Goal: Task Accomplishment & Management: Manage account settings

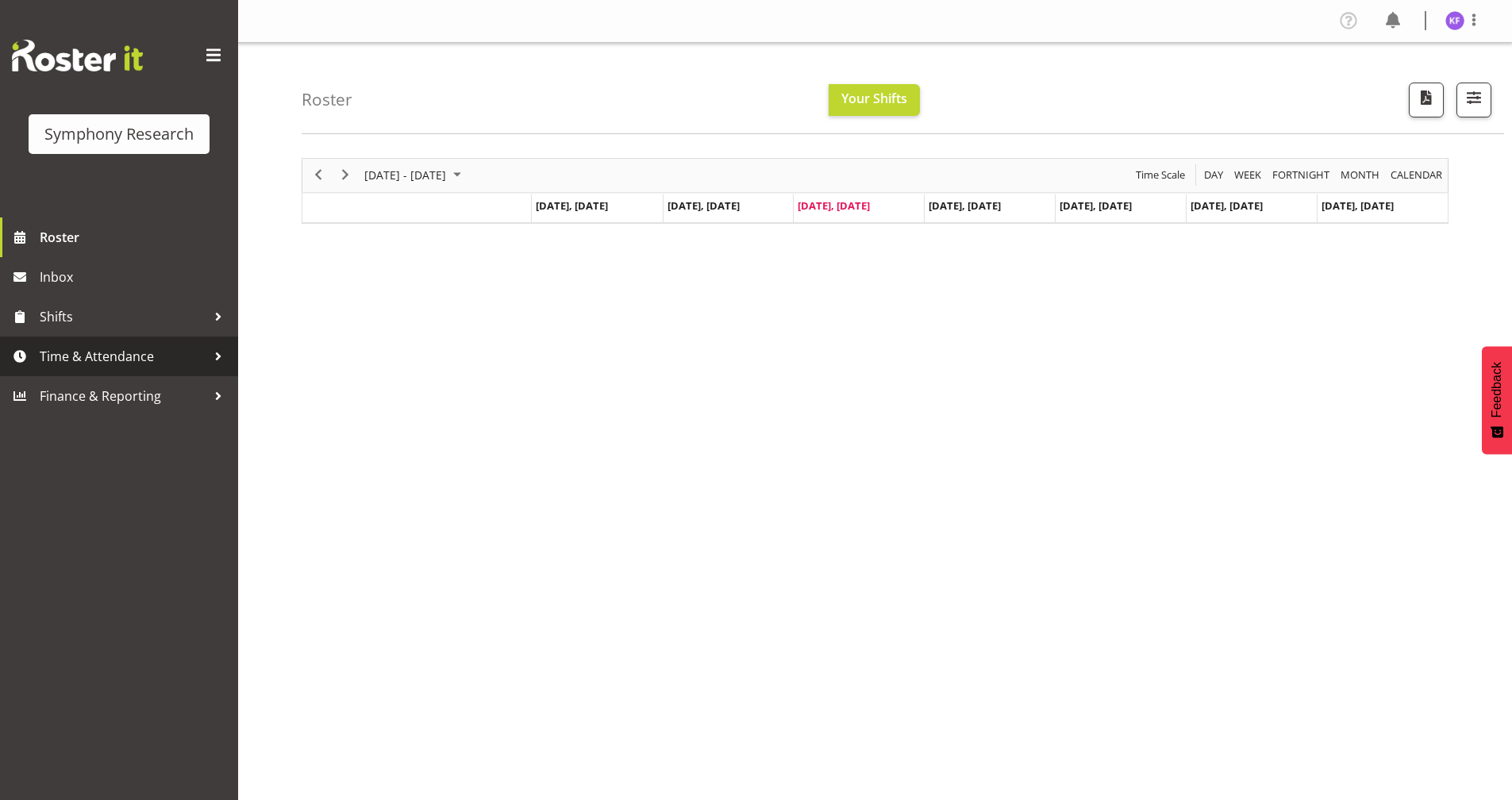
click at [159, 355] on span "Time & Attendance" at bounding box center [123, 356] width 167 height 24
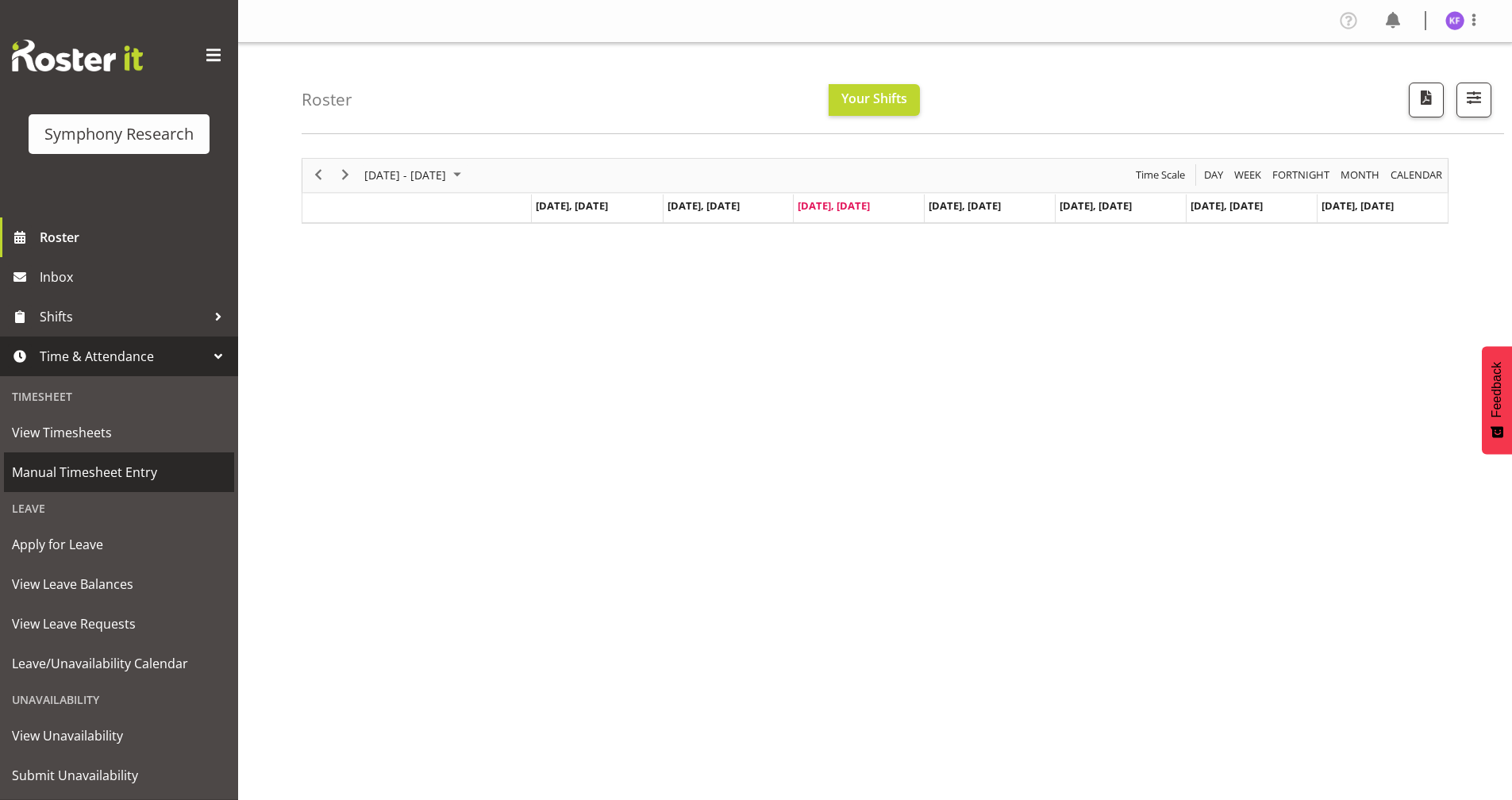
click at [143, 483] on span "Manual Timesheet Entry" at bounding box center [118, 472] width 215 height 24
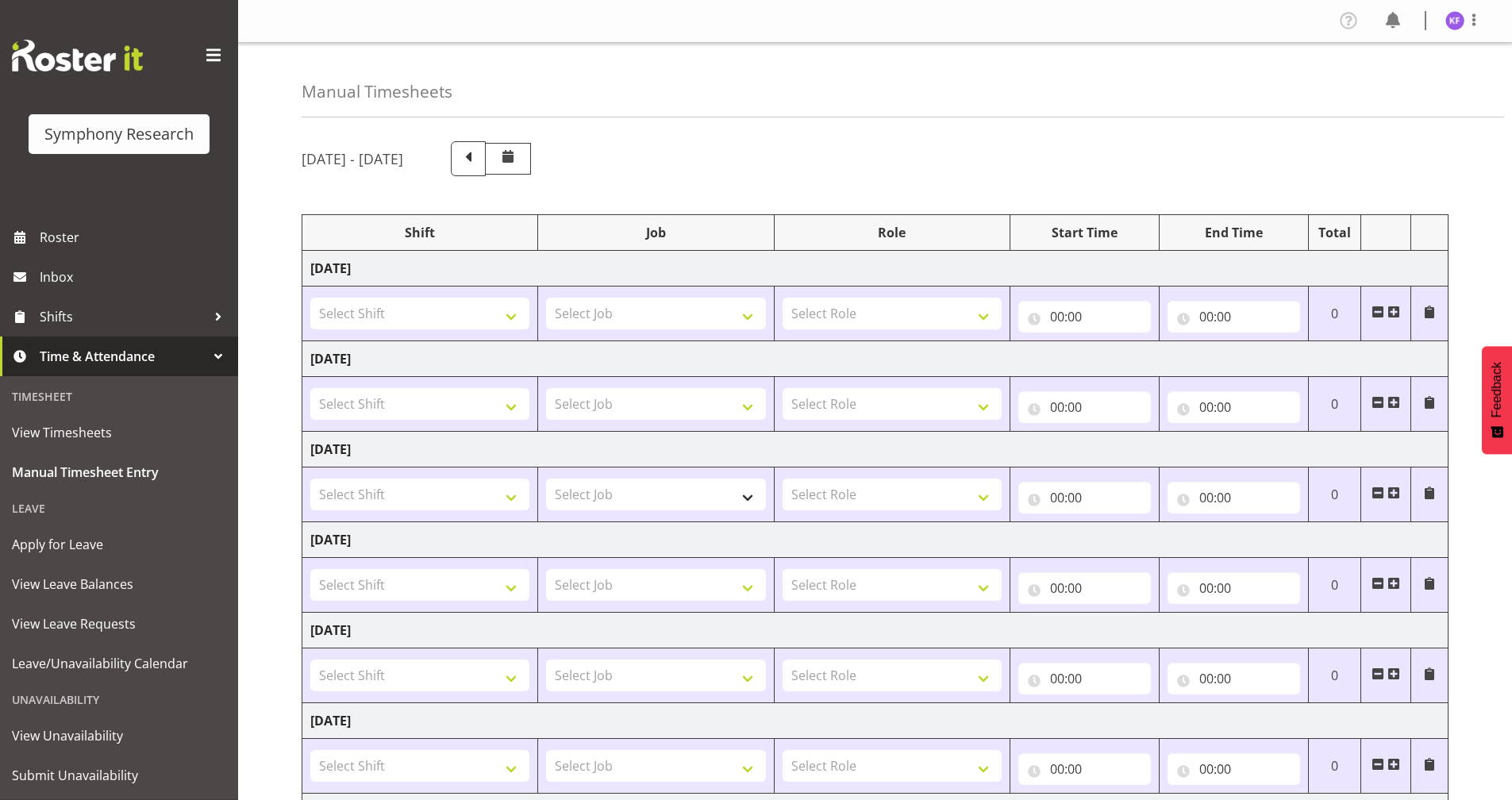
scroll to position [158, 0]
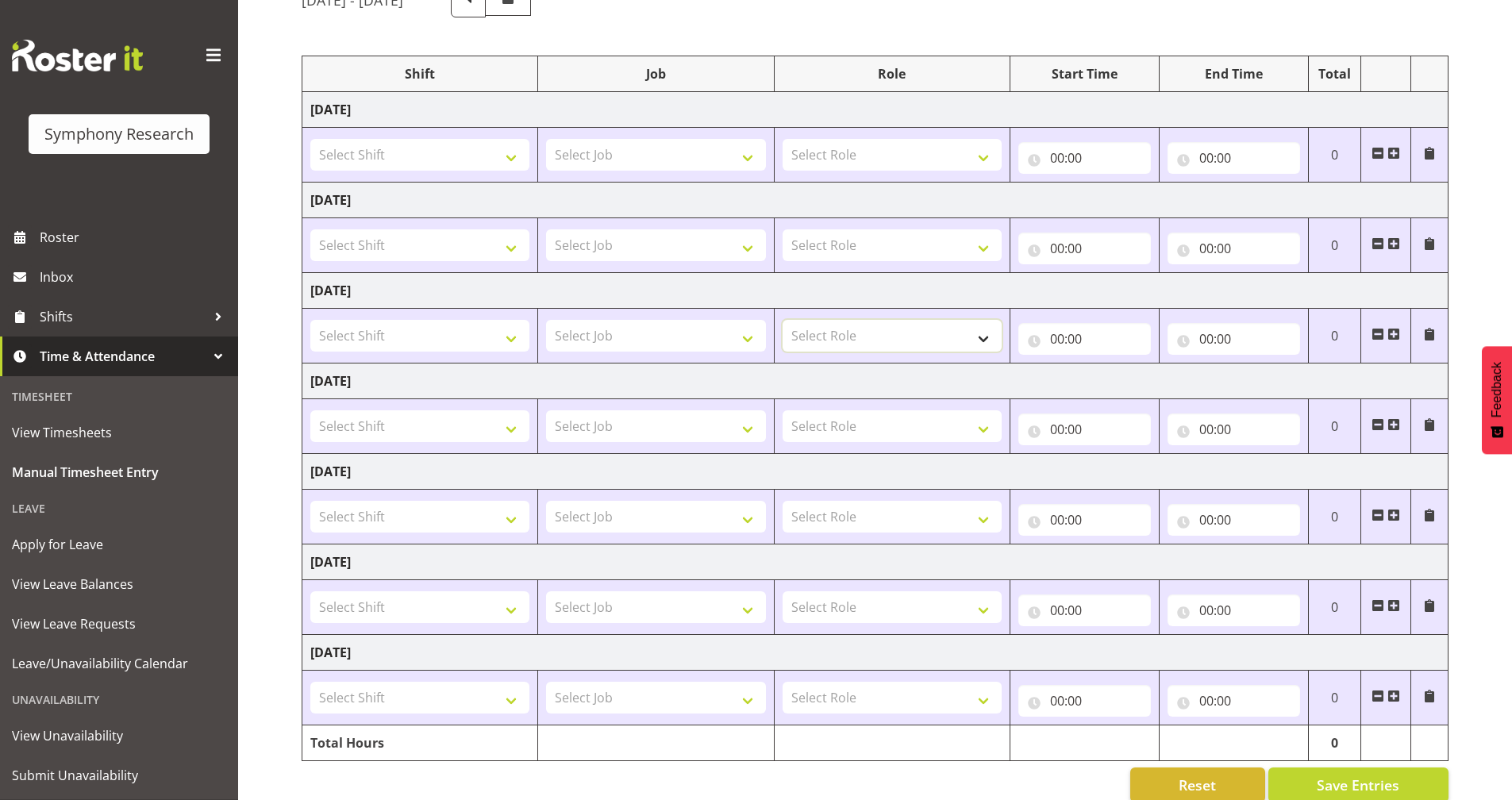
click at [851, 331] on select "Select Role Briefing Interviewing Validator Supervisor" at bounding box center [892, 335] width 220 height 32
select select "358"
click at [783, 320] on select "Select Role Briefing Interviewing Validator Supervisor" at bounding box center [892, 335] width 220 height 32
click at [1044, 326] on input "00:00" at bounding box center [1084, 338] width 133 height 32
click at [1116, 376] on select "00 01 02 03 04 05 06 07 08 09 10 11 12 13 14 15 16 17 18 19 20 21 22 23" at bounding box center [1126, 380] width 35 height 32
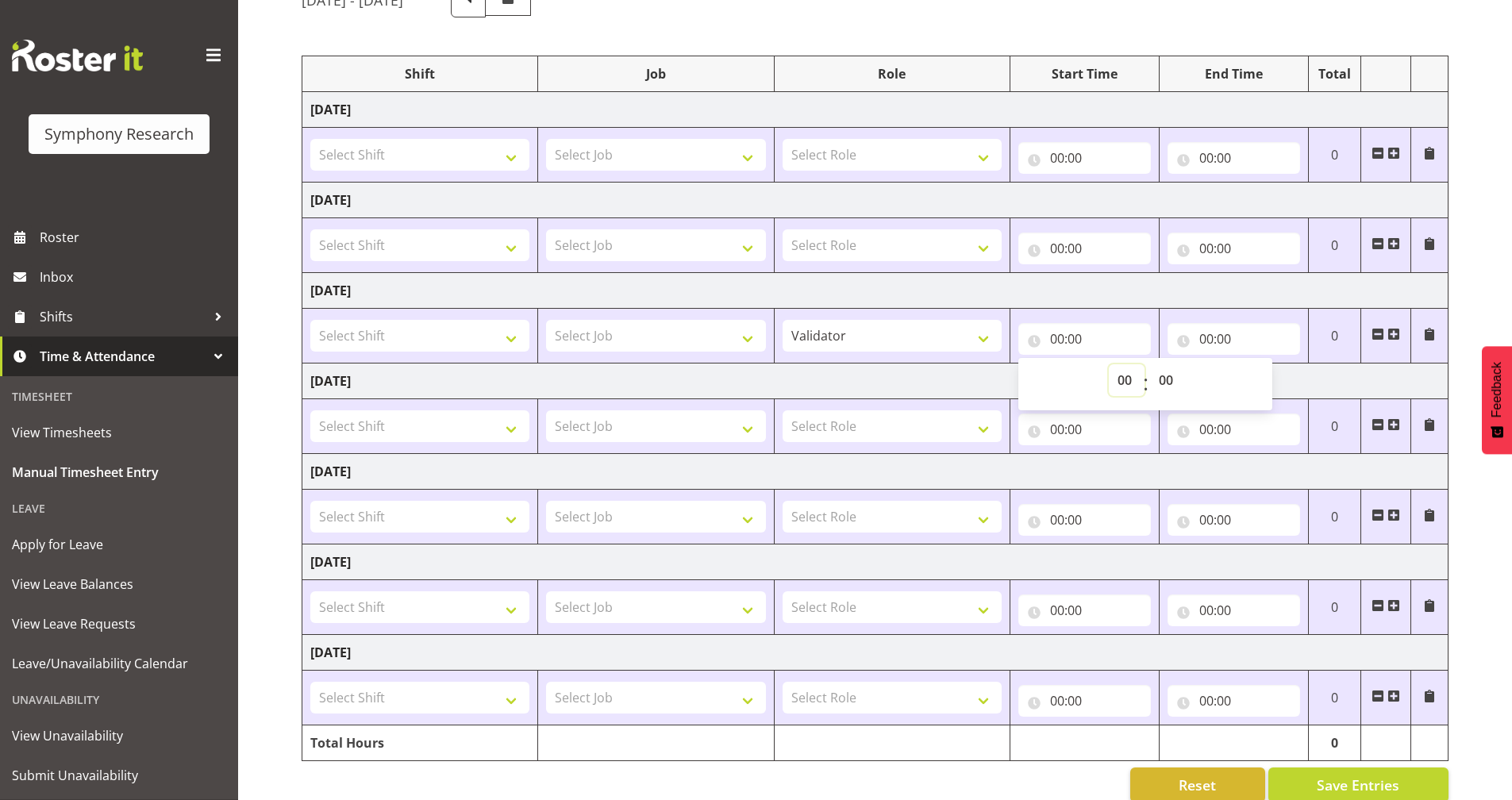
select select "17"
type input "17:00"
click at [1174, 341] on input "00:00" at bounding box center [1233, 338] width 133 height 32
click at [1267, 380] on select "00 01 02 03 04 05 06 07 08 09 10 11 12 13 14 15 16 17 18 19 20 21 22 23" at bounding box center [1275, 380] width 35 height 32
select select "21"
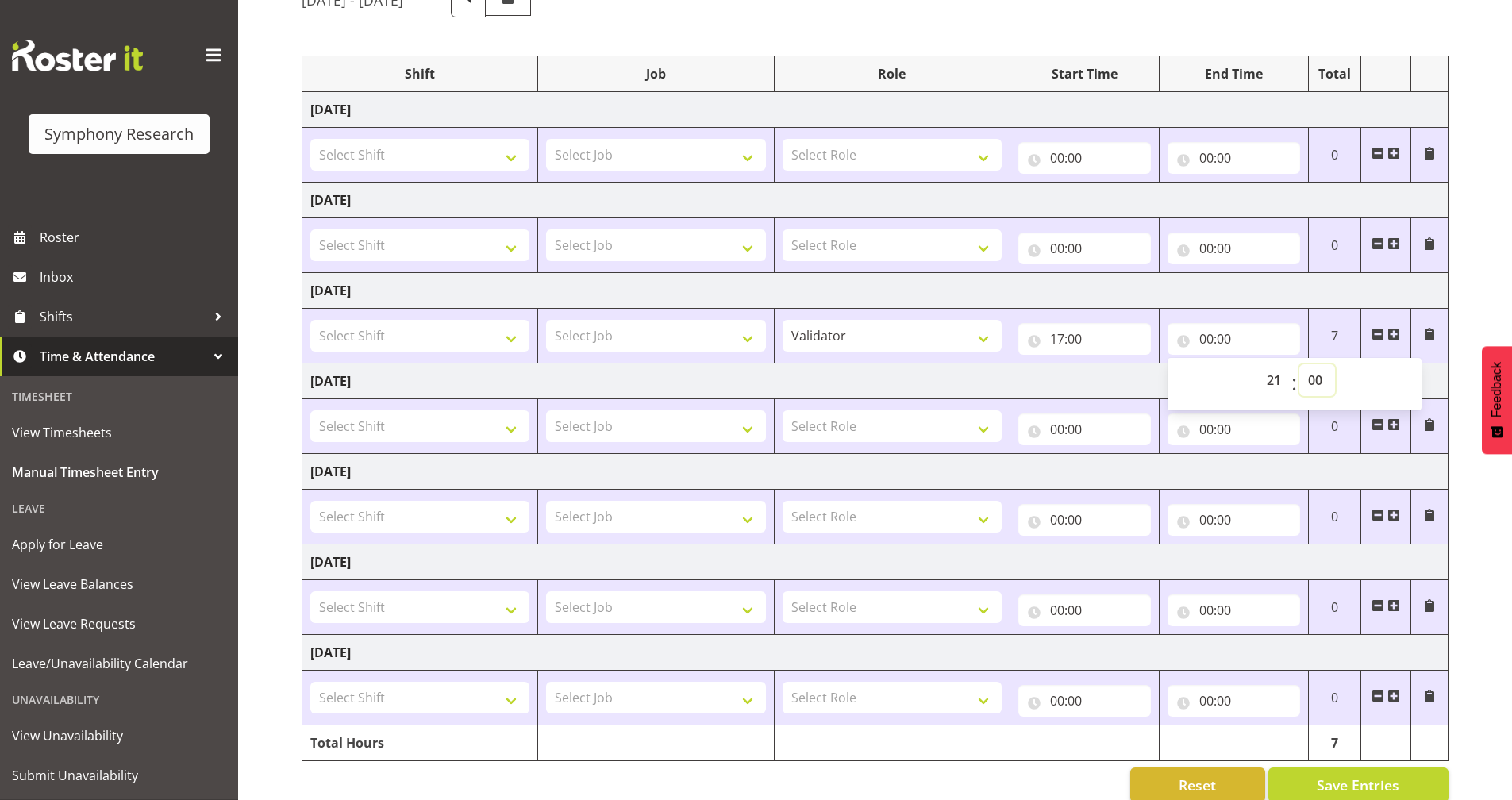
type input "21:00"
click at [1324, 379] on select "00 01 02 03 04 05 06 07 08 09 10 11 12 13 14 15 16 17 18 19 20 21 22 23 24 25 2…" at bounding box center [1316, 380] width 35 height 32
select select "5"
type input "21:05"
click at [1149, 372] on td "Thursday 21st August 2025" at bounding box center [875, 381] width 1146 height 35
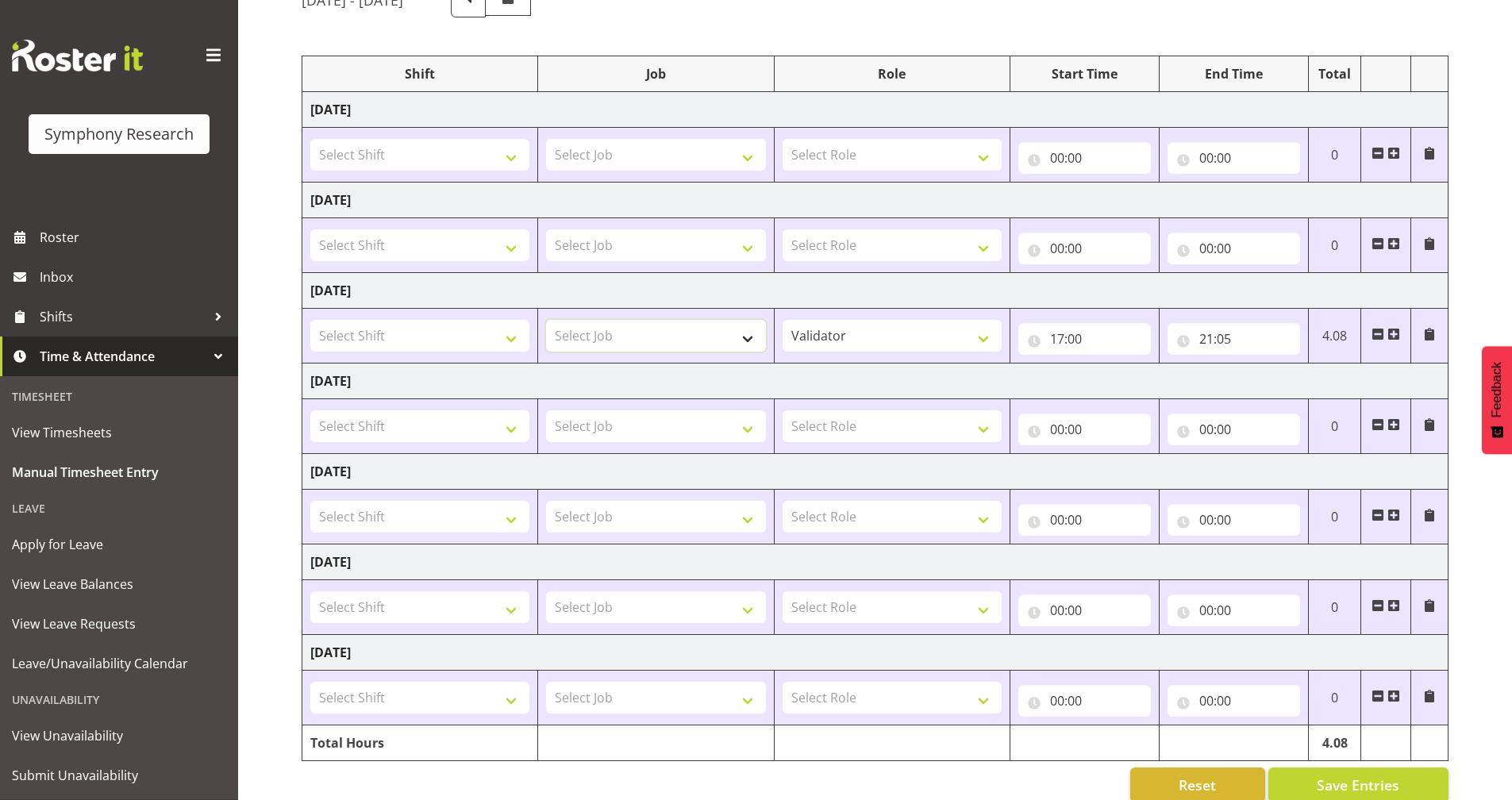
click at [705, 345] on select "Select Job 550060 IF Admin 553492 World Poll Aus Wave 2 Main 2025 553493 World …" at bounding box center [656, 335] width 220 height 32
select select "10499"
click at [546, 320] on select "Select Job 550060 IF Admin 553492 World Poll Aus Wave 2 Main 2025 553493 World …" at bounding box center [656, 335] width 220 height 32
click at [464, 335] on select "Select Shift !!Project Briefing (Job to be assigned) !!Weekend Residential (Ros…" at bounding box center [420, 335] width 220 height 32
select select "15433"
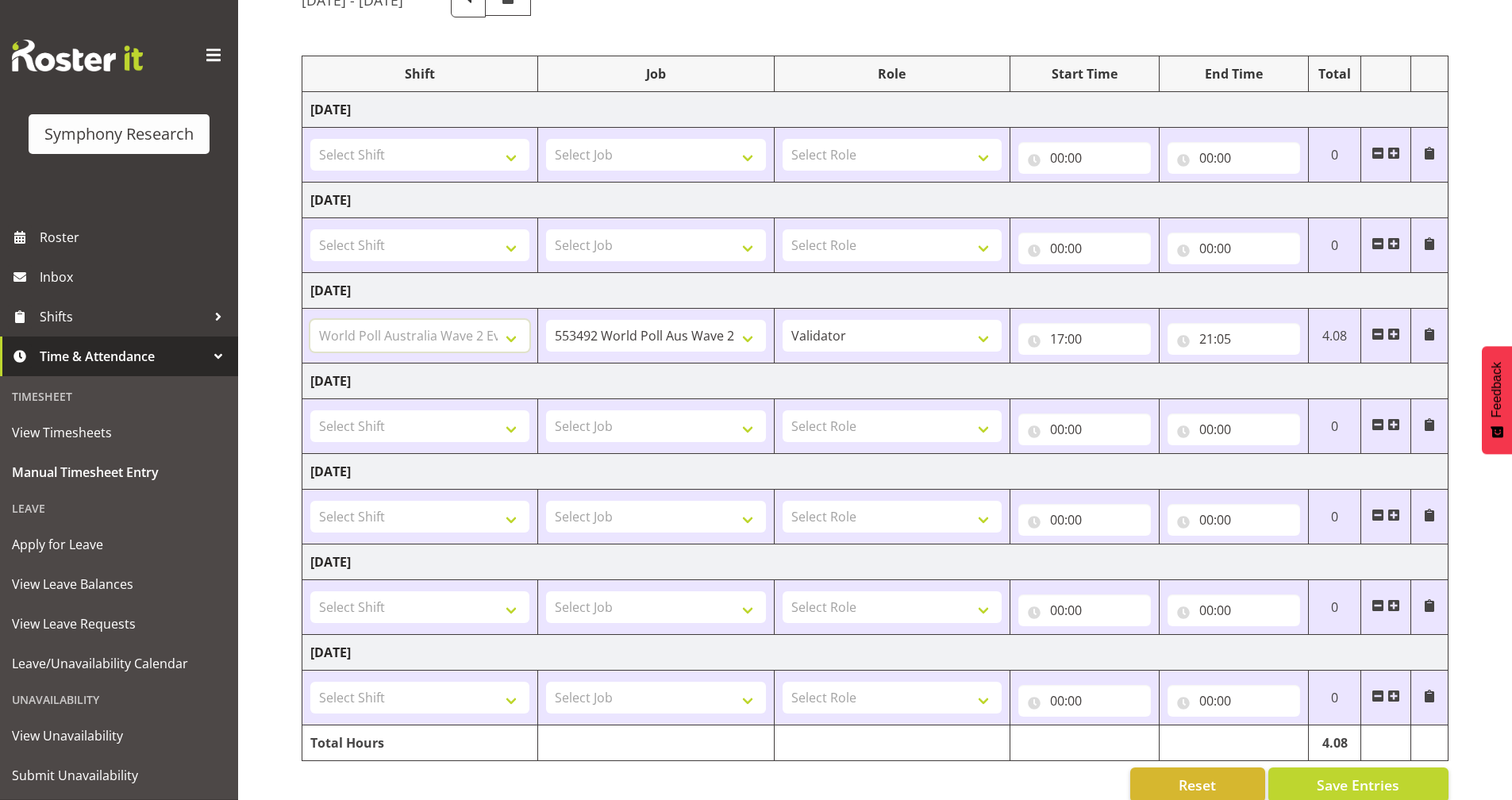
click at [310, 320] on select "Select Shift !!Project Briefing (Job to be assigned) !!Weekend Residential (Ros…" at bounding box center [420, 335] width 220 height 32
click at [1308, 780] on button "Save Entries" at bounding box center [1358, 785] width 180 height 35
click at [100, 242] on span "Roster" at bounding box center [136, 237] width 191 height 24
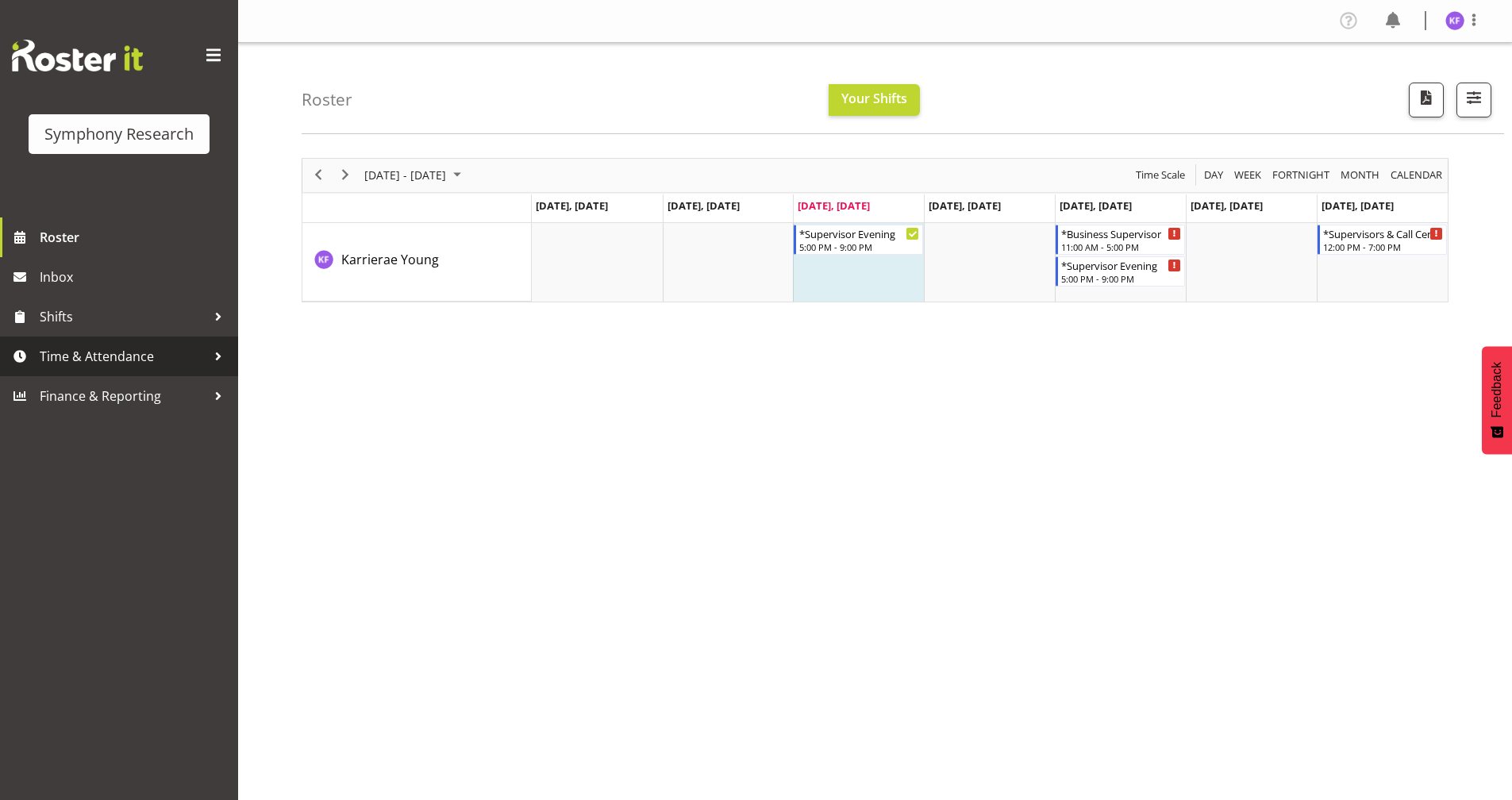
click at [147, 351] on span "Time & Attendance" at bounding box center [123, 356] width 167 height 24
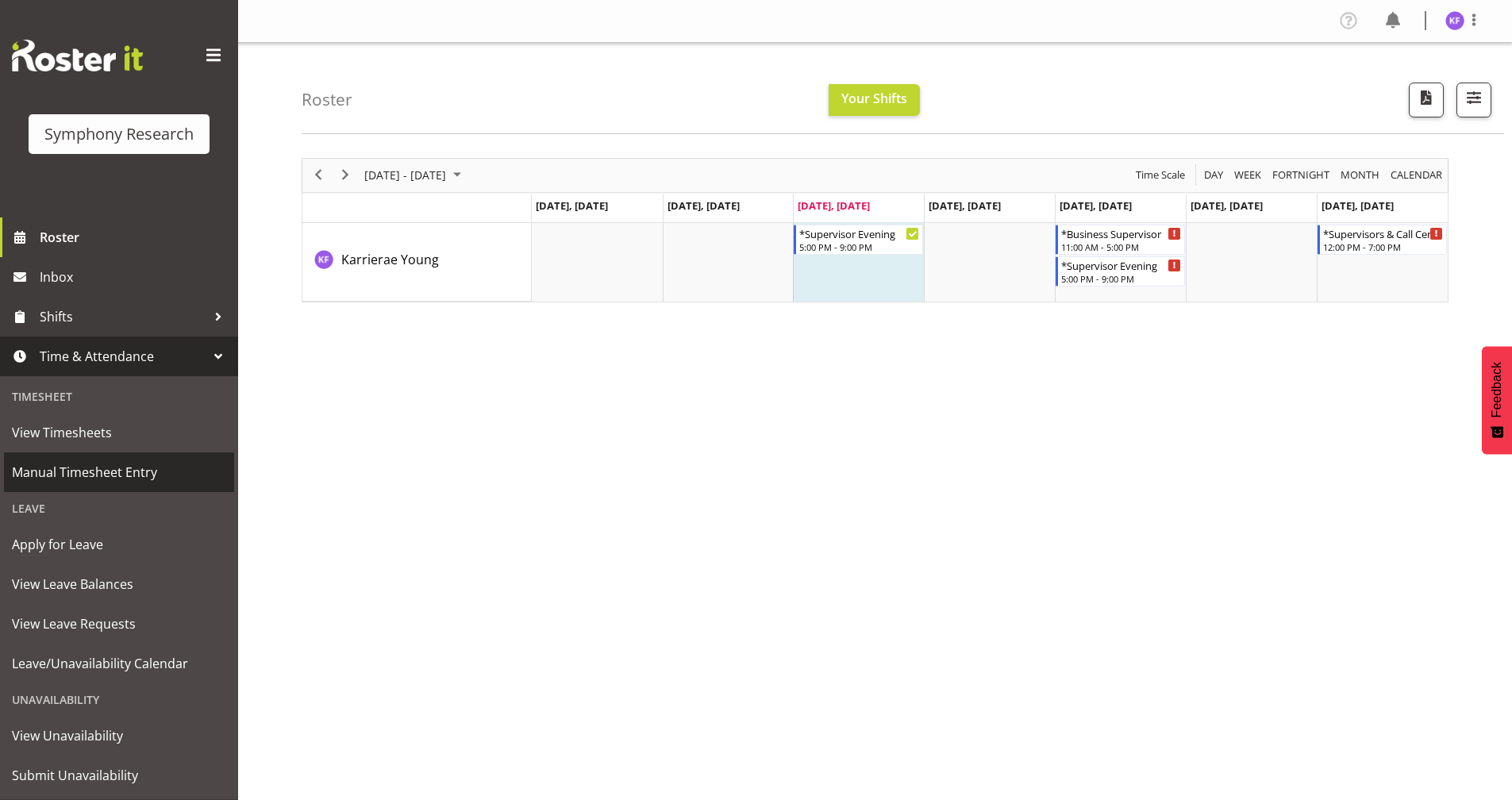
click at [181, 471] on span "Manual Timesheet Entry" at bounding box center [118, 472] width 215 height 24
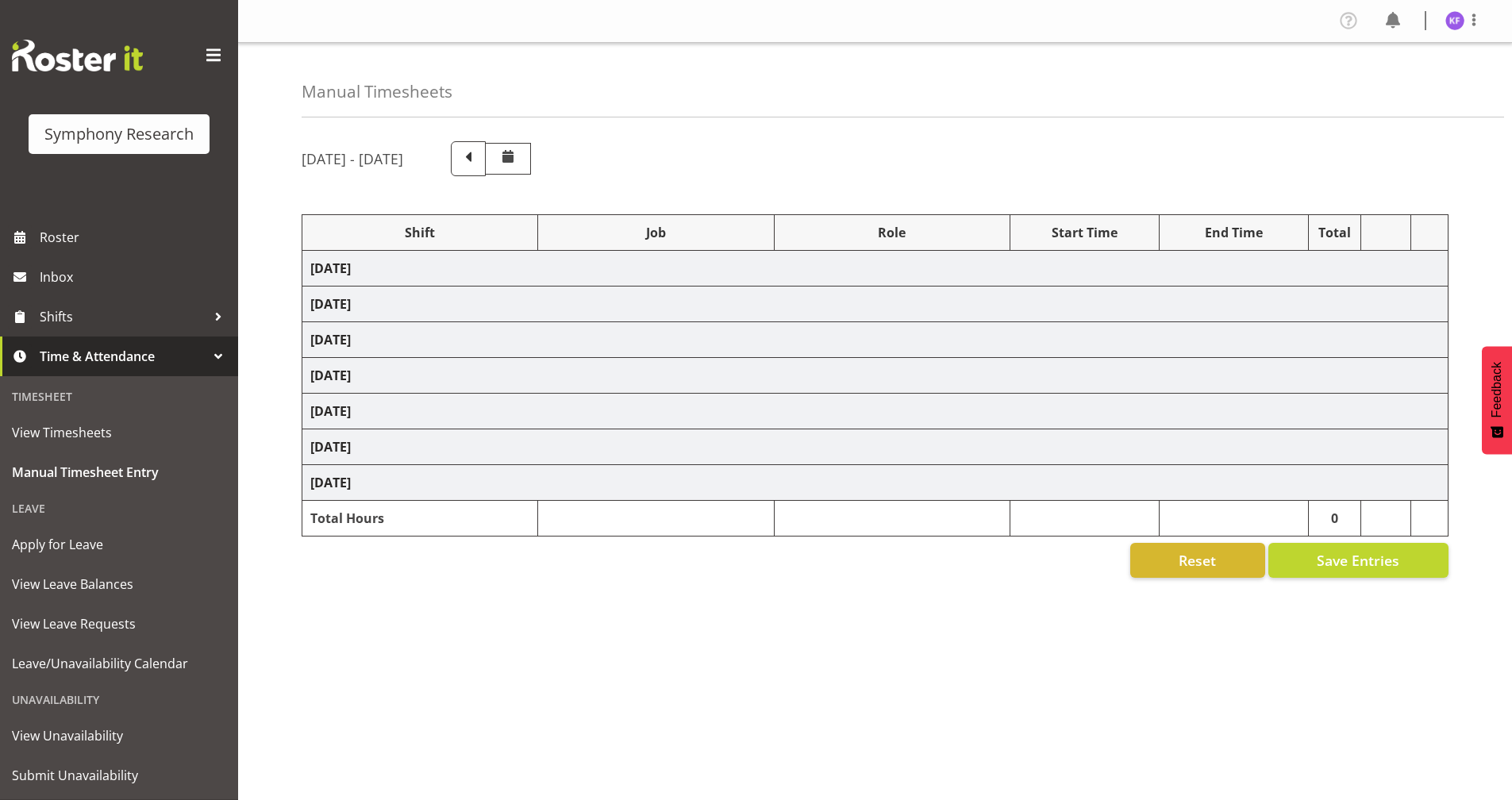
select select "15433"
select select "10499"
select select "358"
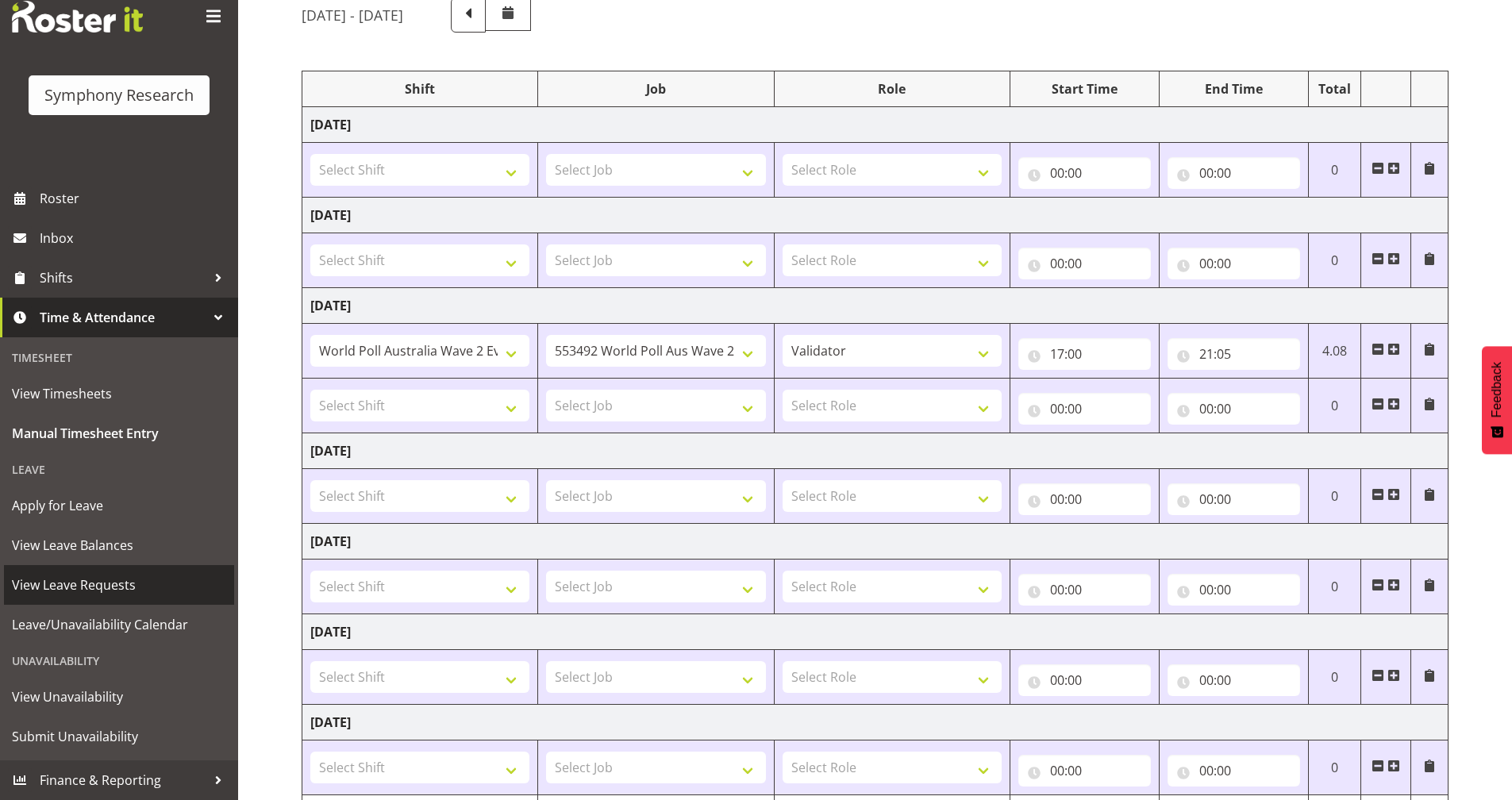
scroll to position [239, 0]
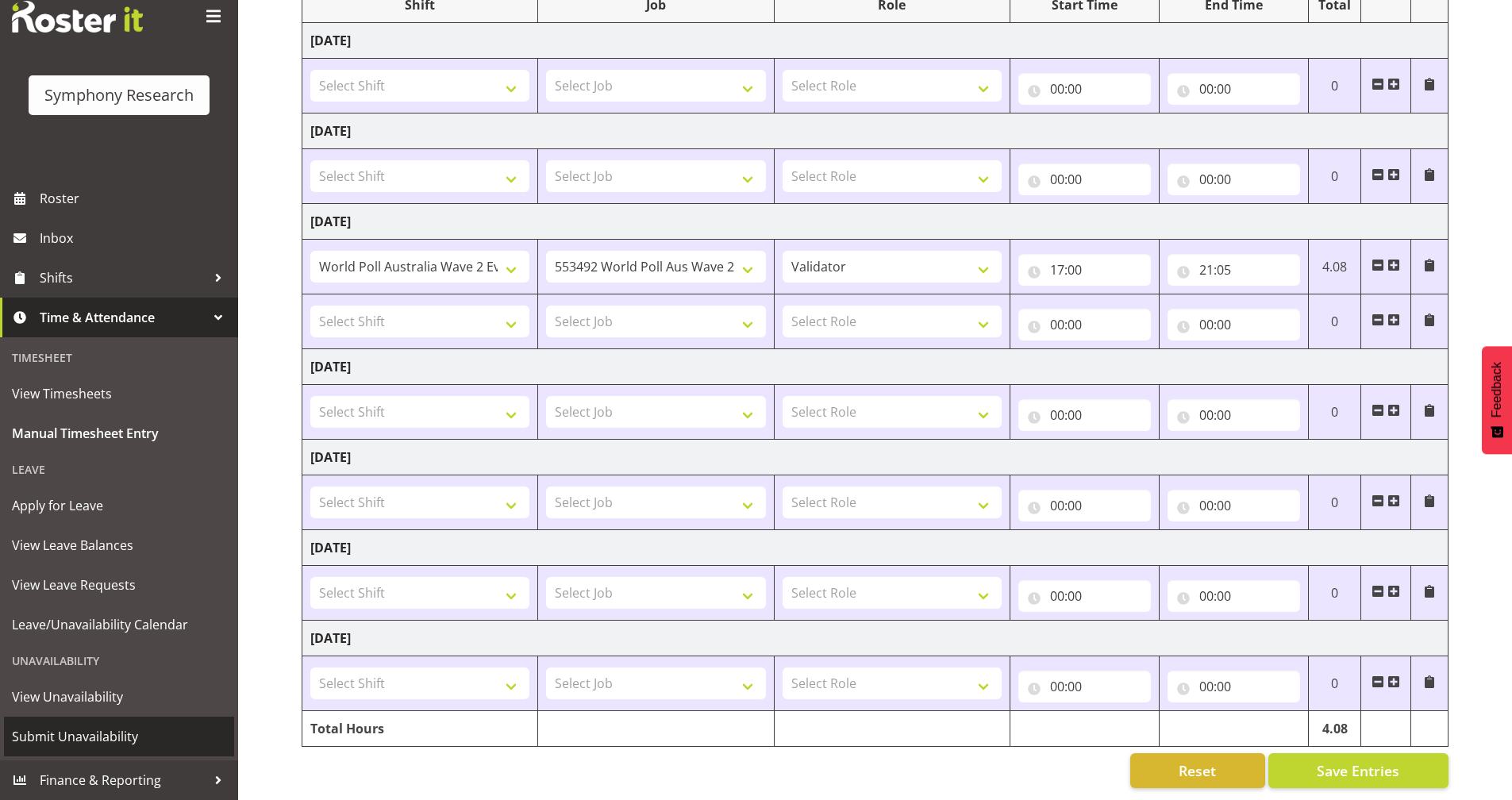
click at [166, 736] on span "Submit Unavailability" at bounding box center [118, 736] width 215 height 24
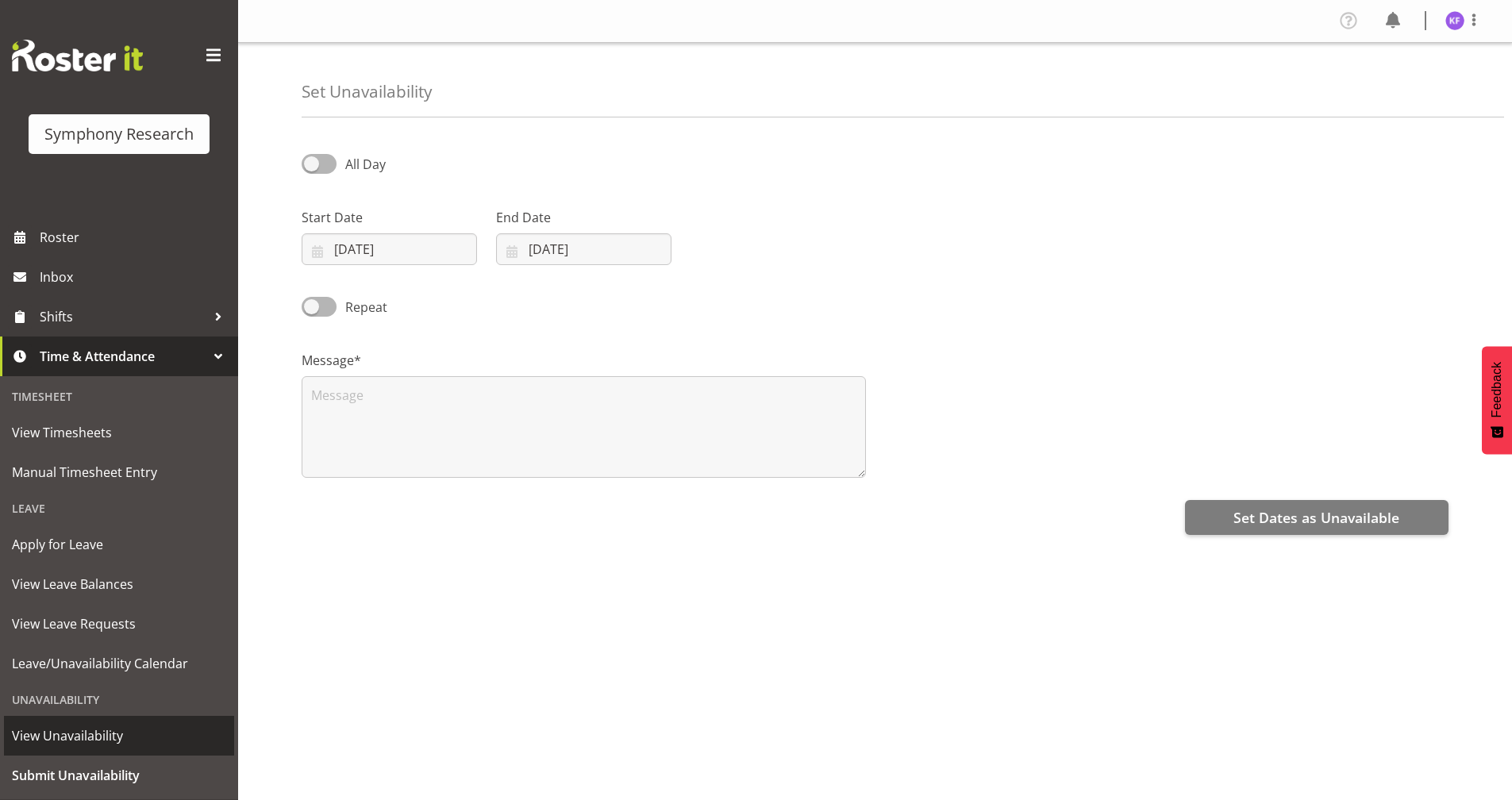
select select "7"
select select "2025"
click at [310, 252] on input "20/08/2025" at bounding box center [389, 249] width 176 height 32
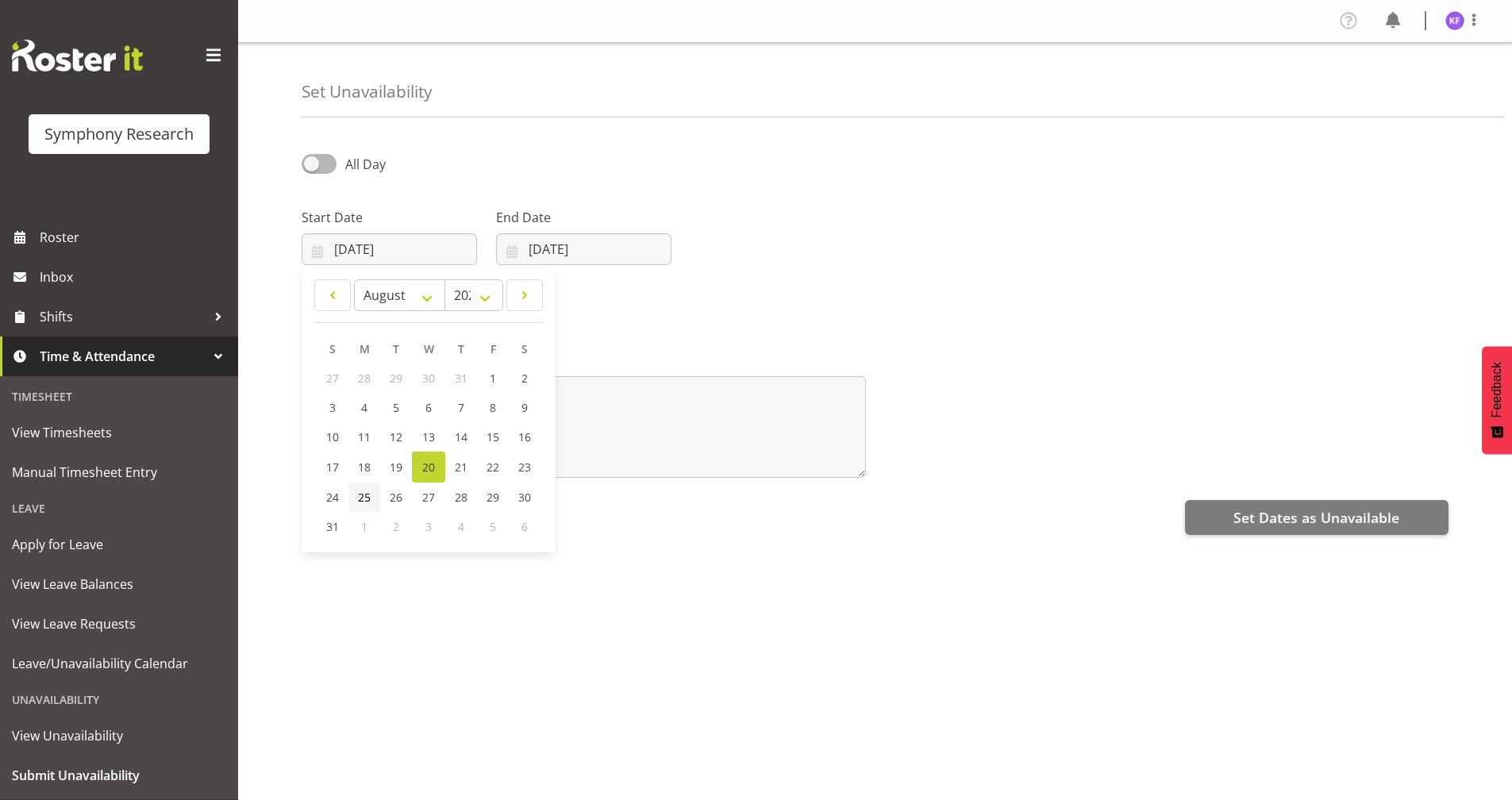
click at [373, 497] on link "25" at bounding box center [364, 497] width 32 height 30
type input "25/08/2025"
click at [512, 234] on input "[DATE]" at bounding box center [584, 249] width 176 height 32
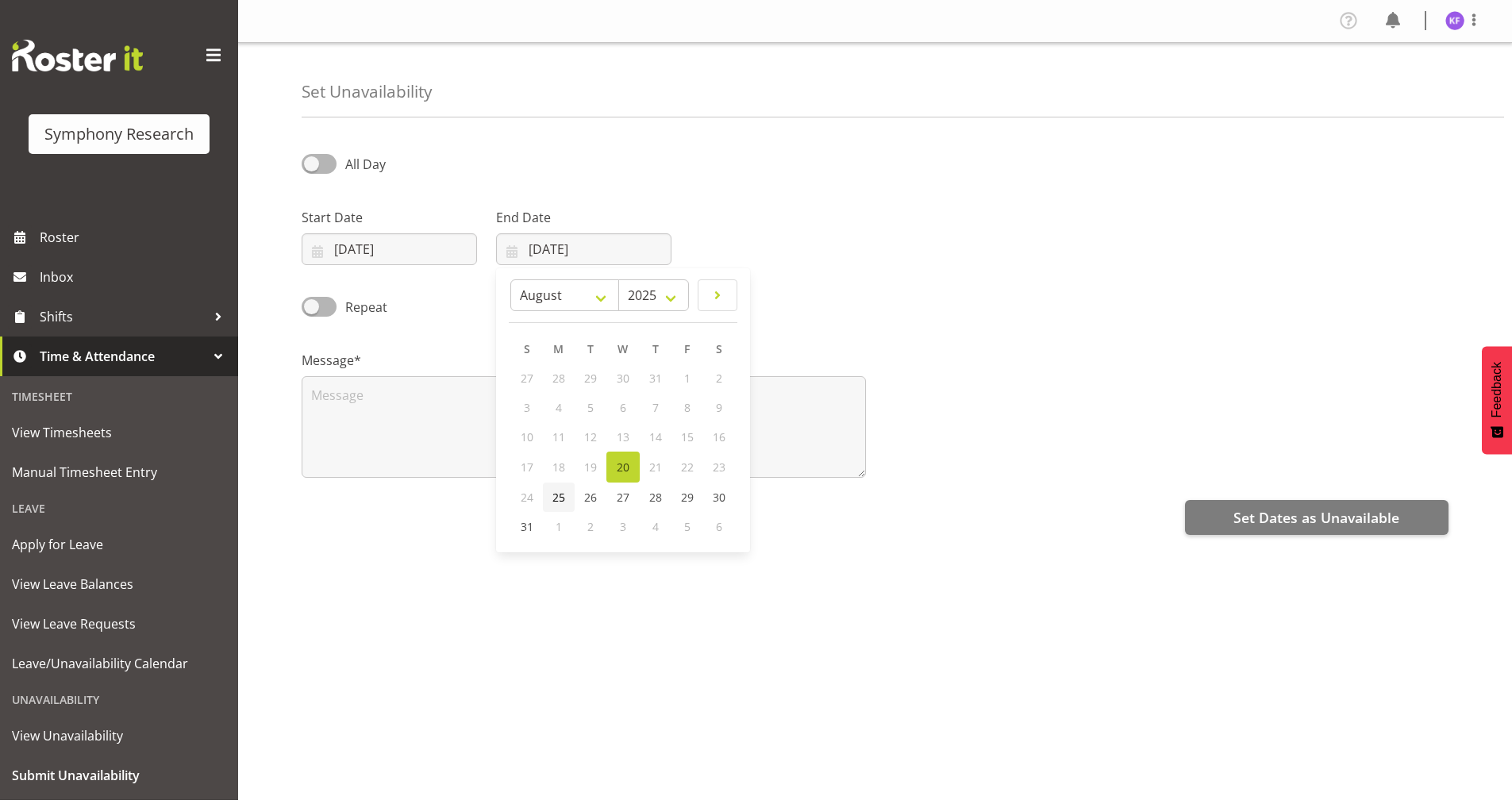
click at [563, 501] on span "25" at bounding box center [558, 497] width 12 height 15
type input "25/08/2025"
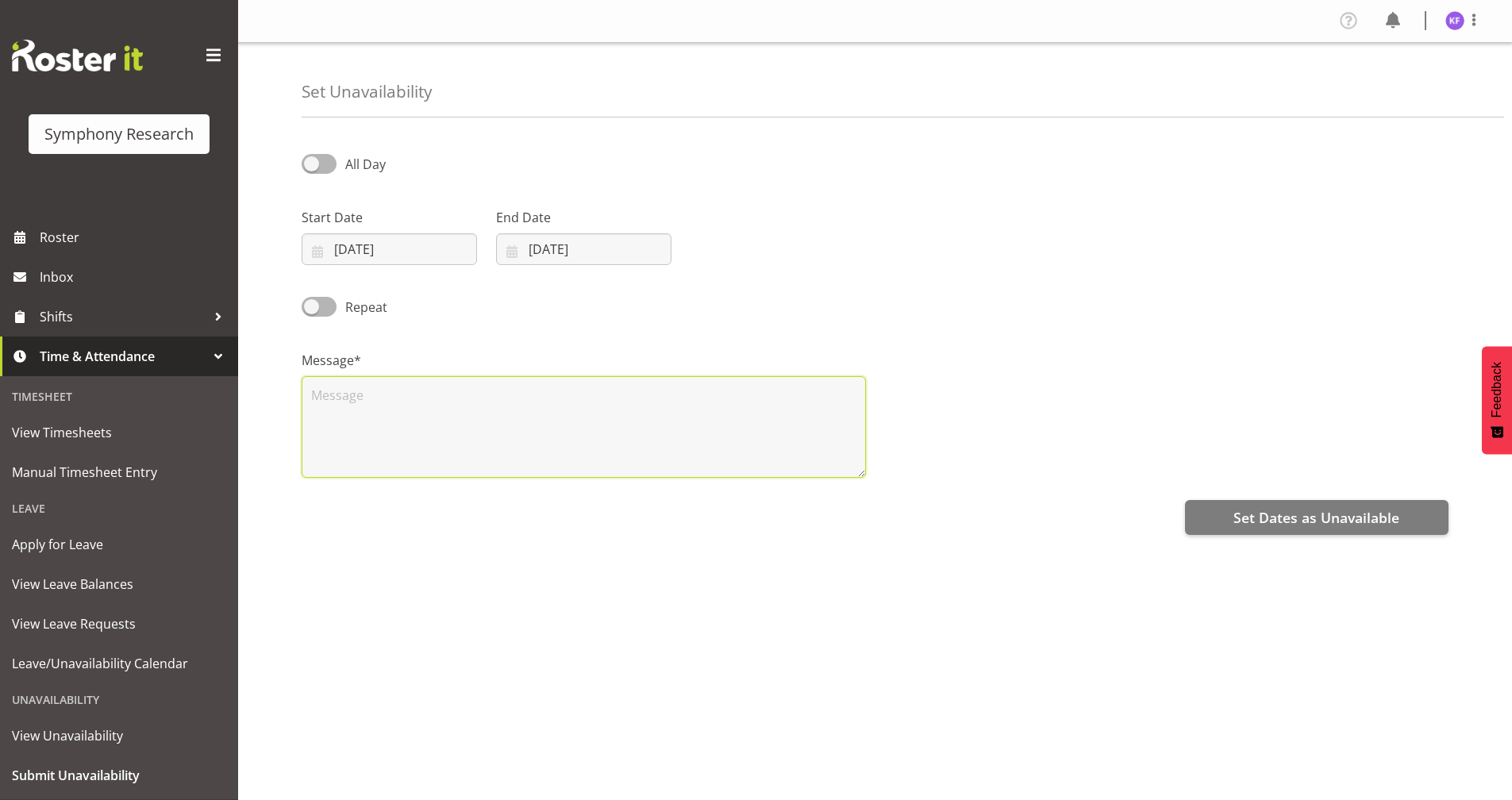
click at [523, 436] on textarea at bounding box center [583, 427] width 564 height 101
type textarea "b"
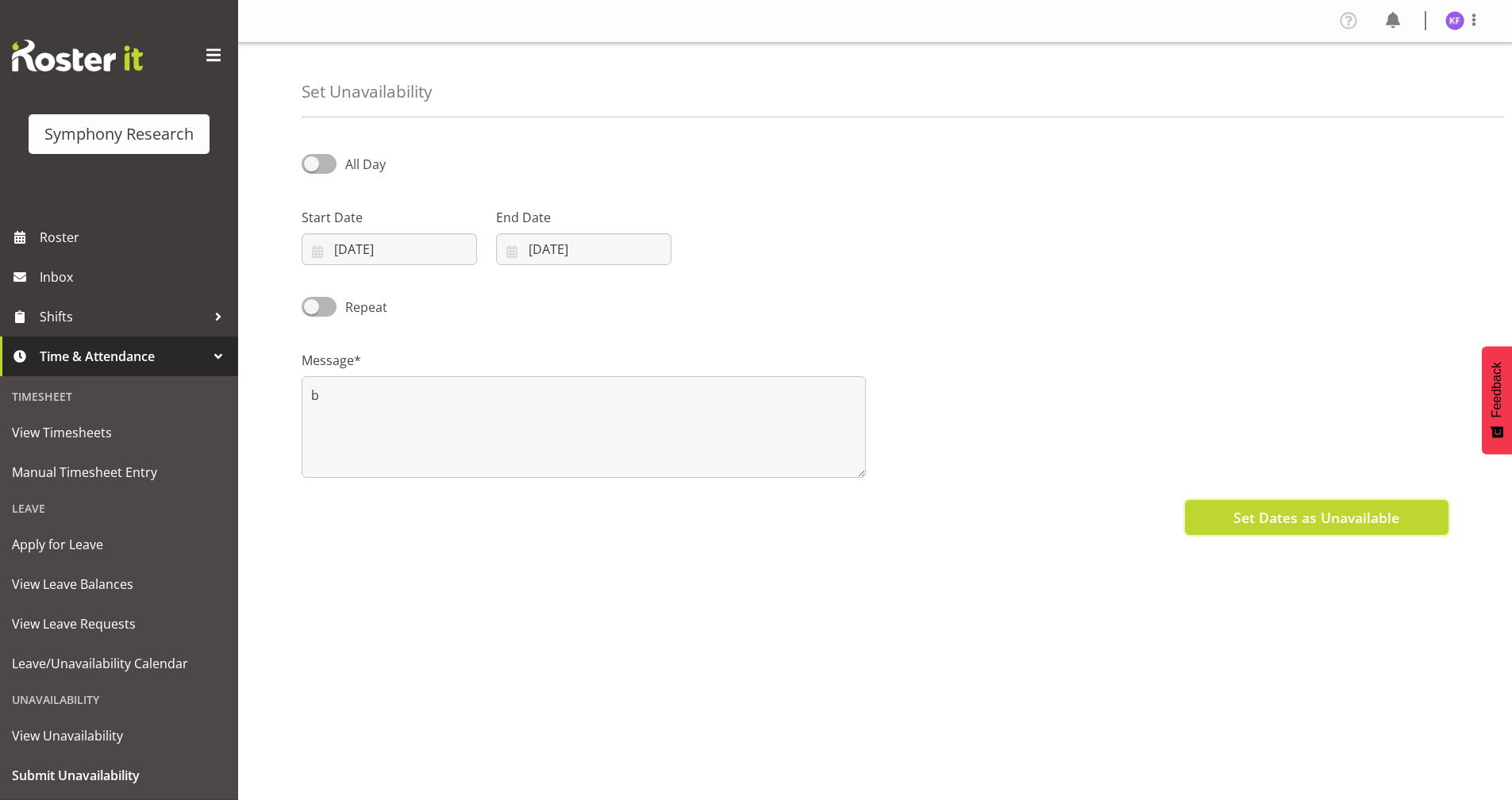
click at [1301, 521] on span "Set Dates as Unavailable" at bounding box center [1316, 517] width 166 height 21
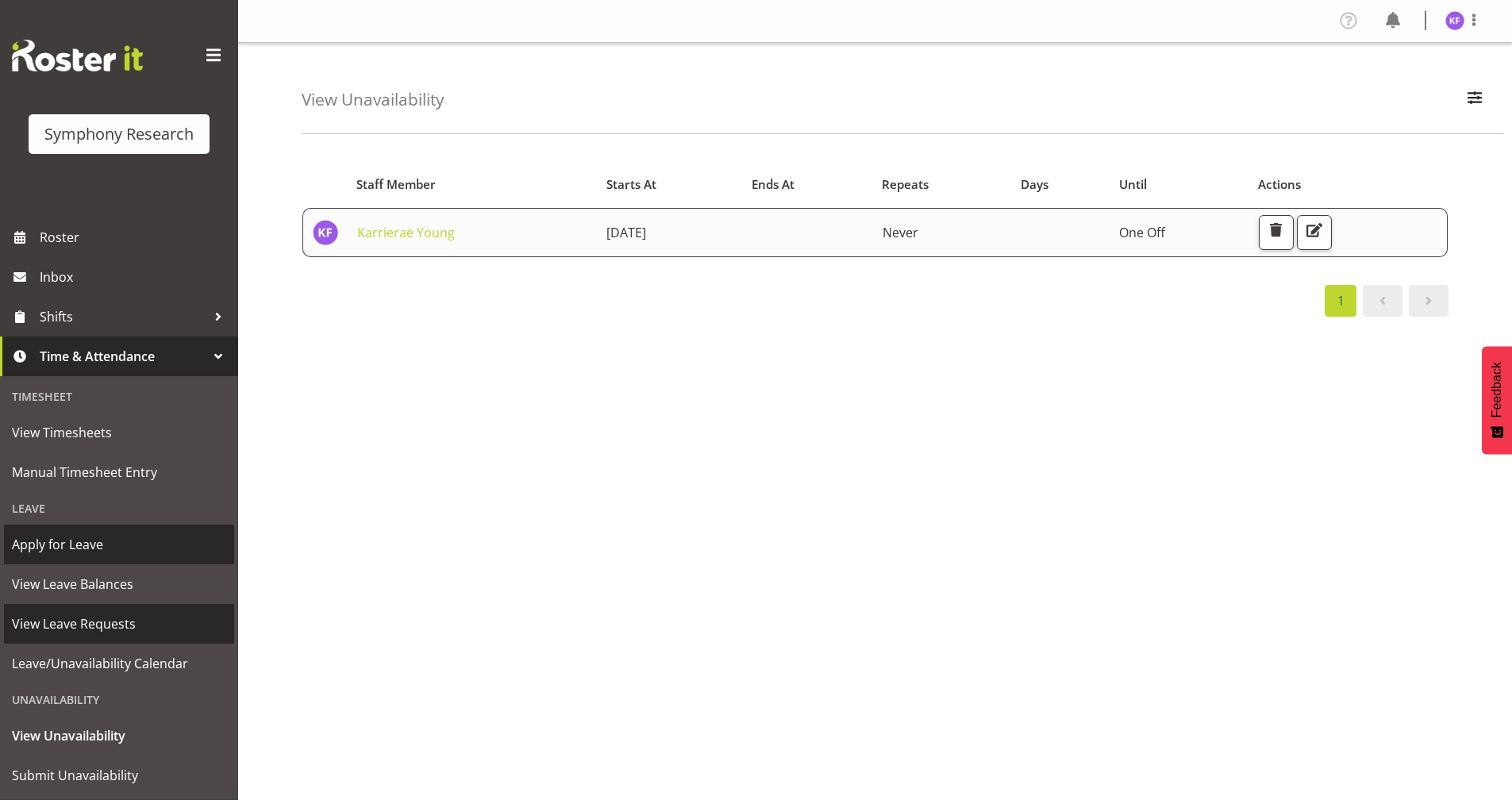
scroll to position [39, 0]
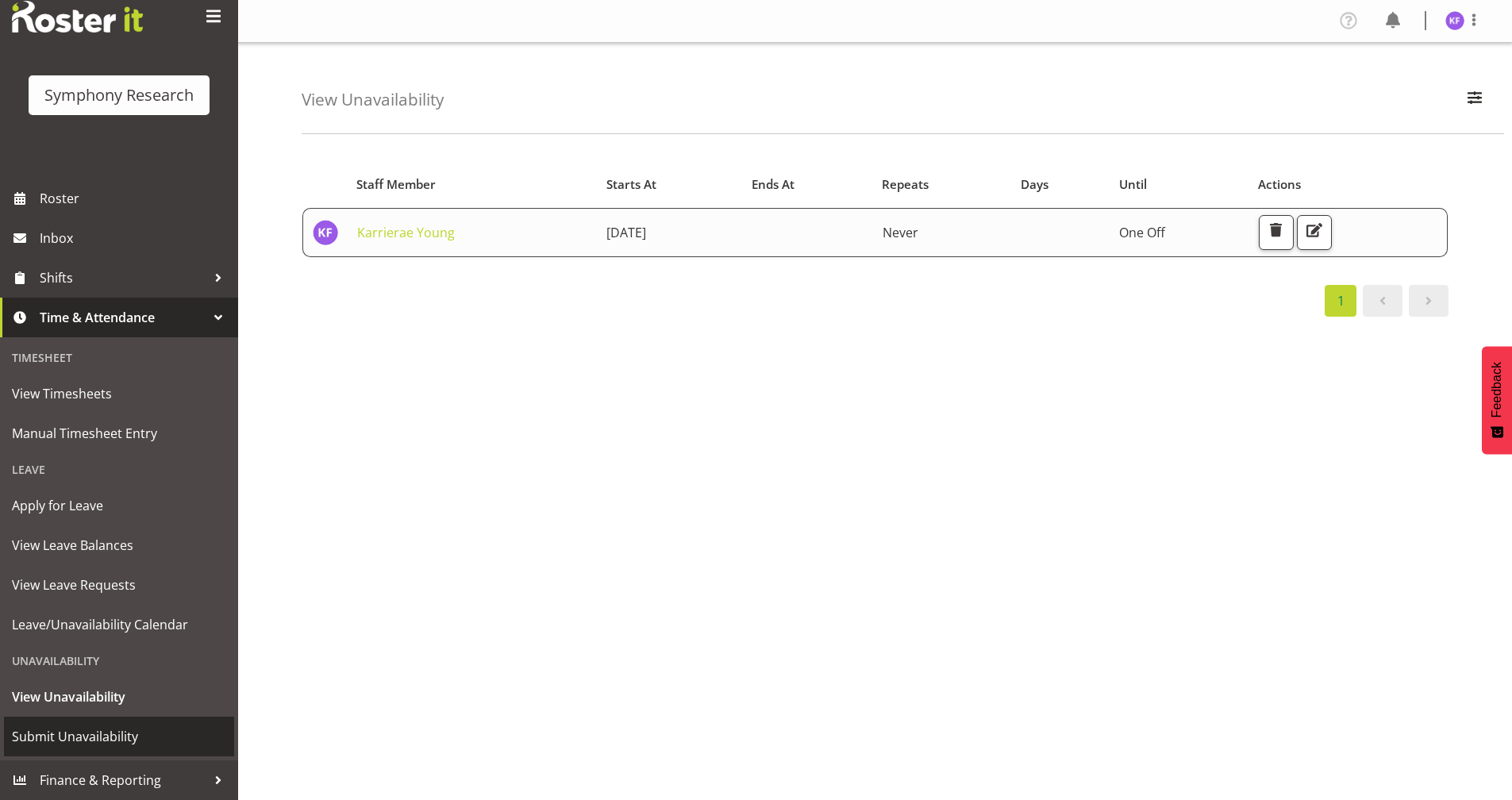
click at [159, 747] on span "Submit Unavailability" at bounding box center [118, 736] width 215 height 24
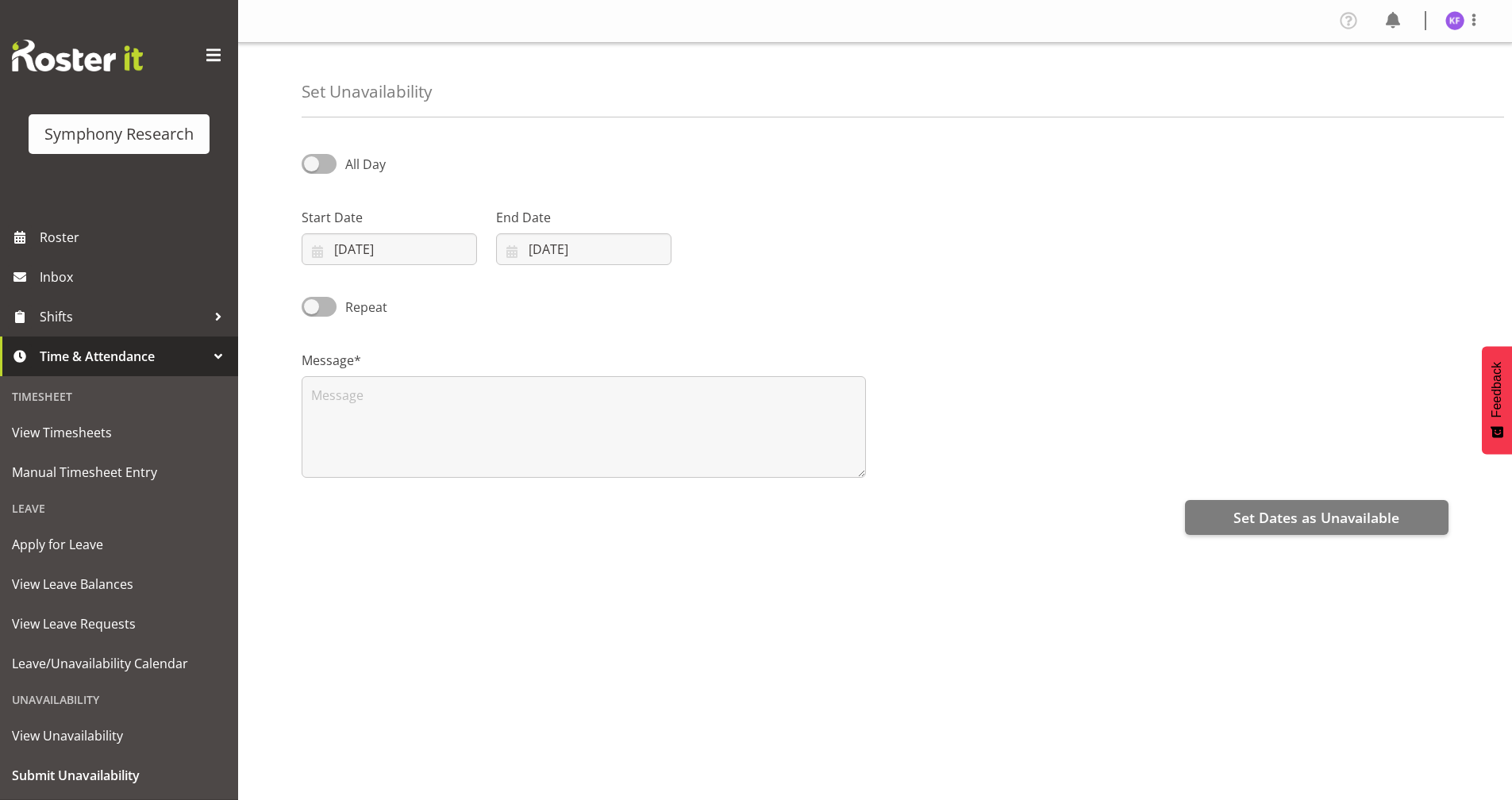
select select "7"
select select "2025"
click at [310, 251] on input "[DATE]" at bounding box center [389, 249] width 176 height 32
click at [394, 499] on span "26" at bounding box center [395, 497] width 12 height 15
type input "[DATE]"
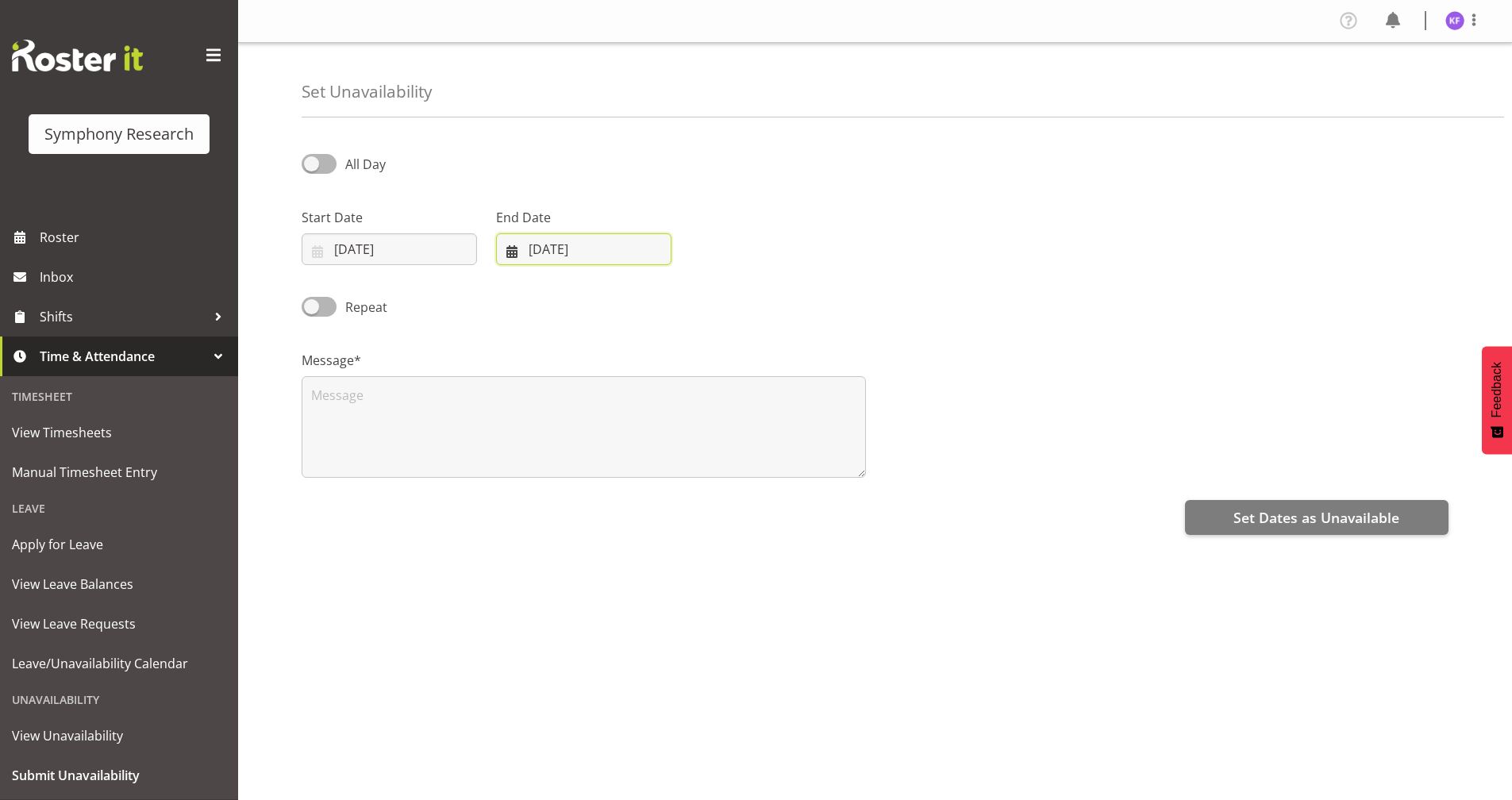
click at [504, 247] on input "20/08/2025" at bounding box center [584, 249] width 176 height 32
click at [592, 500] on span "26" at bounding box center [590, 497] width 12 height 15
type input "26/08/2025"
click at [472, 423] on textarea at bounding box center [583, 427] width 564 height 101
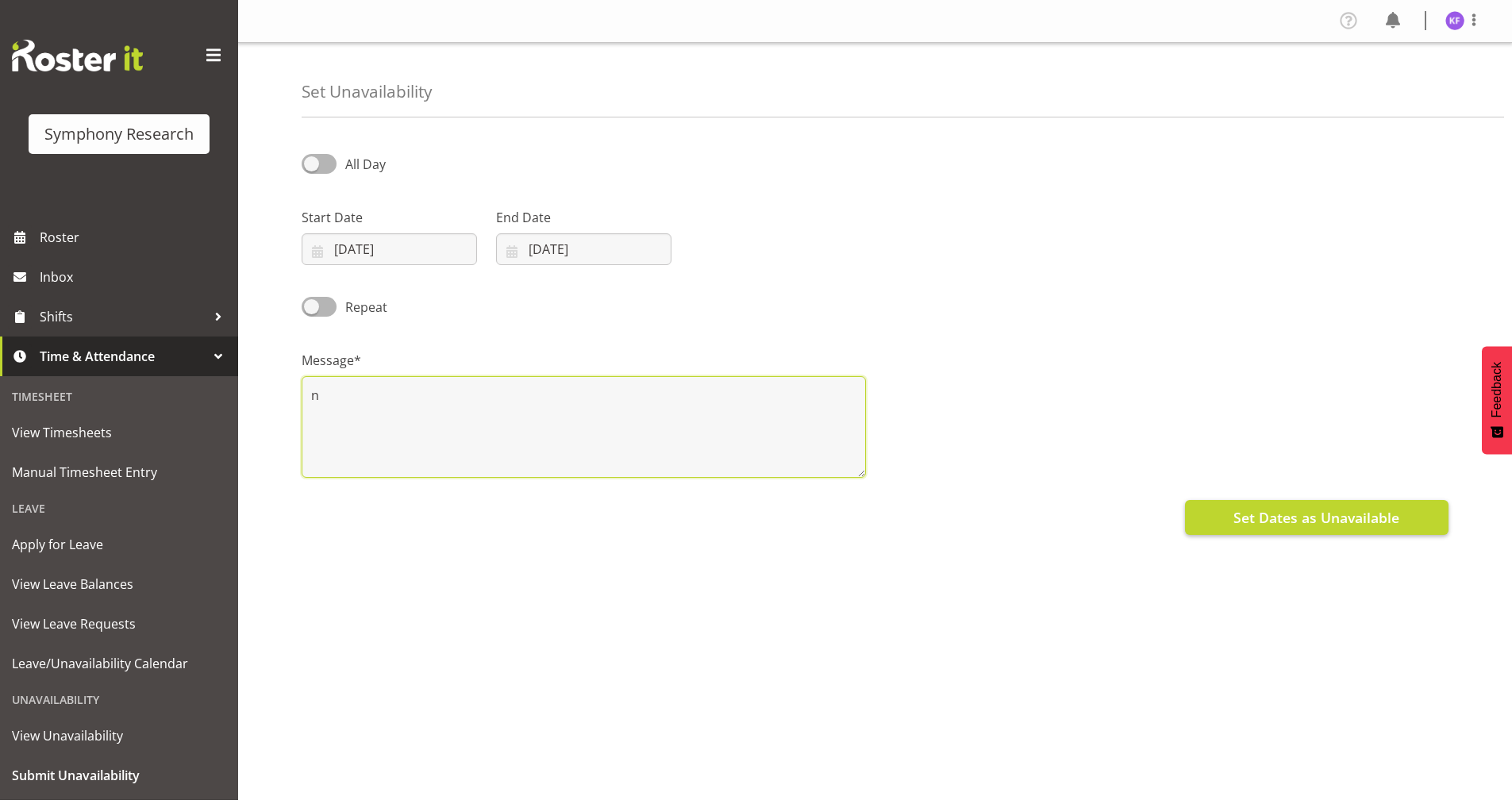
type textarea "n"
click at [1246, 521] on span "Set Dates as Unavailable" at bounding box center [1316, 517] width 166 height 21
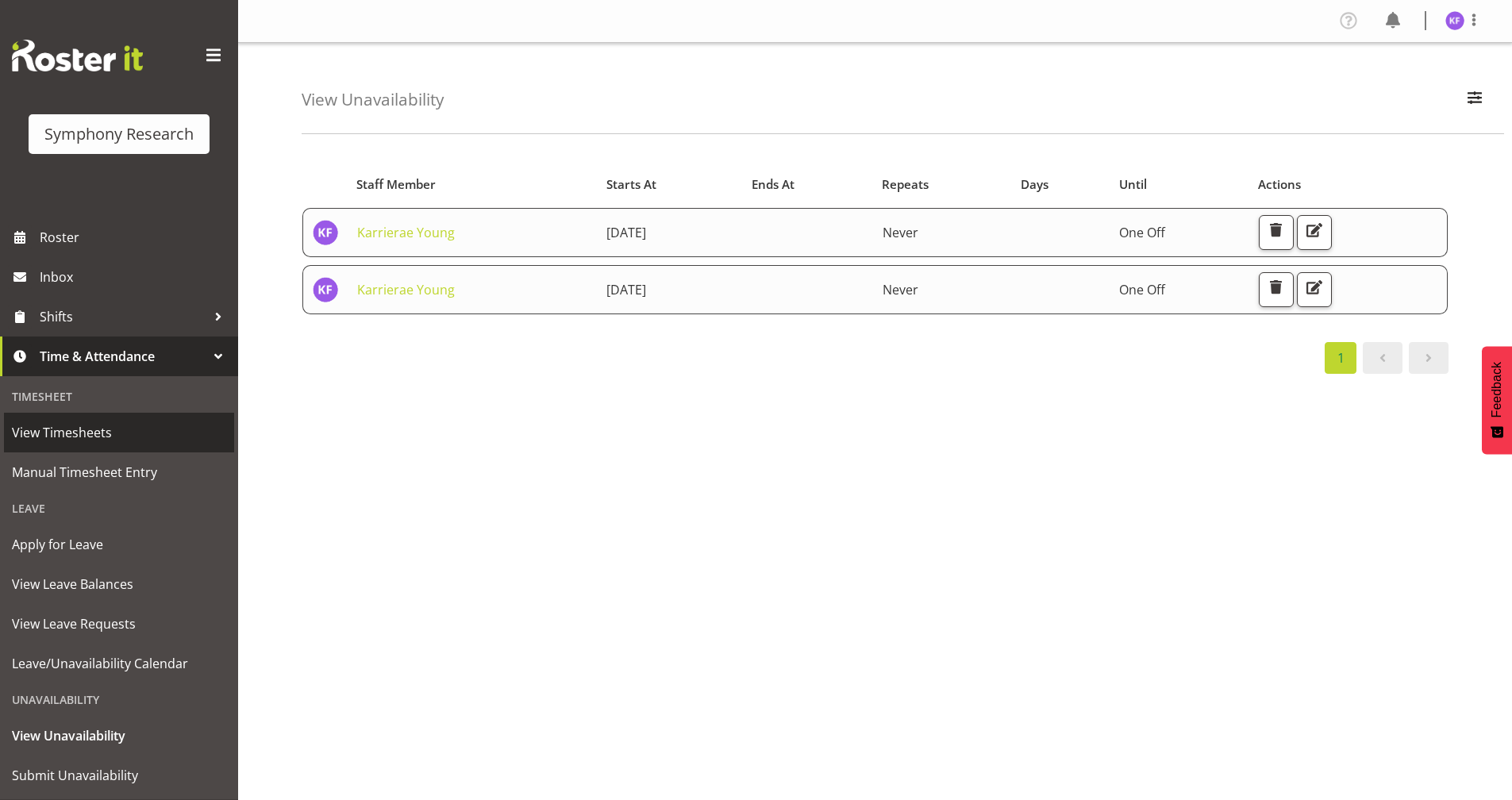
scroll to position [39, 0]
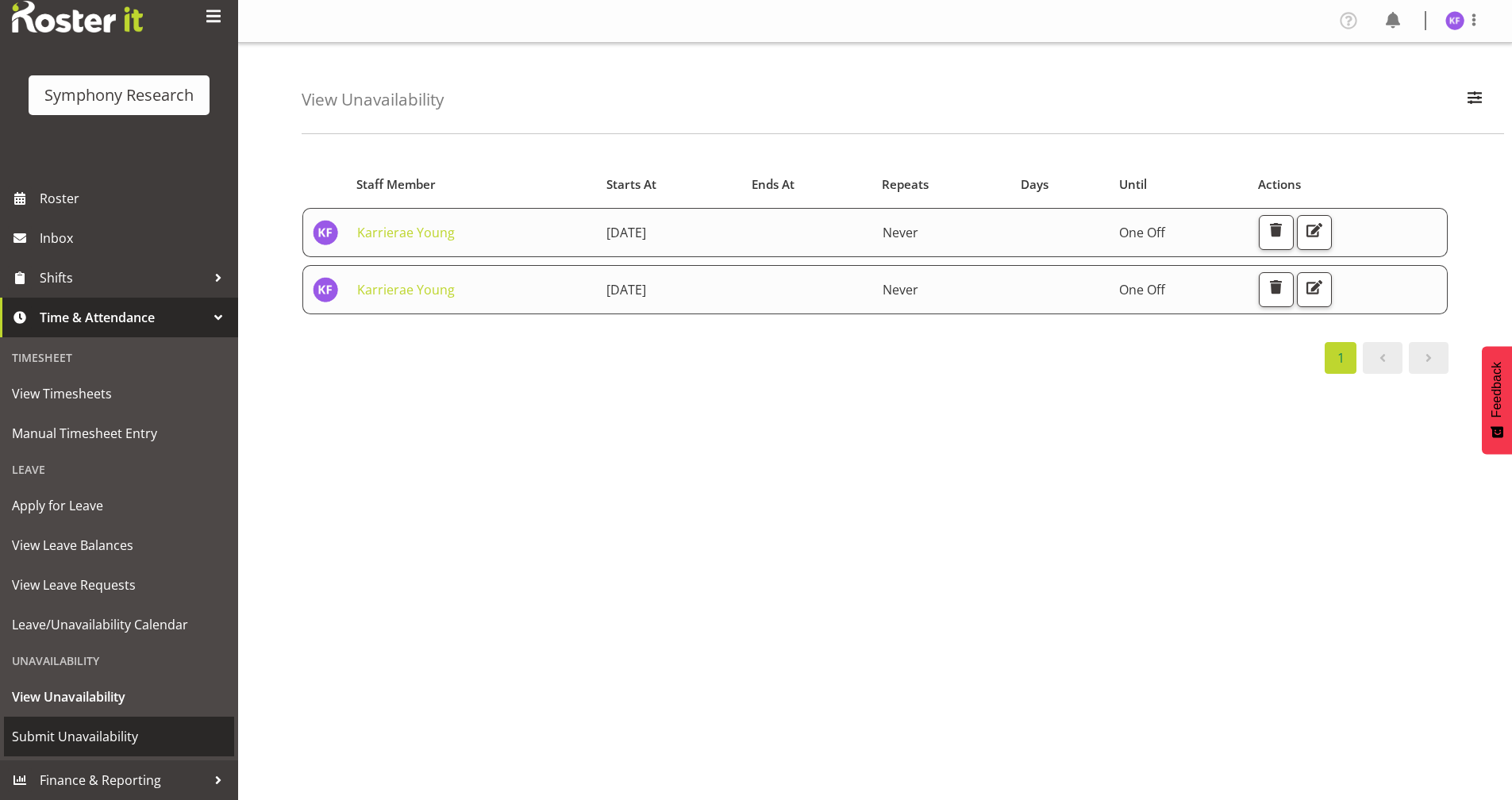
click at [157, 737] on span "Submit Unavailability" at bounding box center [118, 736] width 215 height 24
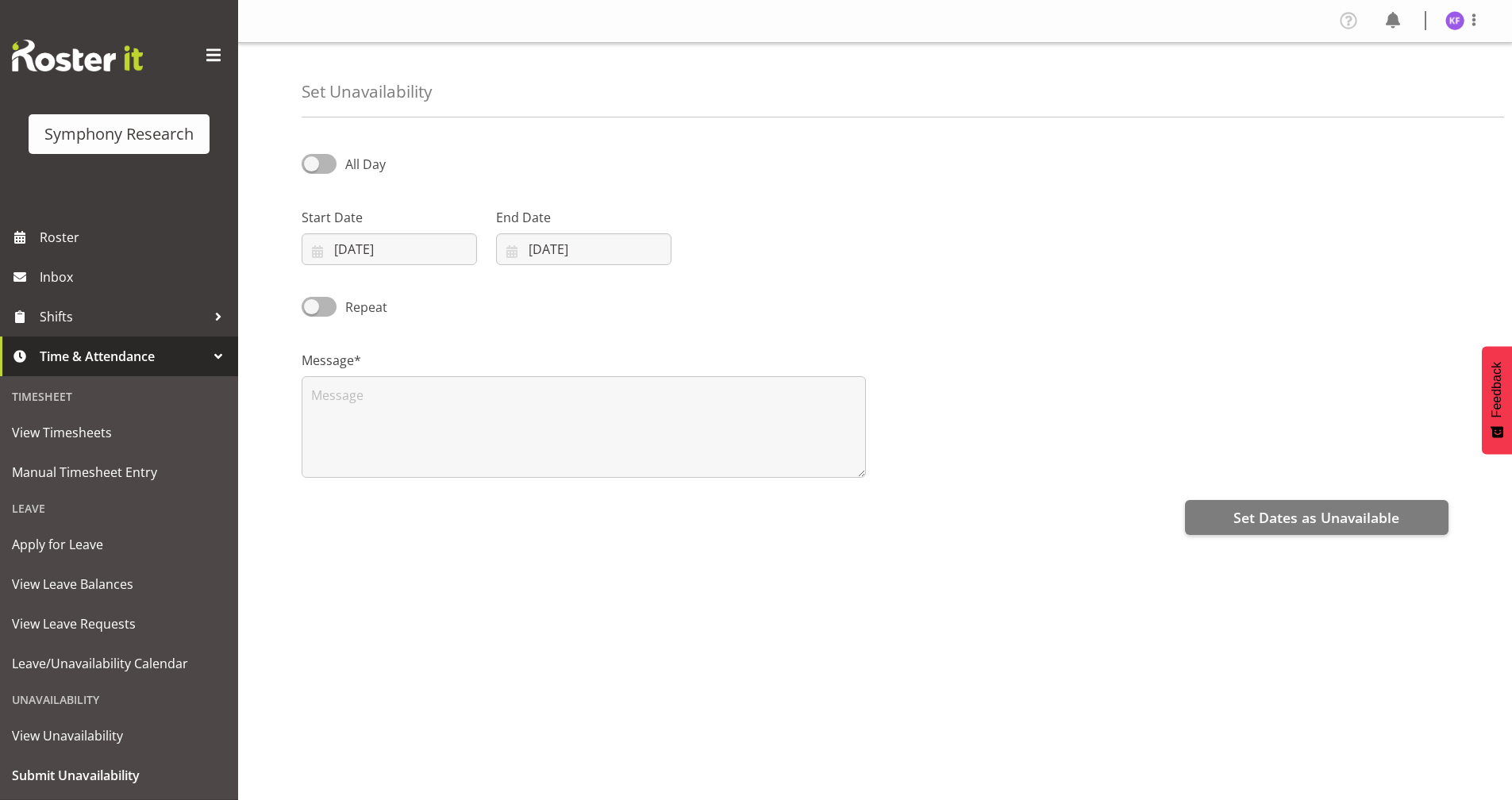
select select "7"
select select "2025"
click at [320, 247] on input "[DATE]" at bounding box center [389, 249] width 176 height 32
click at [437, 499] on link "27" at bounding box center [429, 497] width 33 height 30
type input "27/08/2025"
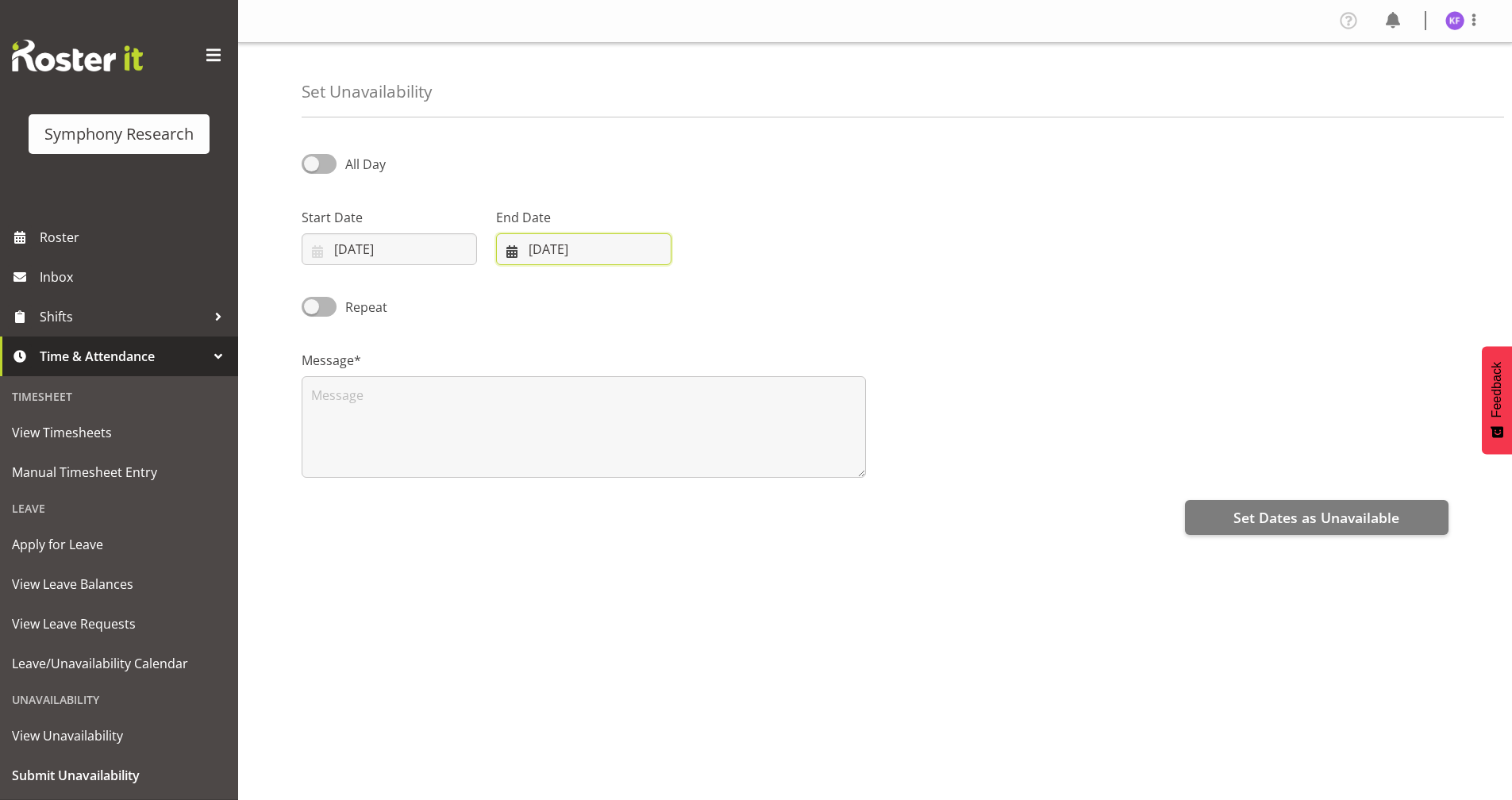
click at [514, 241] on input "[DATE]" at bounding box center [584, 249] width 176 height 32
click at [619, 496] on span "27" at bounding box center [622, 497] width 12 height 15
type input "27/08/2025"
click at [512, 425] on textarea at bounding box center [583, 427] width 564 height 101
type textarea "n"
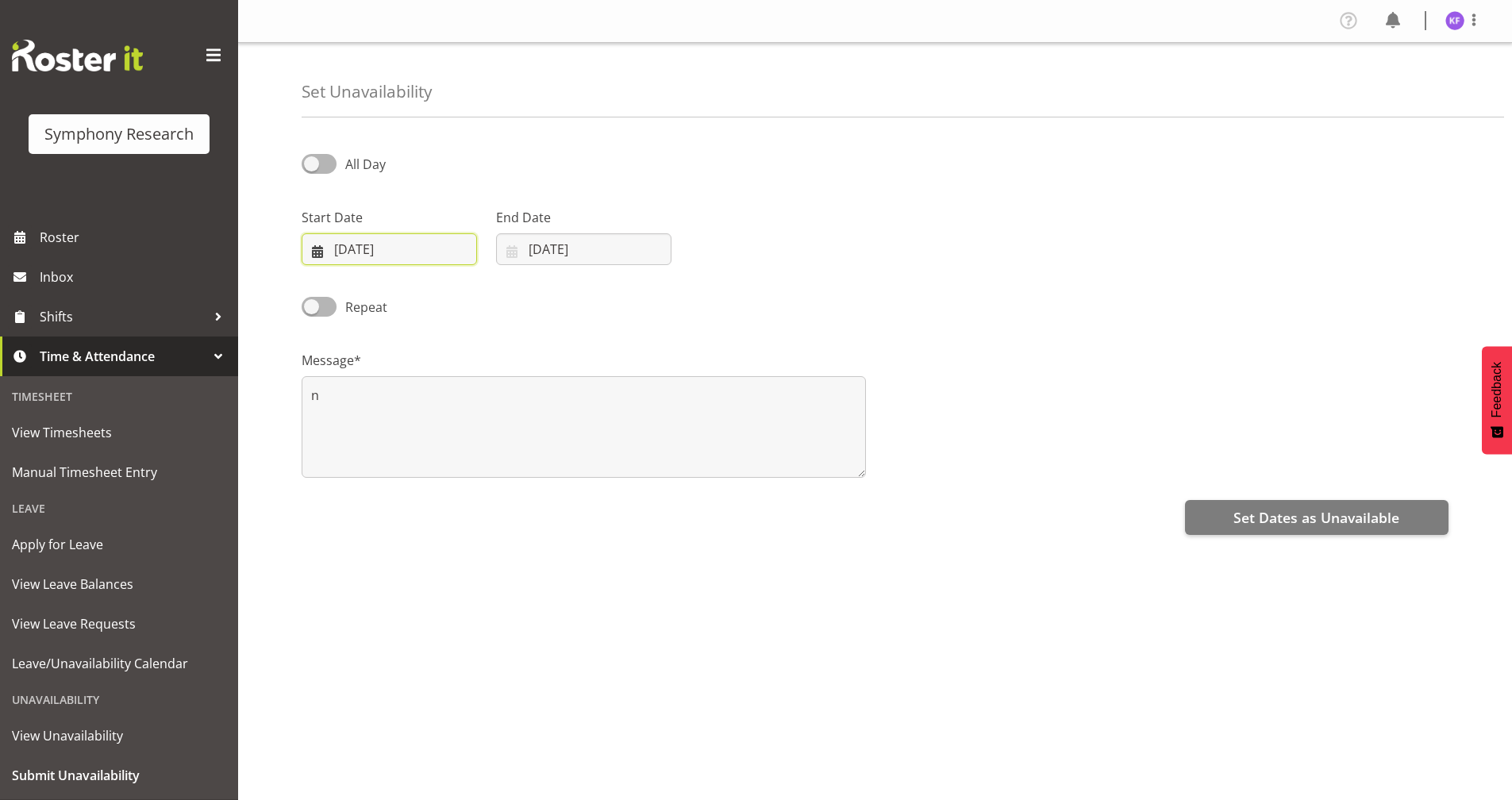
click at [323, 248] on input "27/08/2025" at bounding box center [389, 249] width 176 height 32
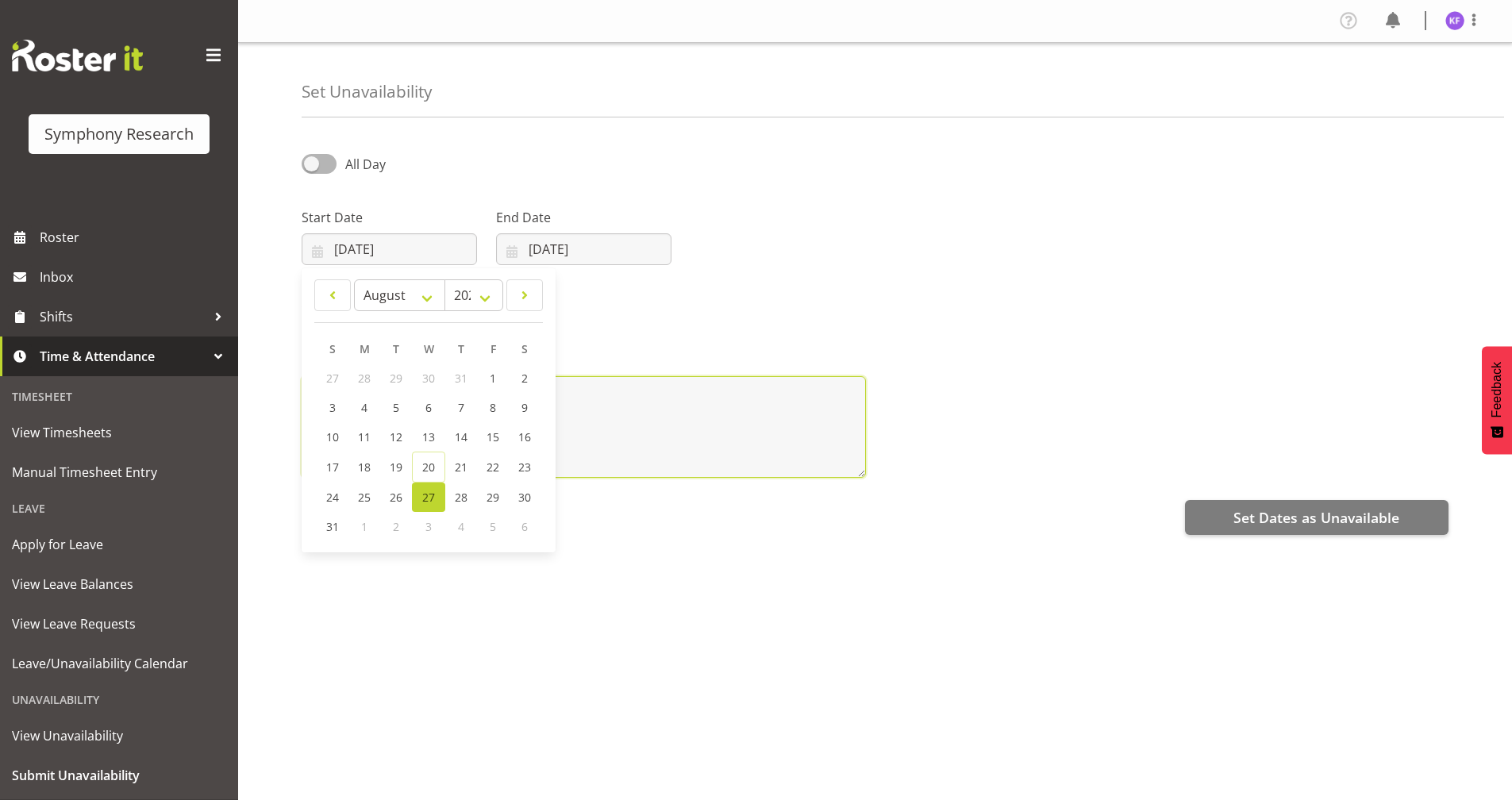
click at [639, 409] on textarea "n" at bounding box center [583, 427] width 564 height 101
click at [326, 164] on span at bounding box center [319, 163] width 35 height 20
click at [312, 164] on input "All Day" at bounding box center [306, 163] width 10 height 11
checkbox input "true"
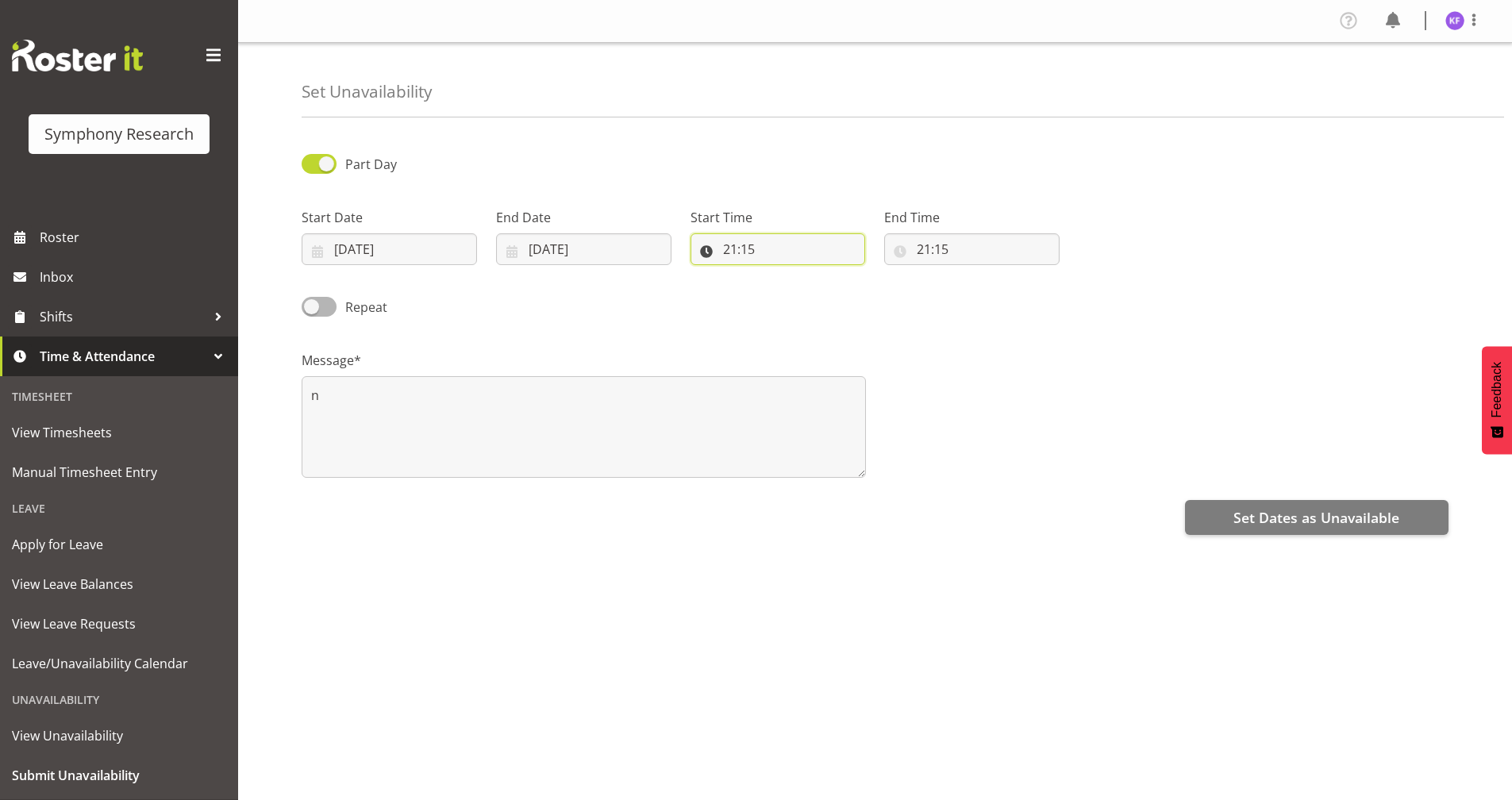
click at [710, 248] on input "21:15" at bounding box center [779, 249] width 176 height 32
click at [796, 290] on select "00 01 02 03 04 05 06 07 08 09 10 11 12 13 14 15 16 17 18 19 20 21 22 23" at bounding box center [798, 290] width 35 height 32
select select "17"
type input "17:15"
click at [849, 280] on select "00 01 02 03 04 05 06 07 08 09 10 11 12 13 14 15 16 17 18 19 20 21 22 23 24 25 2…" at bounding box center [840, 290] width 35 height 32
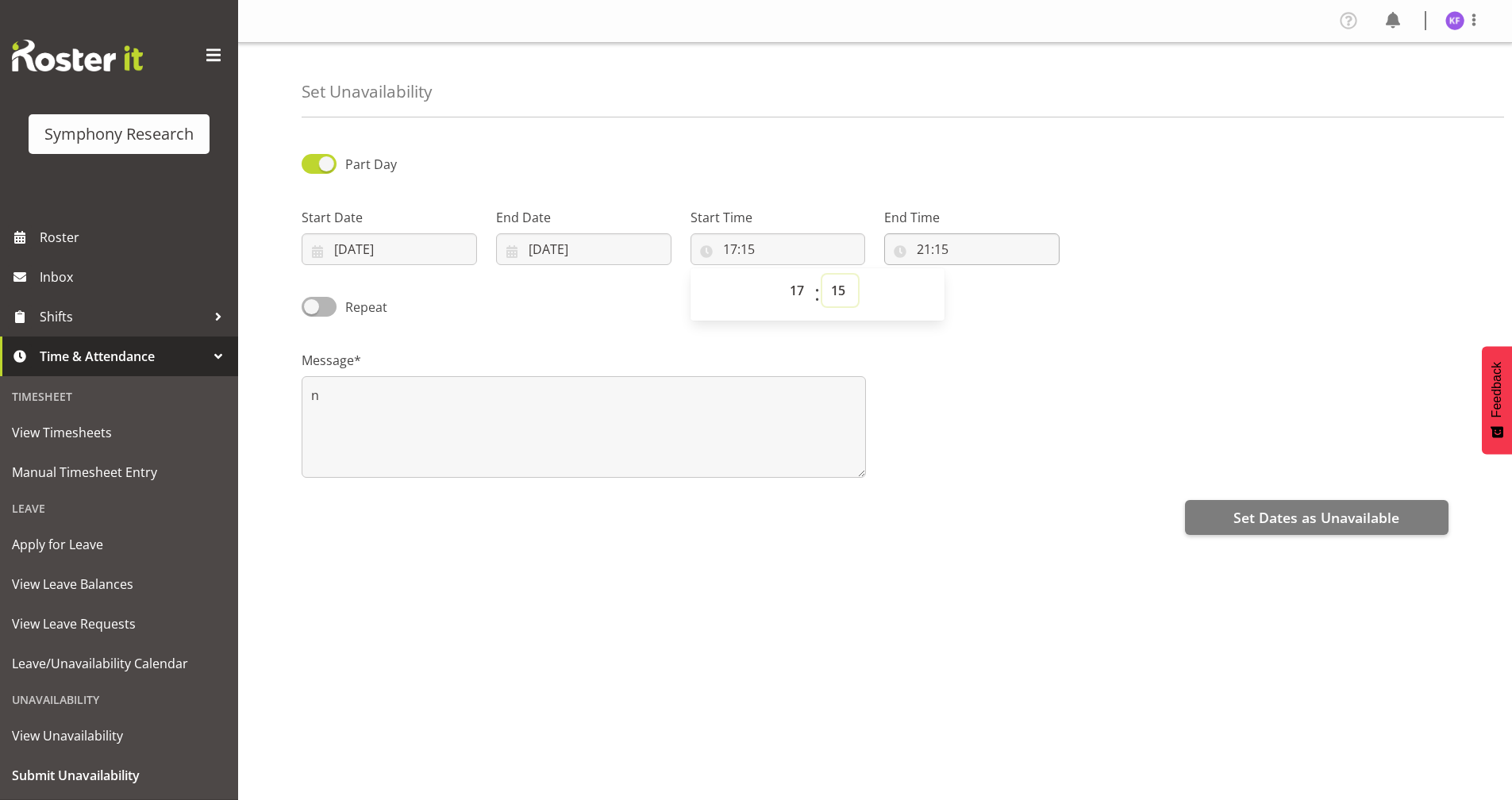
select select "0"
type input "17:00"
click at [906, 244] on input "21:15" at bounding box center [972, 249] width 176 height 32
click at [984, 287] on select "00 01 02 03 04 05 06 07 08 09 10 11 12 13 14 15 16 17 18 19 20 21 22 23" at bounding box center [992, 290] width 35 height 32
click at [935, 354] on div "Message* n" at bounding box center [875, 408] width 1166 height 158
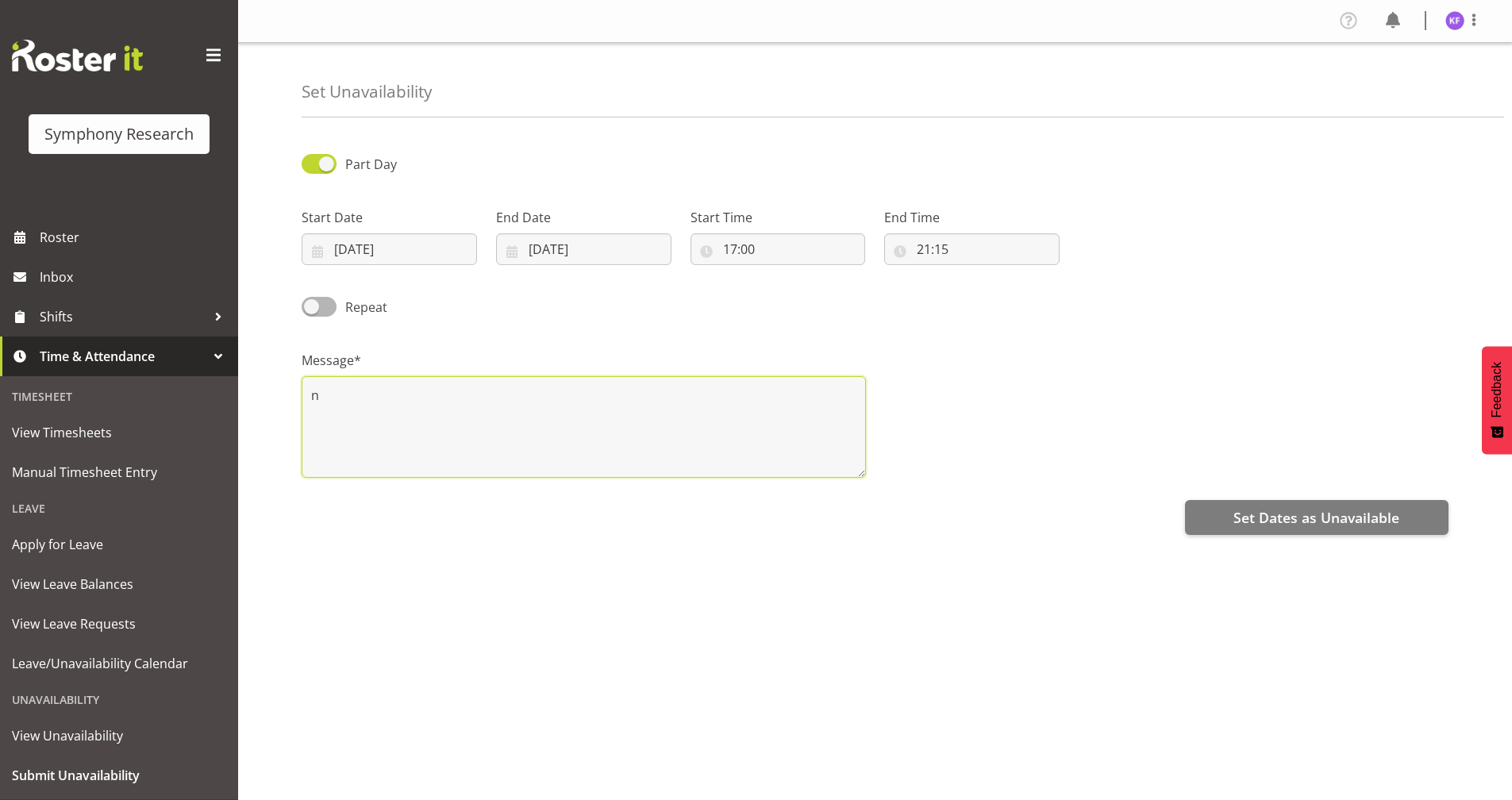
click at [573, 400] on textarea "n" at bounding box center [583, 427] width 564 height 101
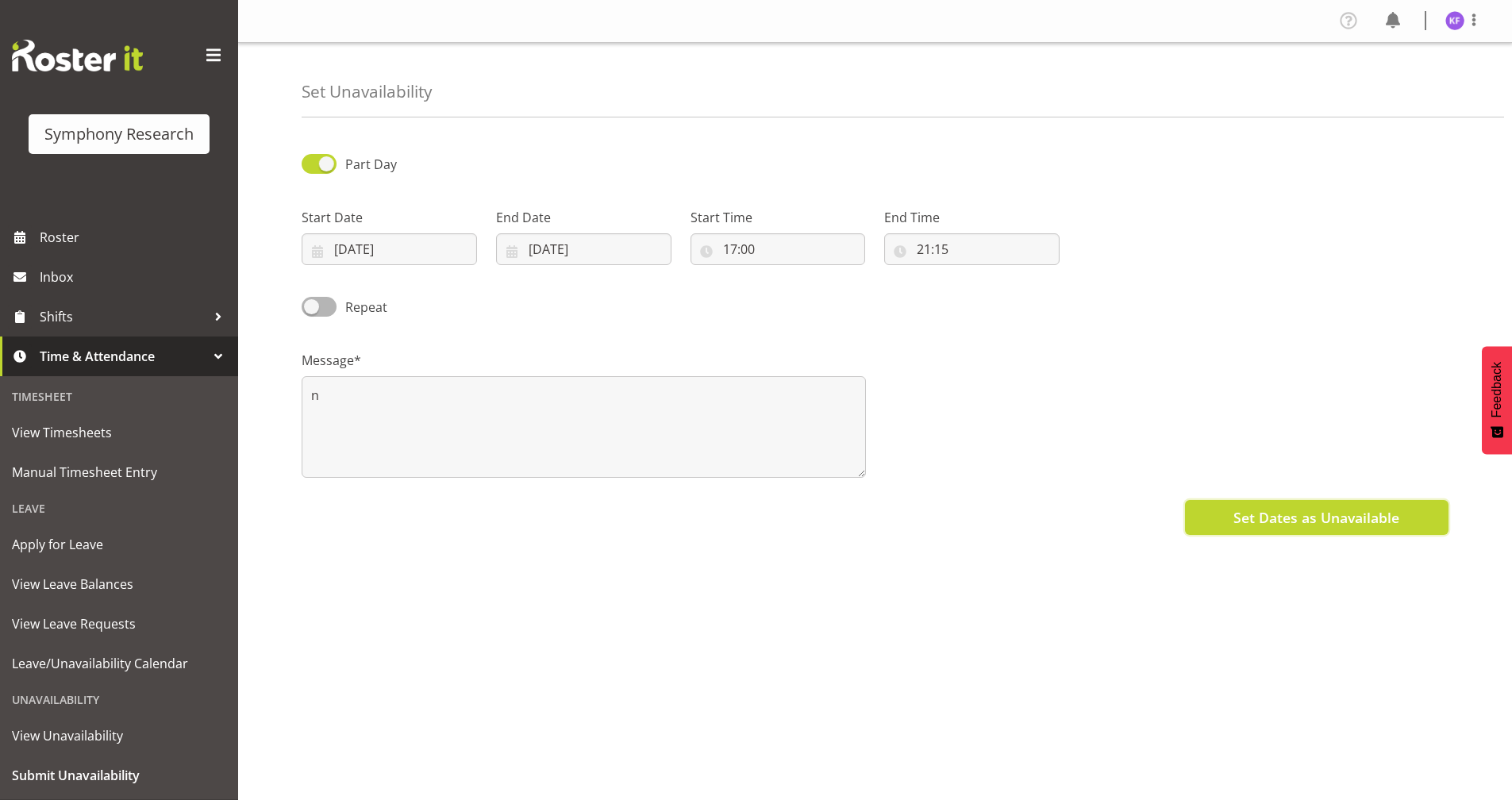
click at [1243, 518] on span "Set Dates as Unavailable" at bounding box center [1316, 517] width 166 height 21
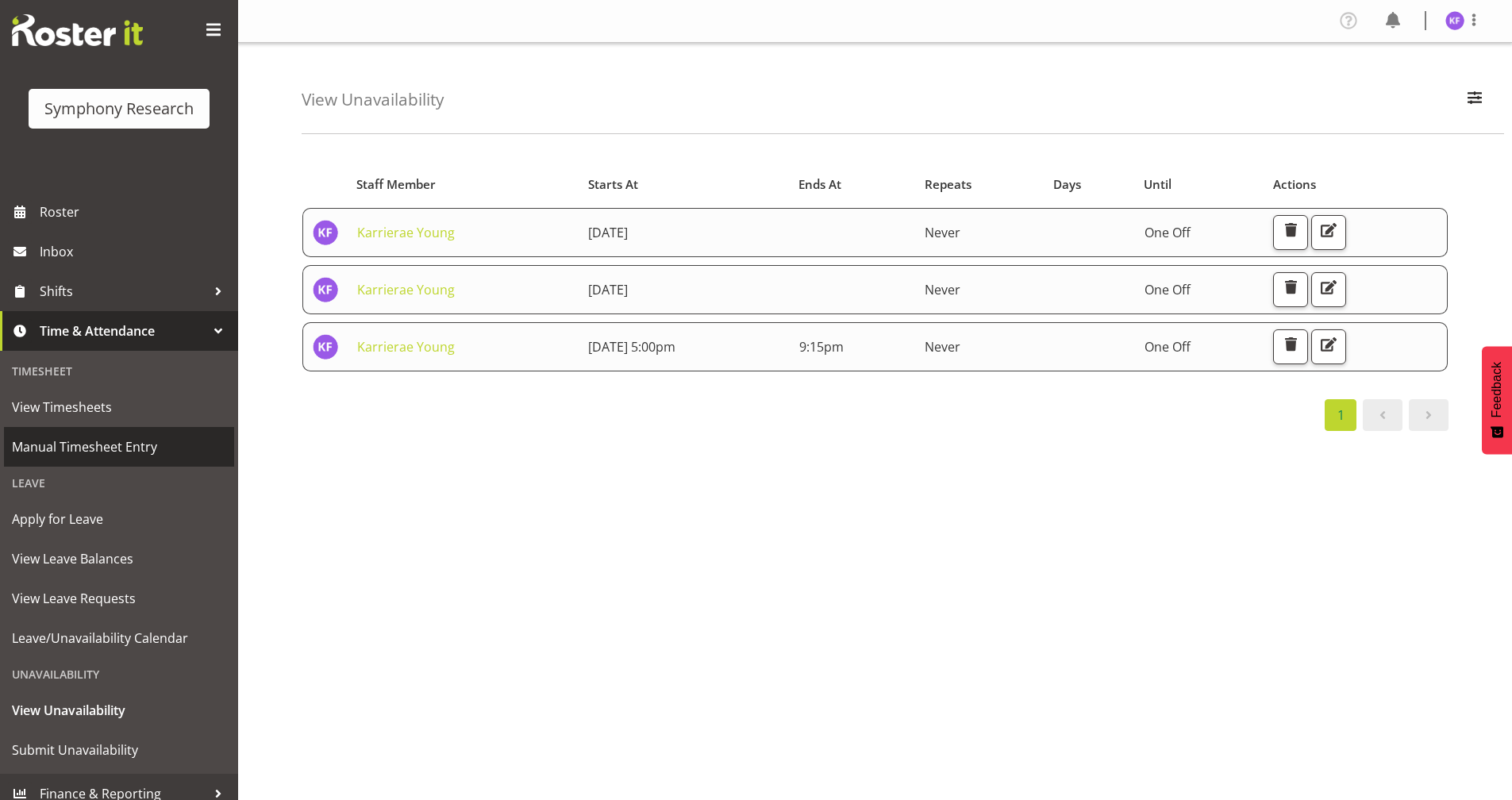
scroll to position [39, 0]
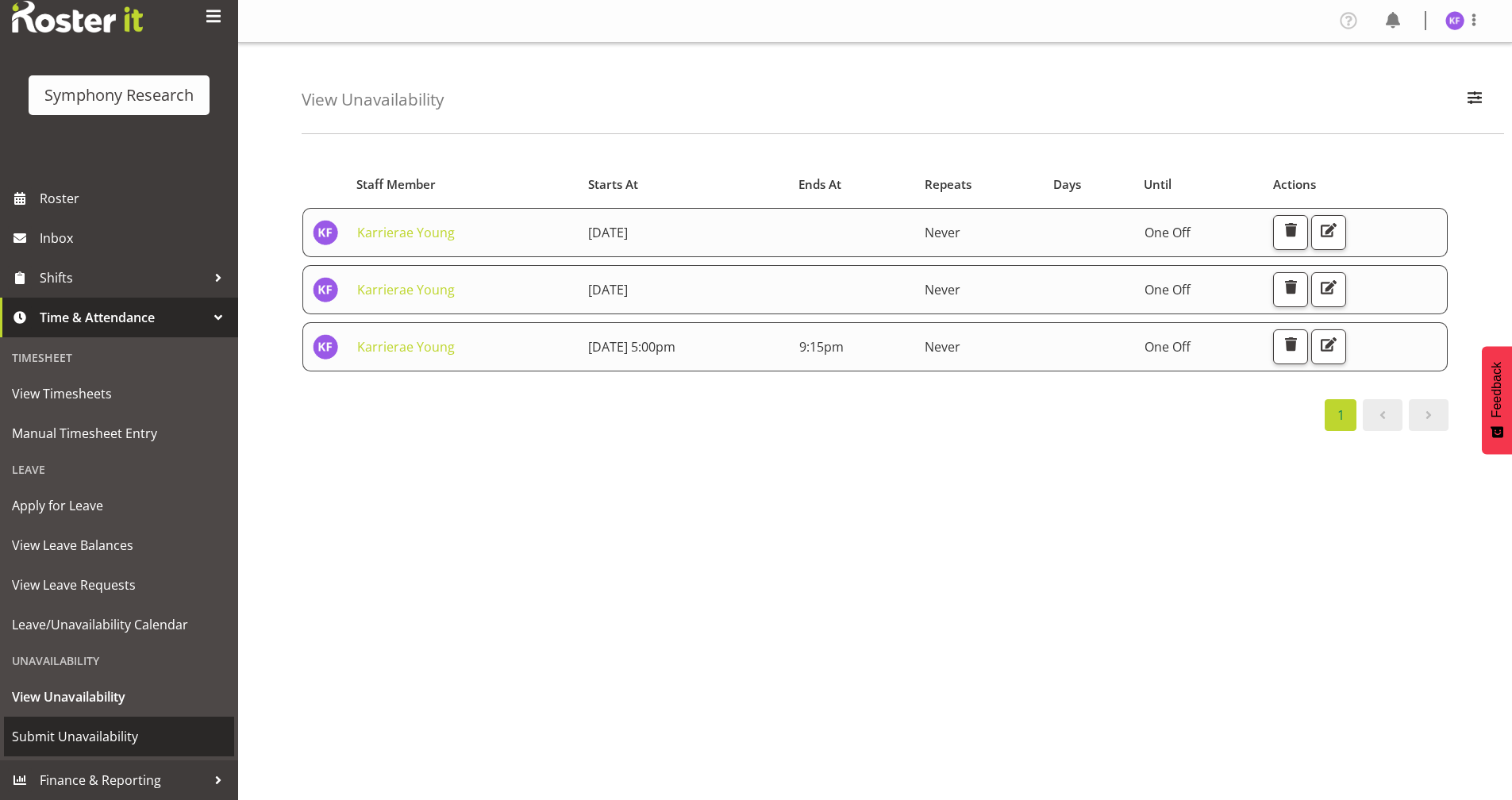
click at [162, 723] on link "Submit Unavailability" at bounding box center [118, 737] width 230 height 40
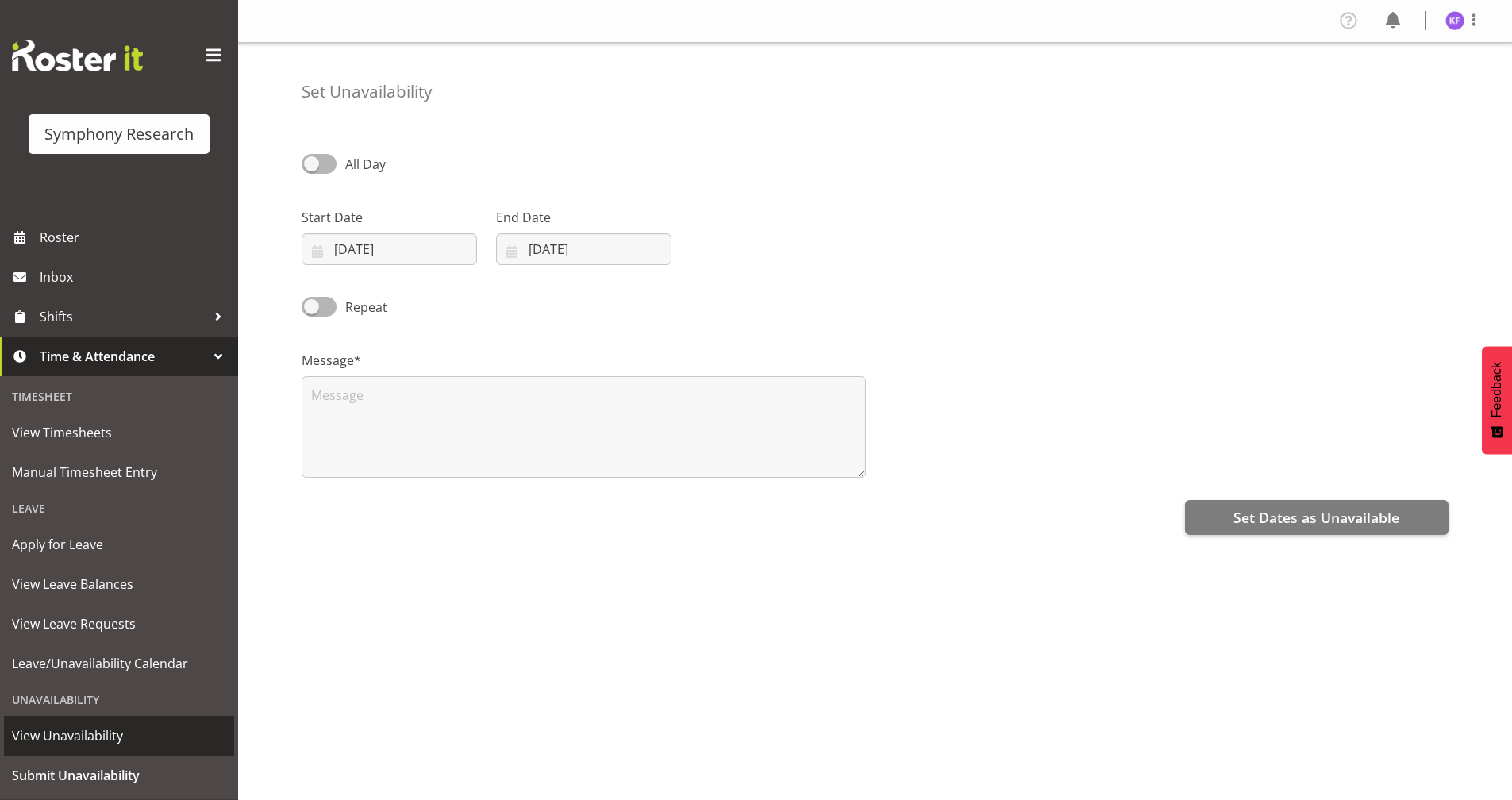
select select "7"
select select "2025"
click at [314, 254] on input "[DATE]" at bounding box center [389, 249] width 176 height 32
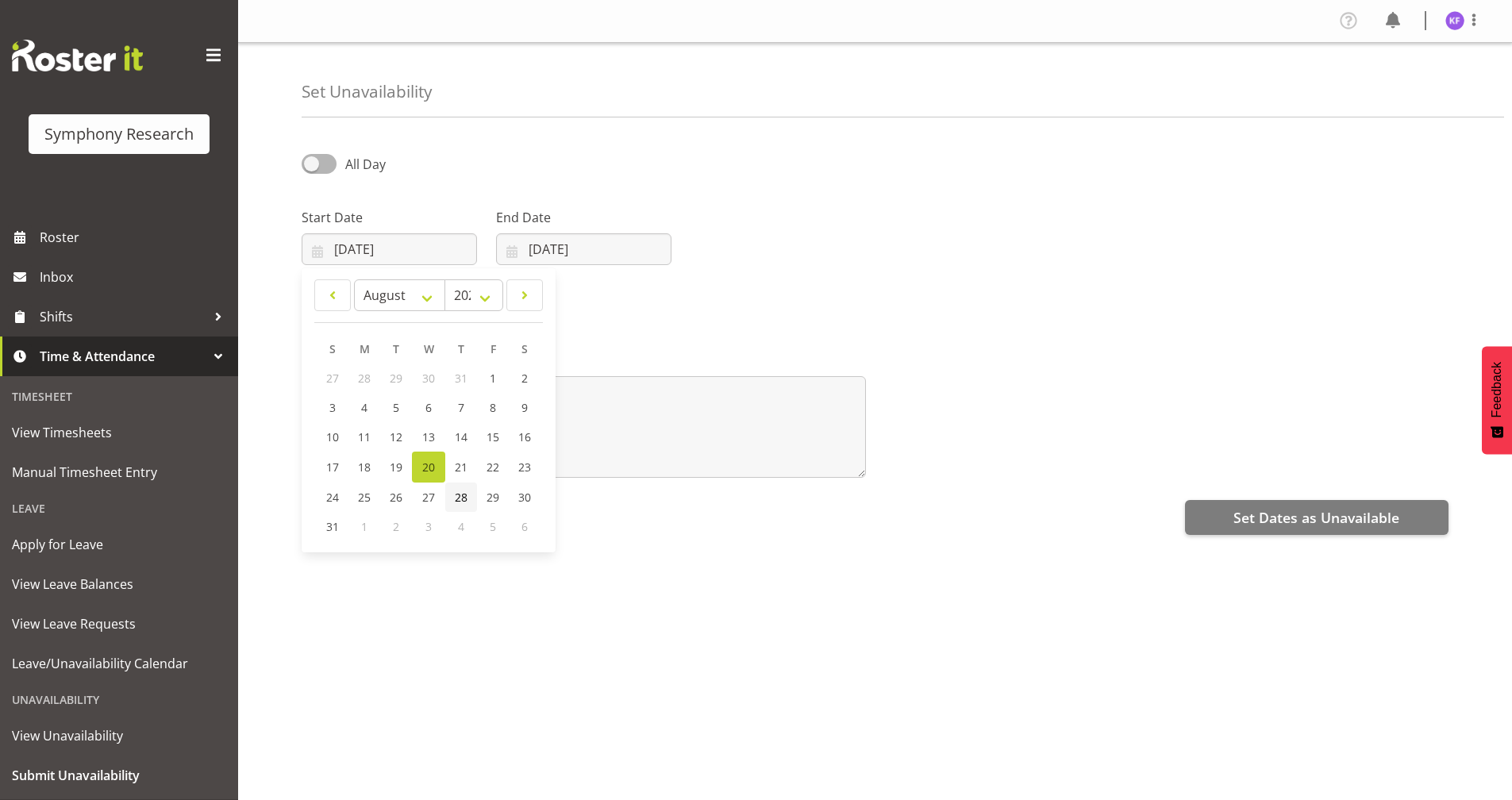
click at [473, 497] on link "28" at bounding box center [461, 497] width 32 height 30
type input "[DATE]"
click at [513, 248] on input "[DATE]" at bounding box center [584, 249] width 176 height 32
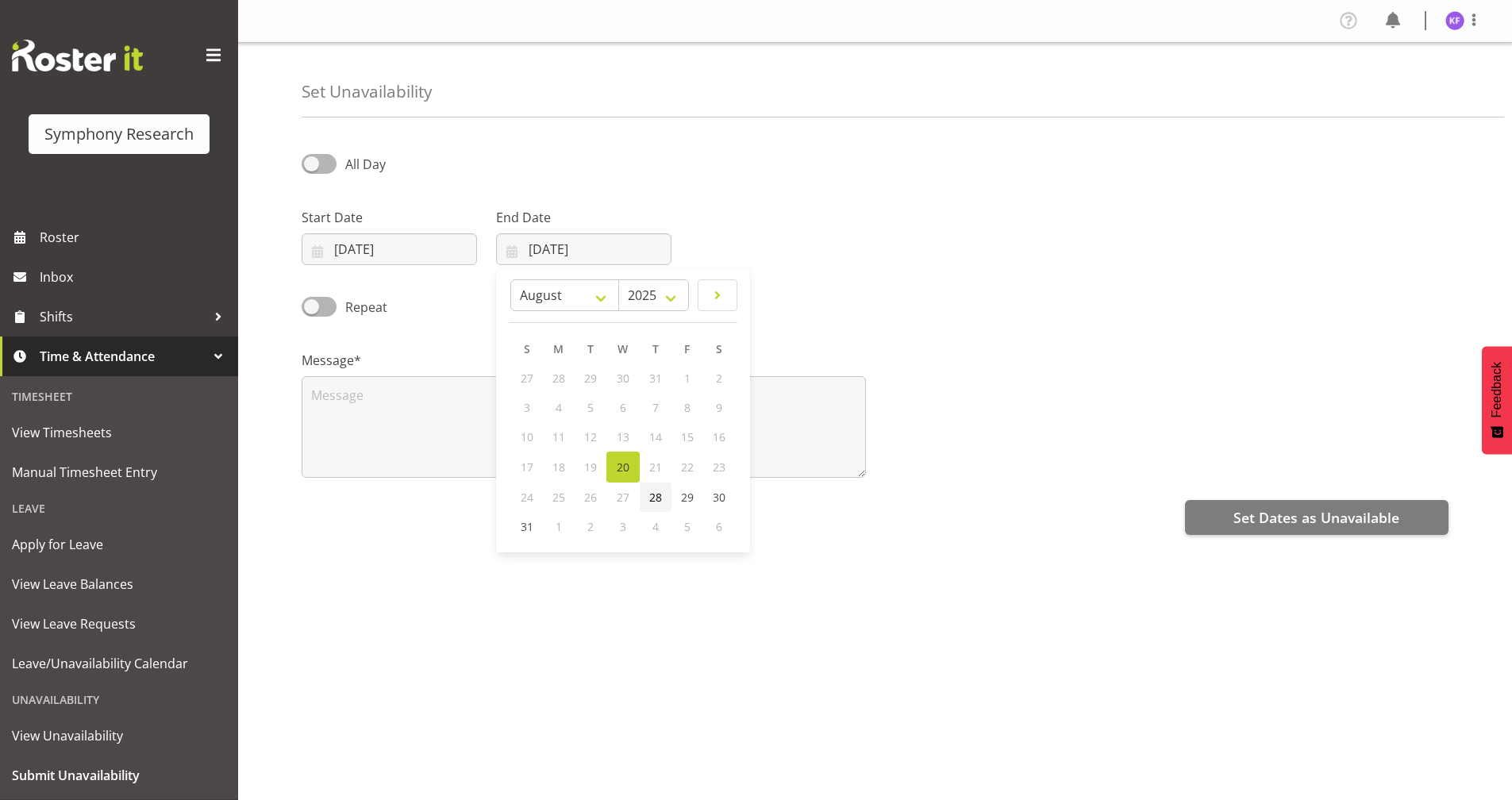
click at [665, 501] on link "28" at bounding box center [655, 497] width 32 height 30
type input "[DATE]"
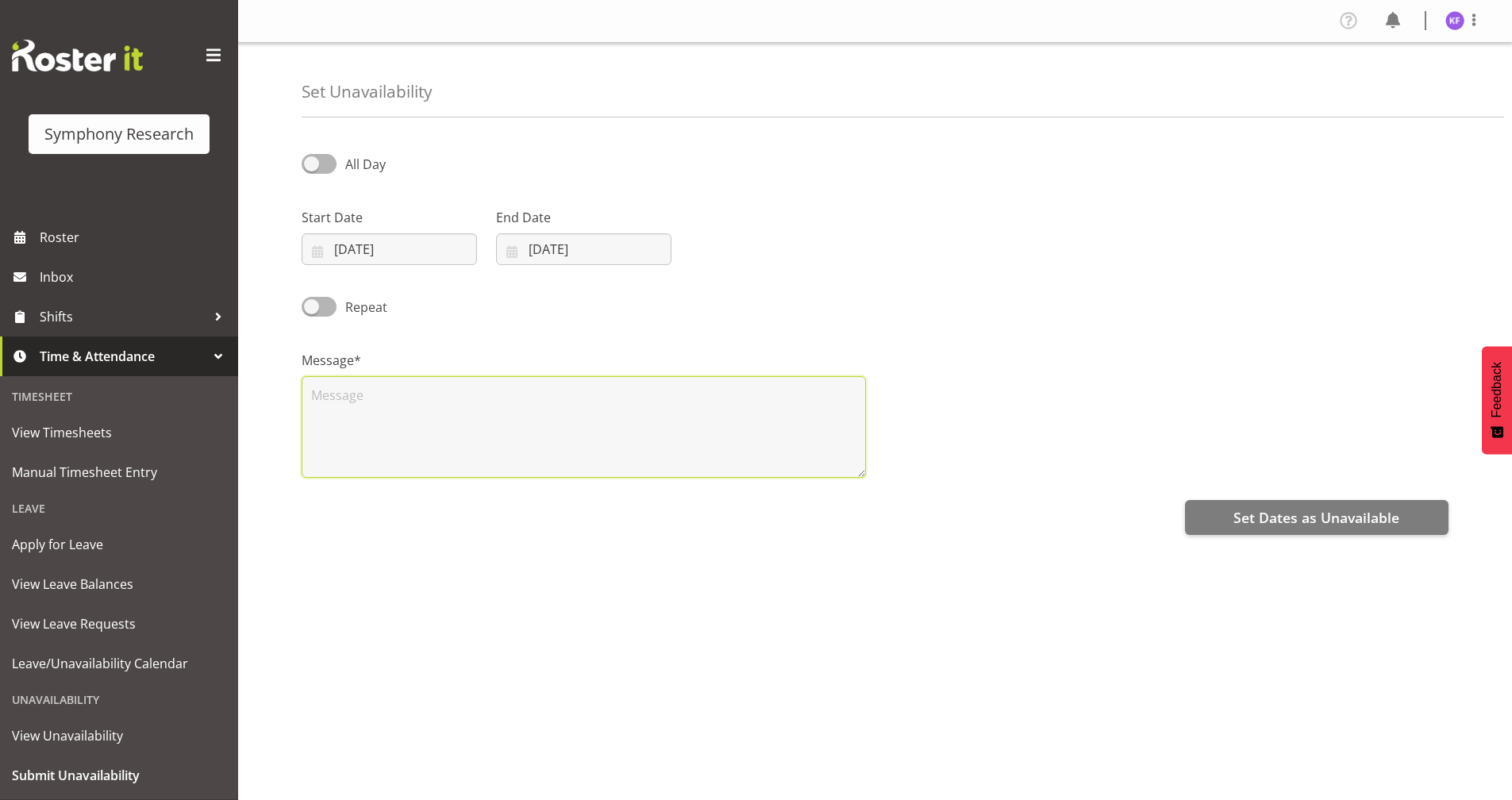
click at [612, 441] on textarea at bounding box center [583, 427] width 564 height 101
type textarea "j"
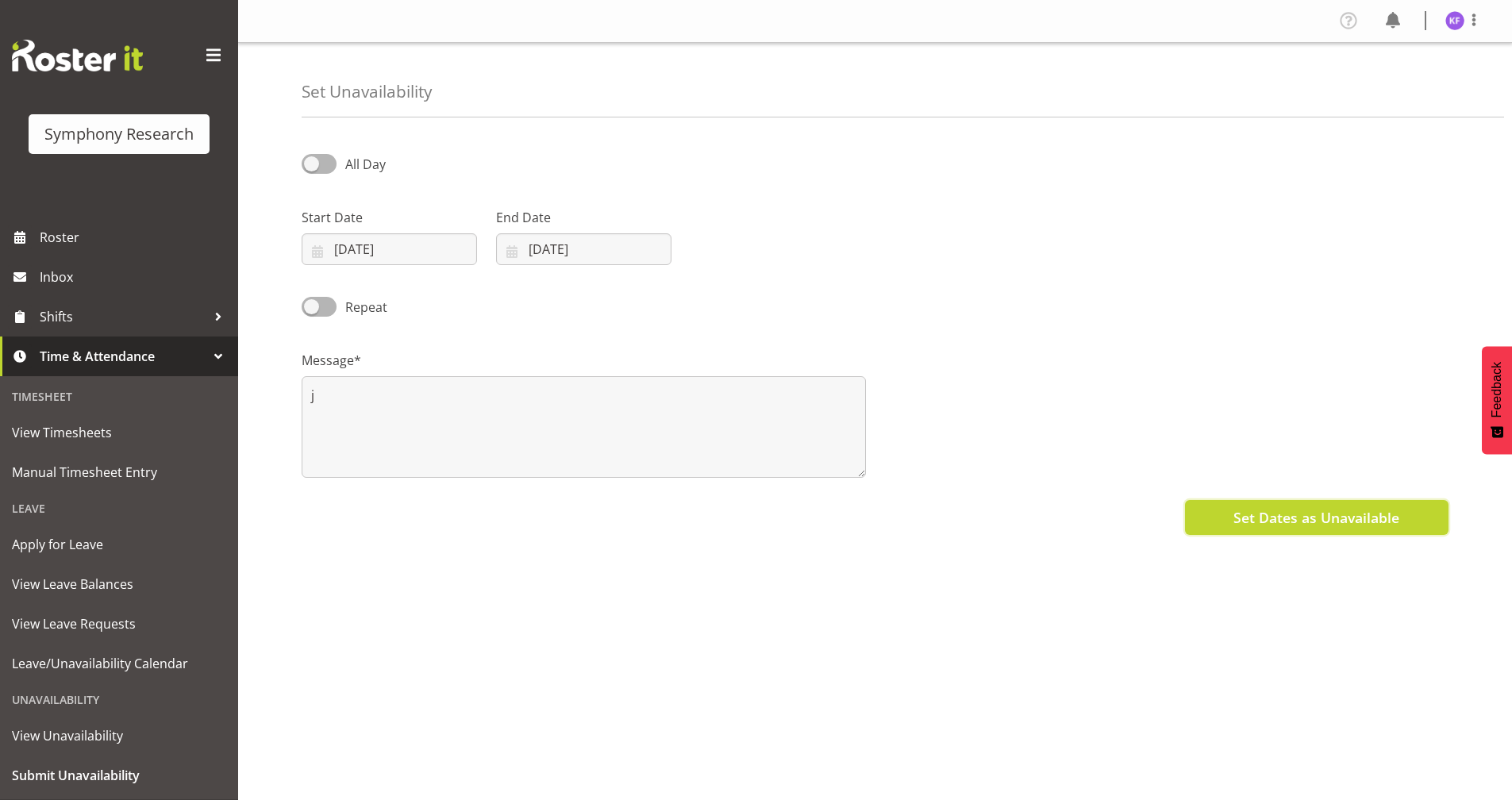
click at [1210, 506] on button "Set Dates as Unavailable" at bounding box center [1317, 517] width 263 height 35
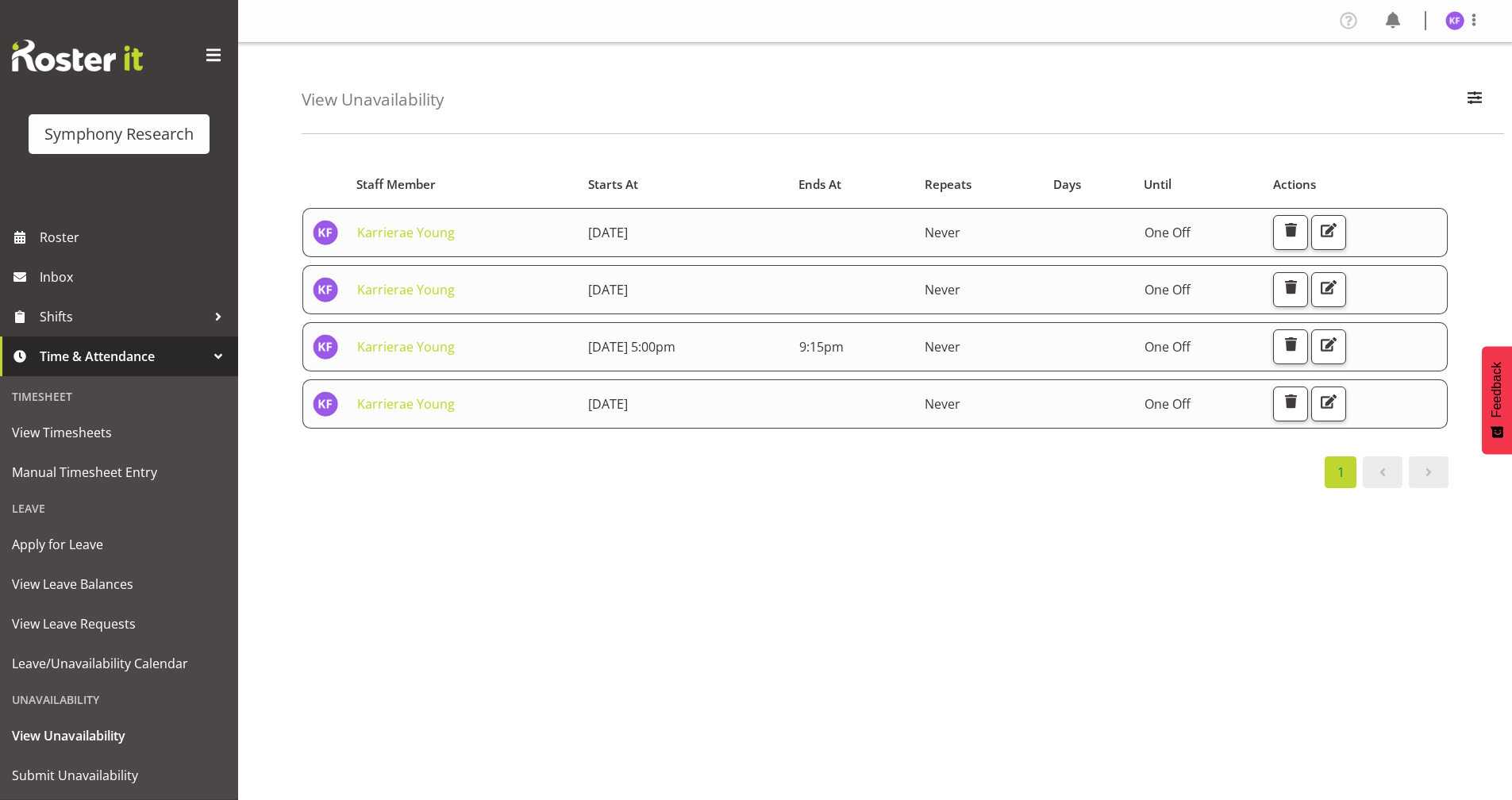
scroll to position [39, 0]
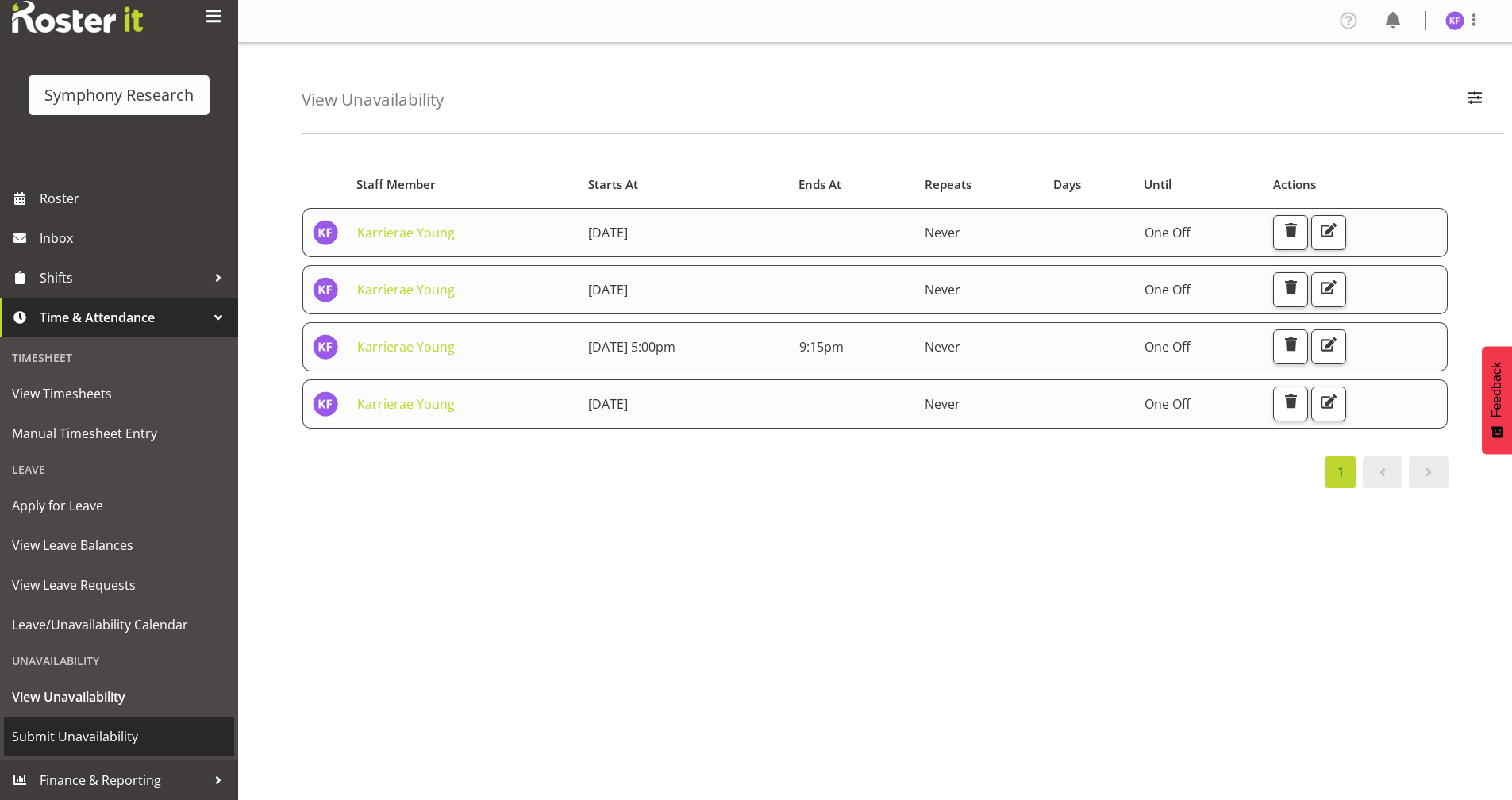
click at [166, 720] on link "Submit Unavailability" at bounding box center [118, 737] width 230 height 40
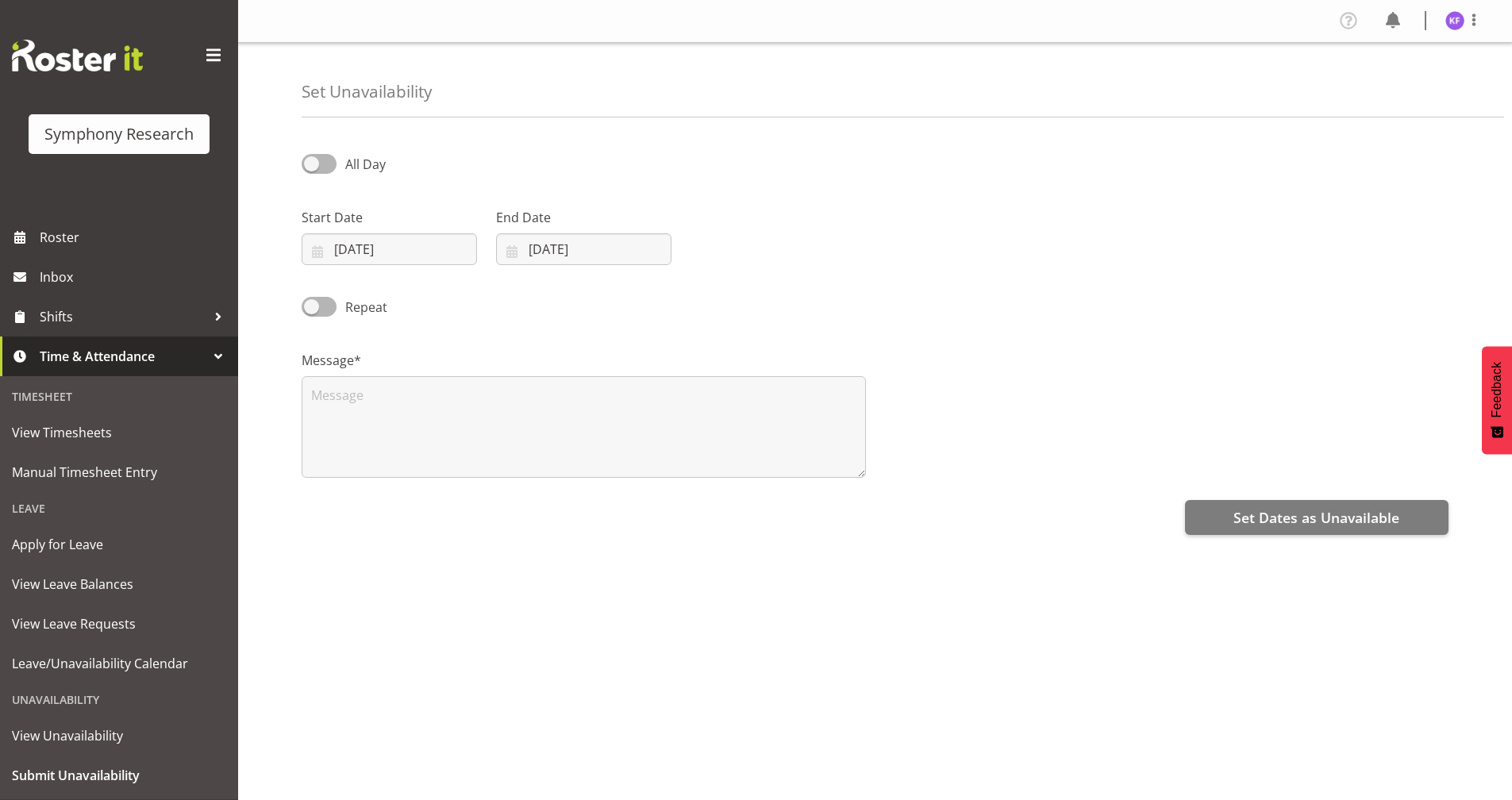
select select "7"
select select "2025"
click at [313, 258] on input "[DATE]" at bounding box center [389, 249] width 176 height 32
click at [536, 461] on link "23" at bounding box center [524, 467] width 32 height 31
type input "[DATE]"
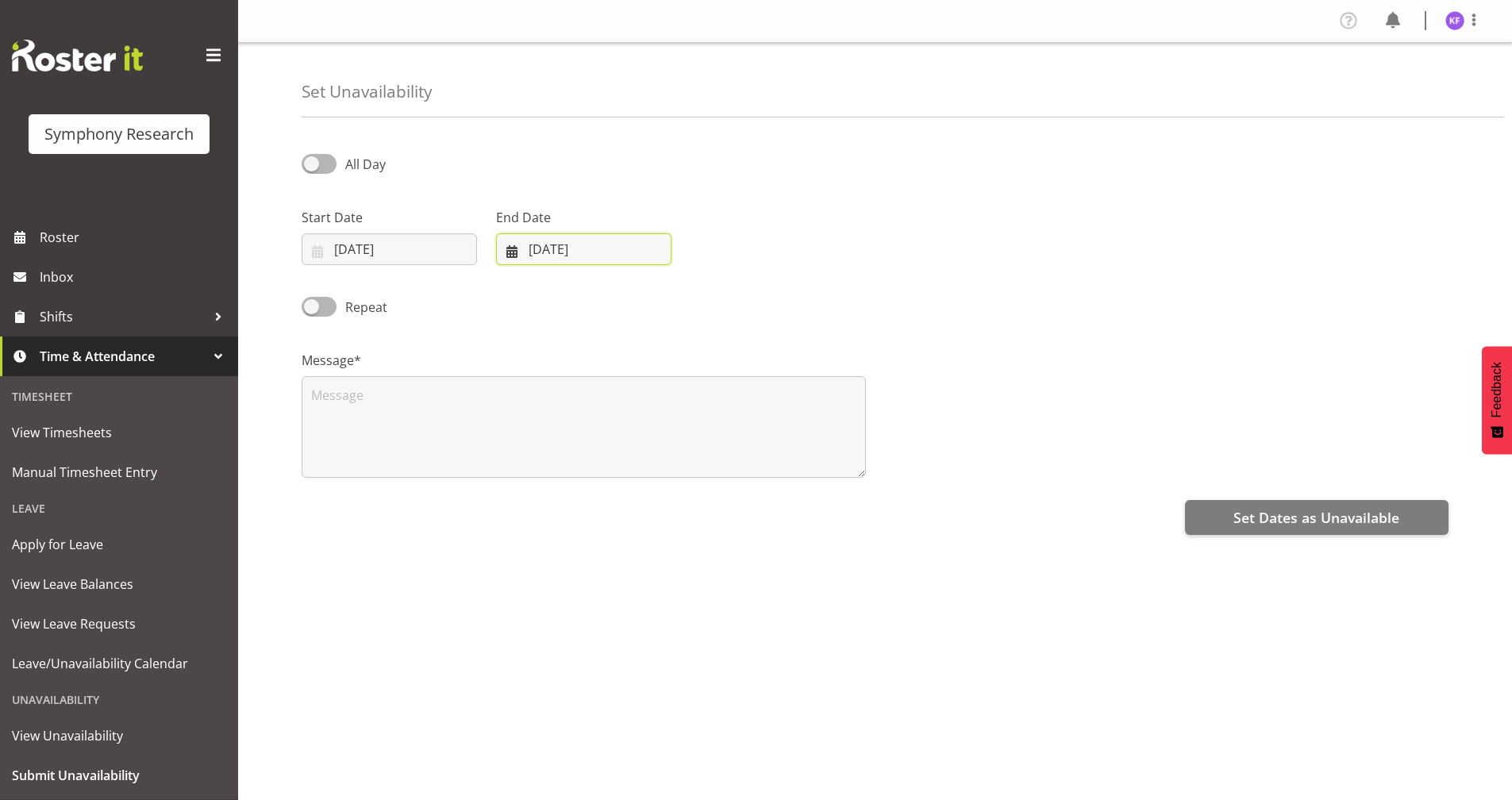
click at [500, 245] on input "[DATE]" at bounding box center [584, 249] width 176 height 32
click at [723, 464] on span "23" at bounding box center [719, 468] width 12 height 15
type input "[DATE]"
click at [606, 423] on textarea at bounding box center [583, 427] width 564 height 101
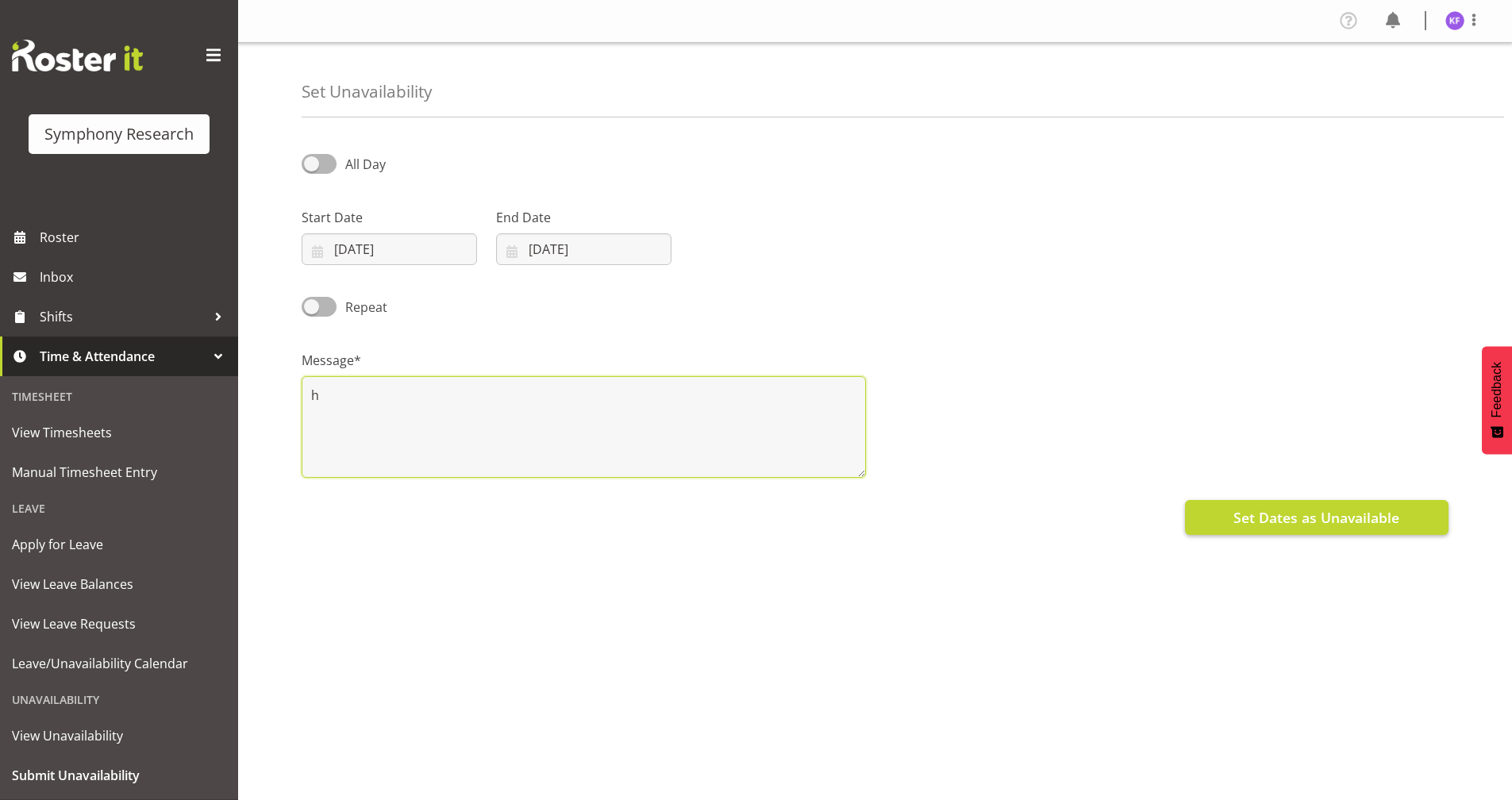
type textarea "h"
click at [1256, 521] on span "Set Dates as Unavailable" at bounding box center [1316, 517] width 166 height 21
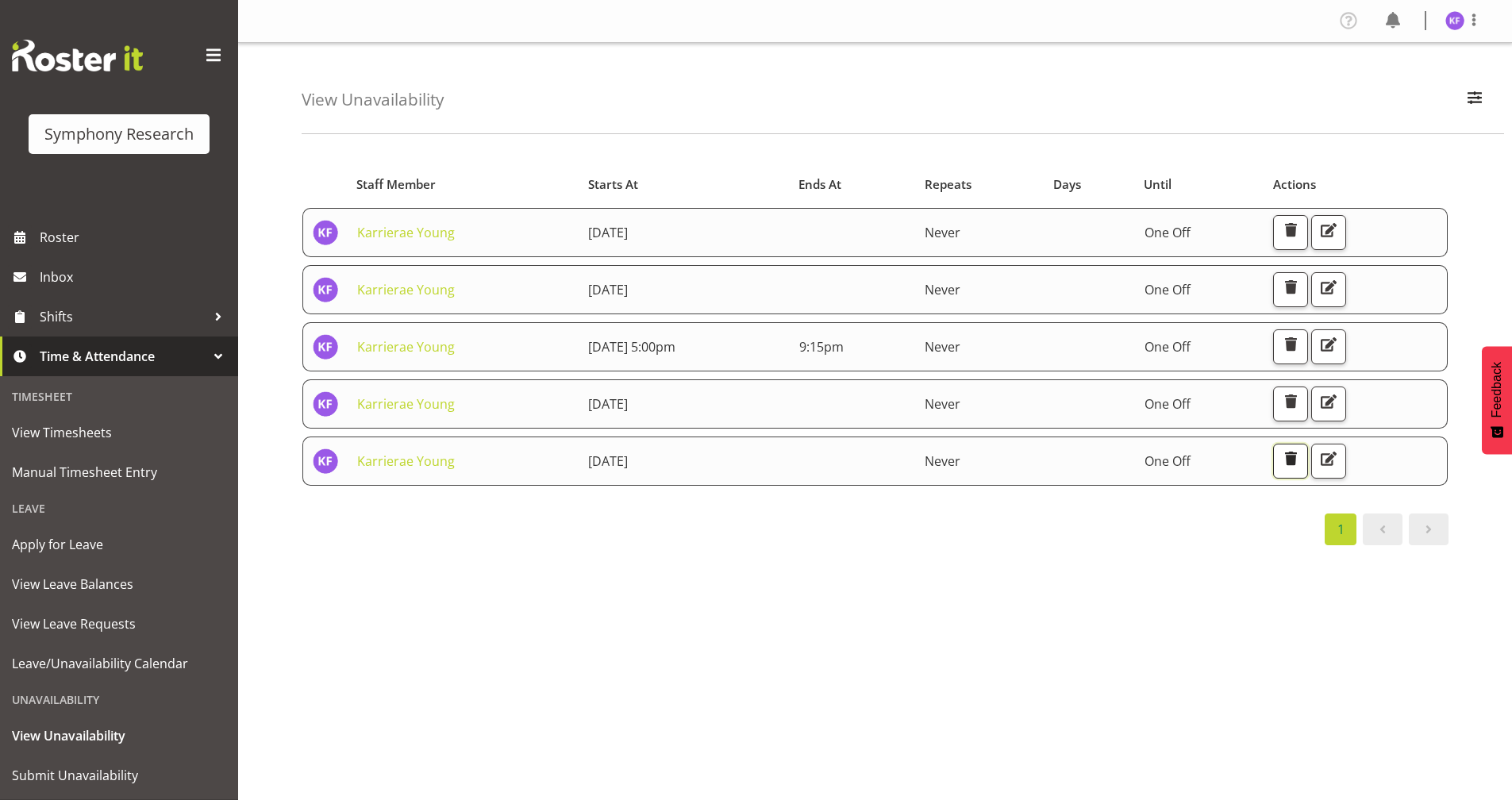
click at [1301, 461] on span "button" at bounding box center [1292, 459] width 21 height 21
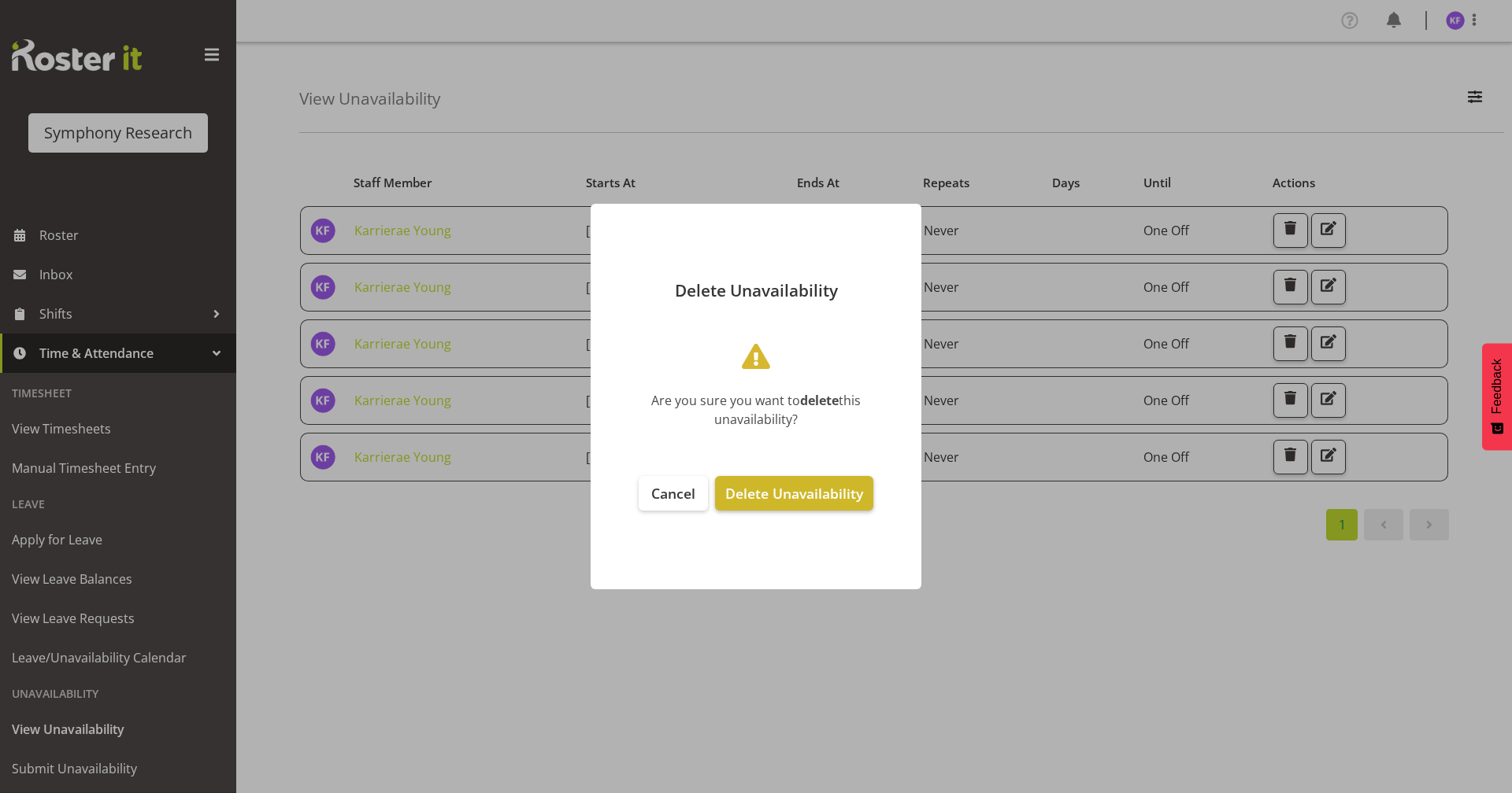
click at [816, 493] on span "Delete Unavailability" at bounding box center [794, 493] width 138 height 19
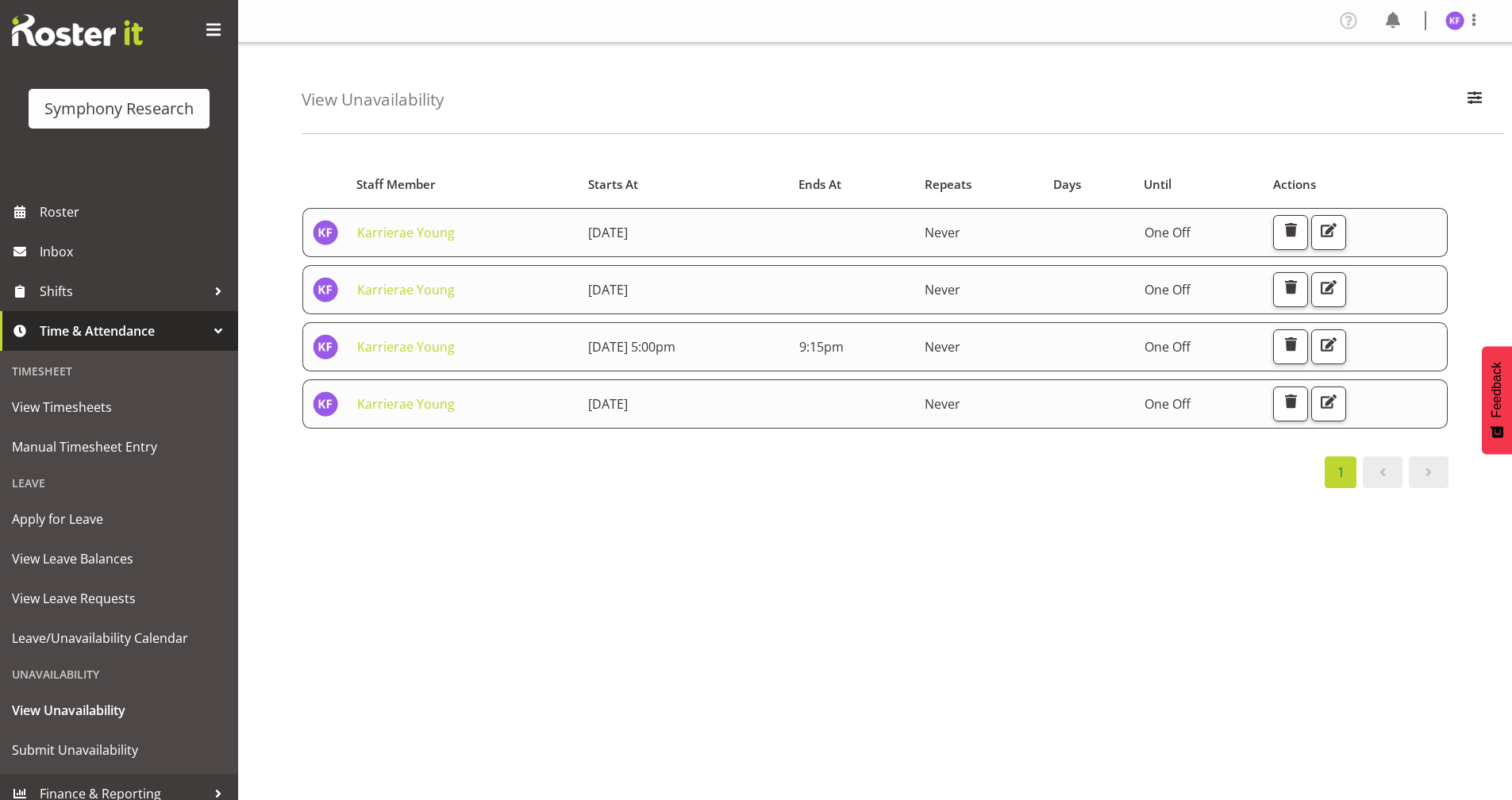
scroll to position [39, 0]
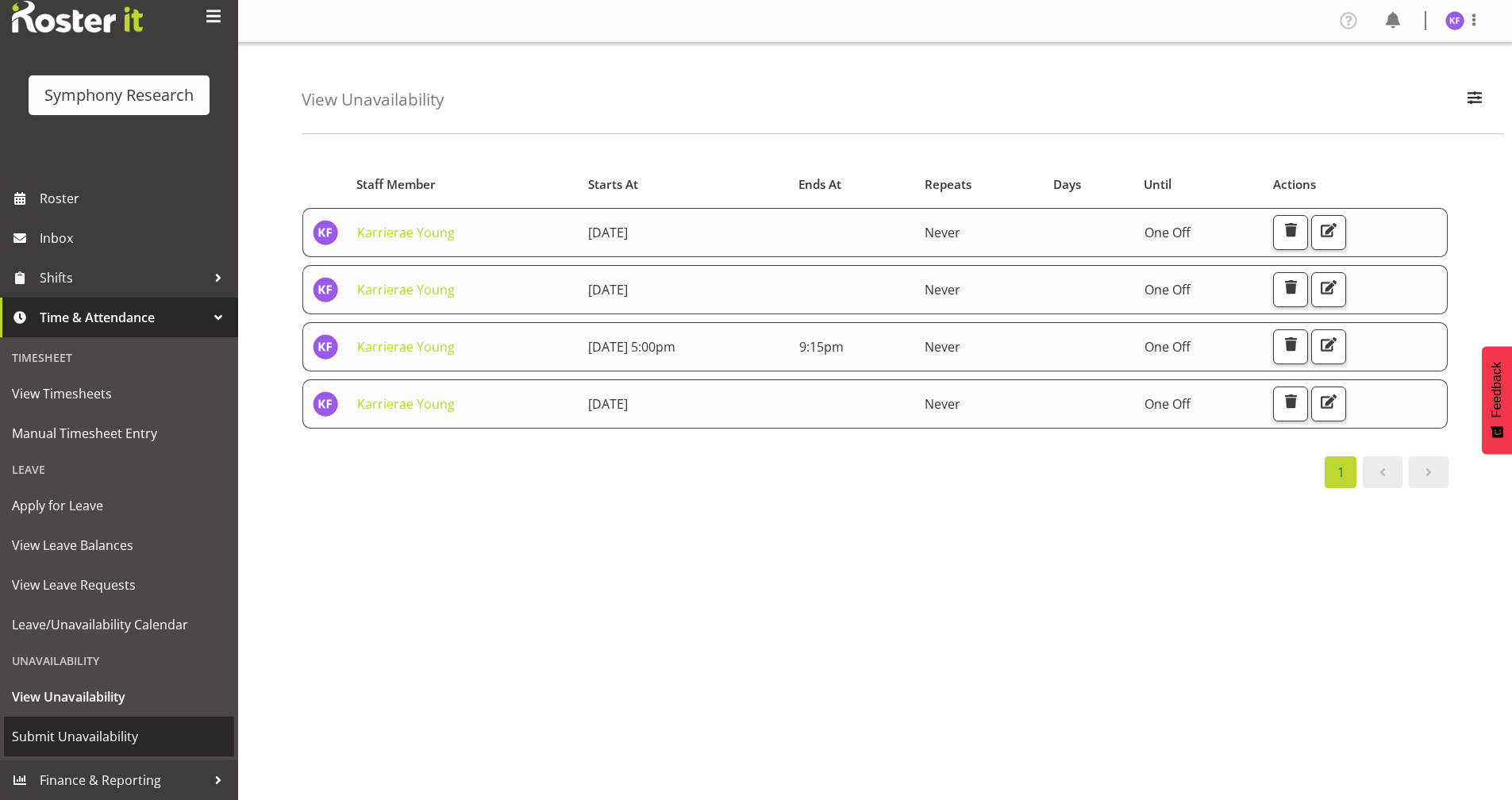
click at [129, 729] on span "Submit Unavailability" at bounding box center [118, 736] width 215 height 24
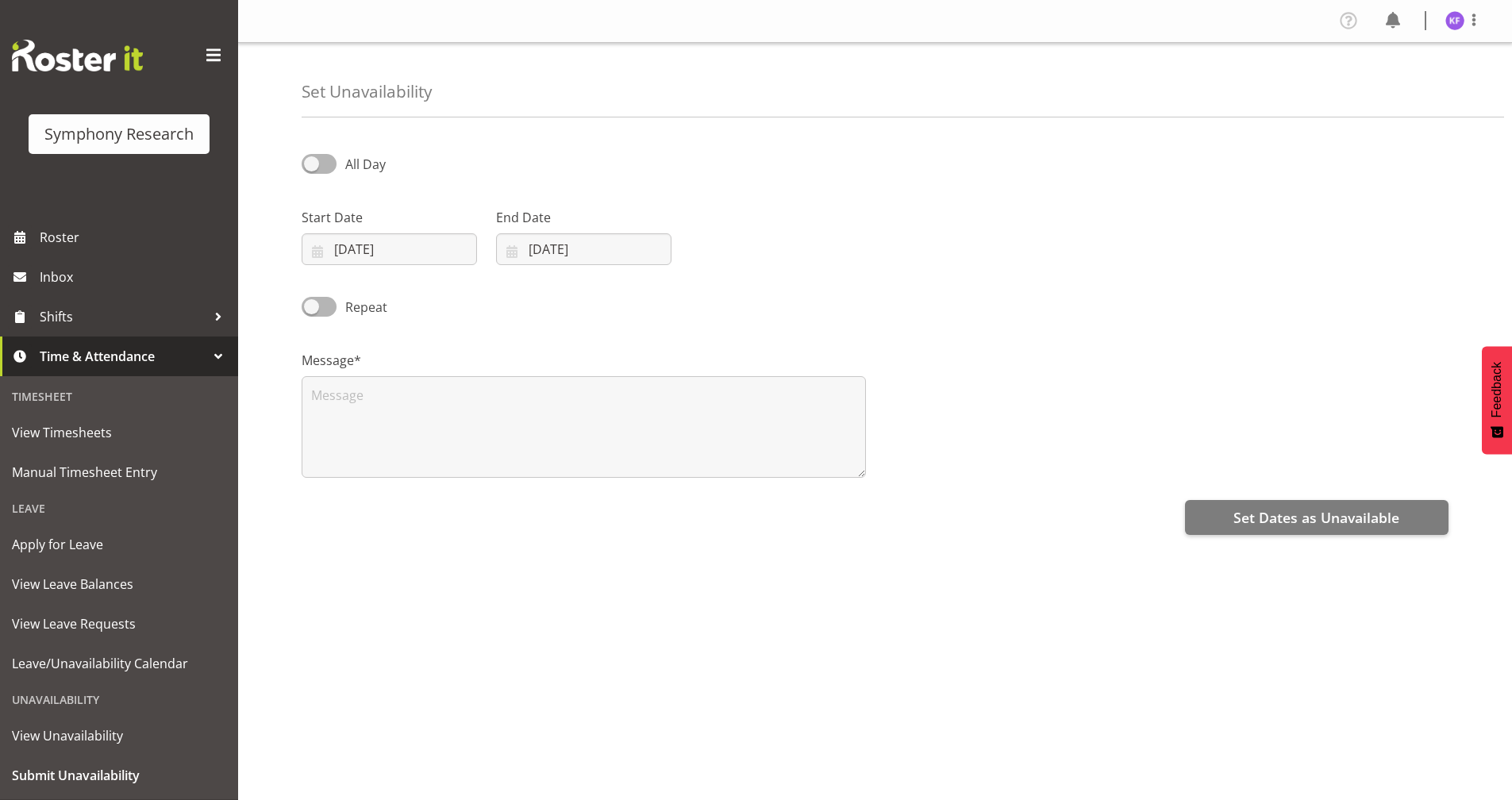
select select "7"
select select "2025"
click at [316, 241] on input "20/08/2025" at bounding box center [389, 249] width 176 height 32
click at [520, 498] on span "30" at bounding box center [524, 497] width 12 height 15
type input "30/08/2025"
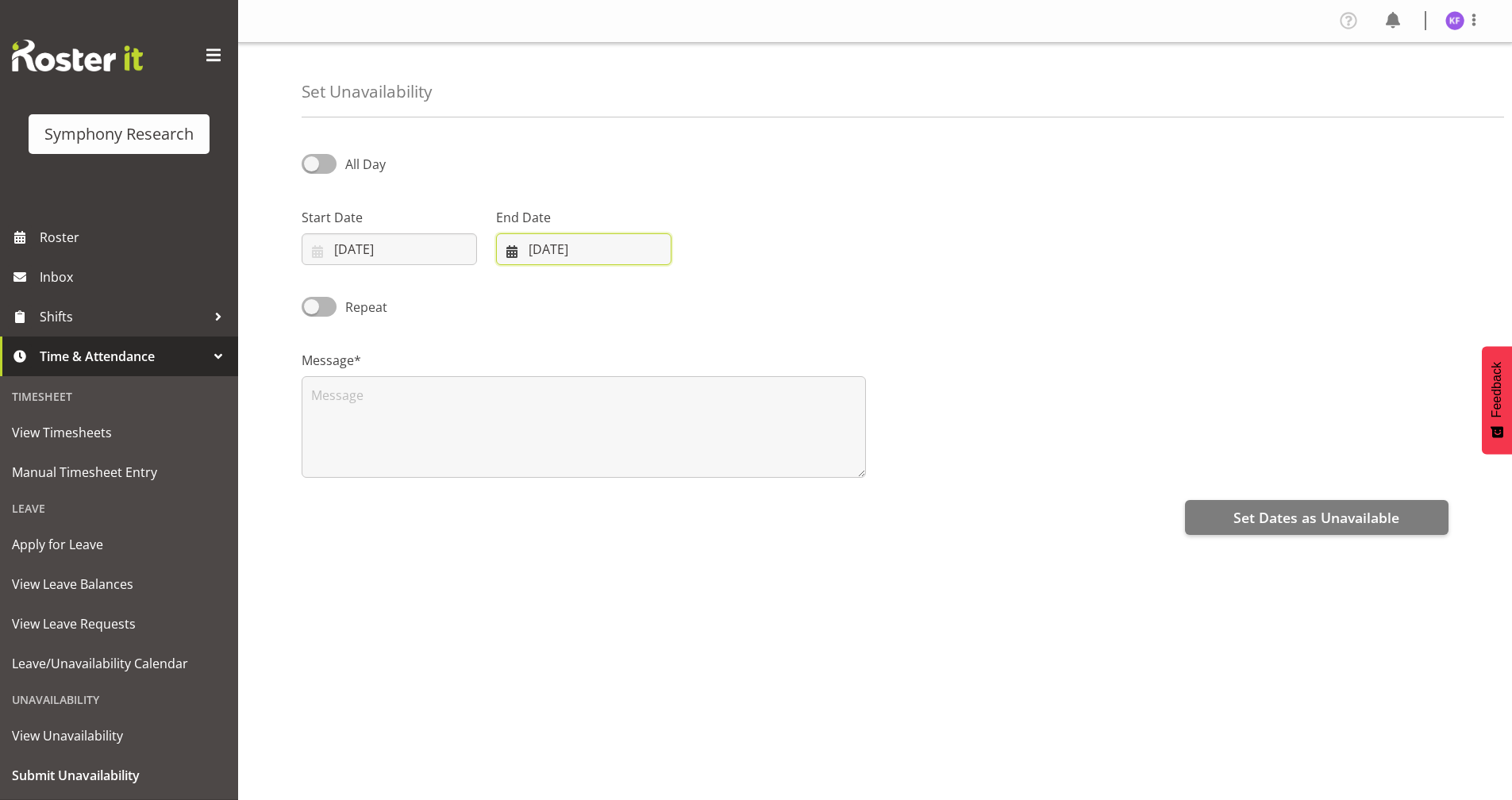
click at [506, 240] on input "20/08/2025" at bounding box center [584, 249] width 176 height 32
click at [725, 492] on link "30" at bounding box center [719, 497] width 32 height 30
type input "30/08/2025"
click at [646, 418] on textarea at bounding box center [583, 427] width 564 height 101
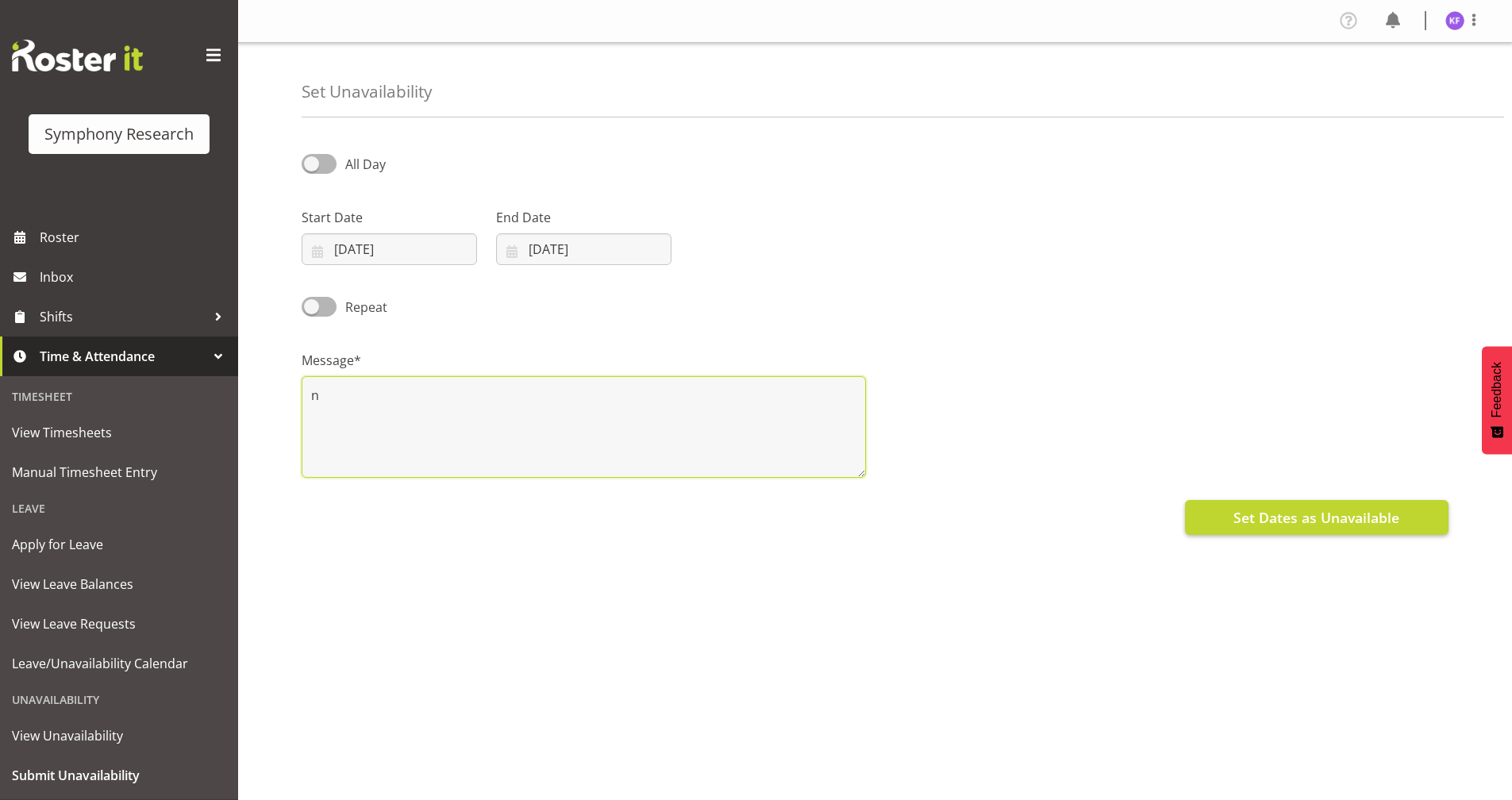
type textarea "n"
click at [1233, 521] on button "Set Dates as Unavailable" at bounding box center [1317, 517] width 263 height 35
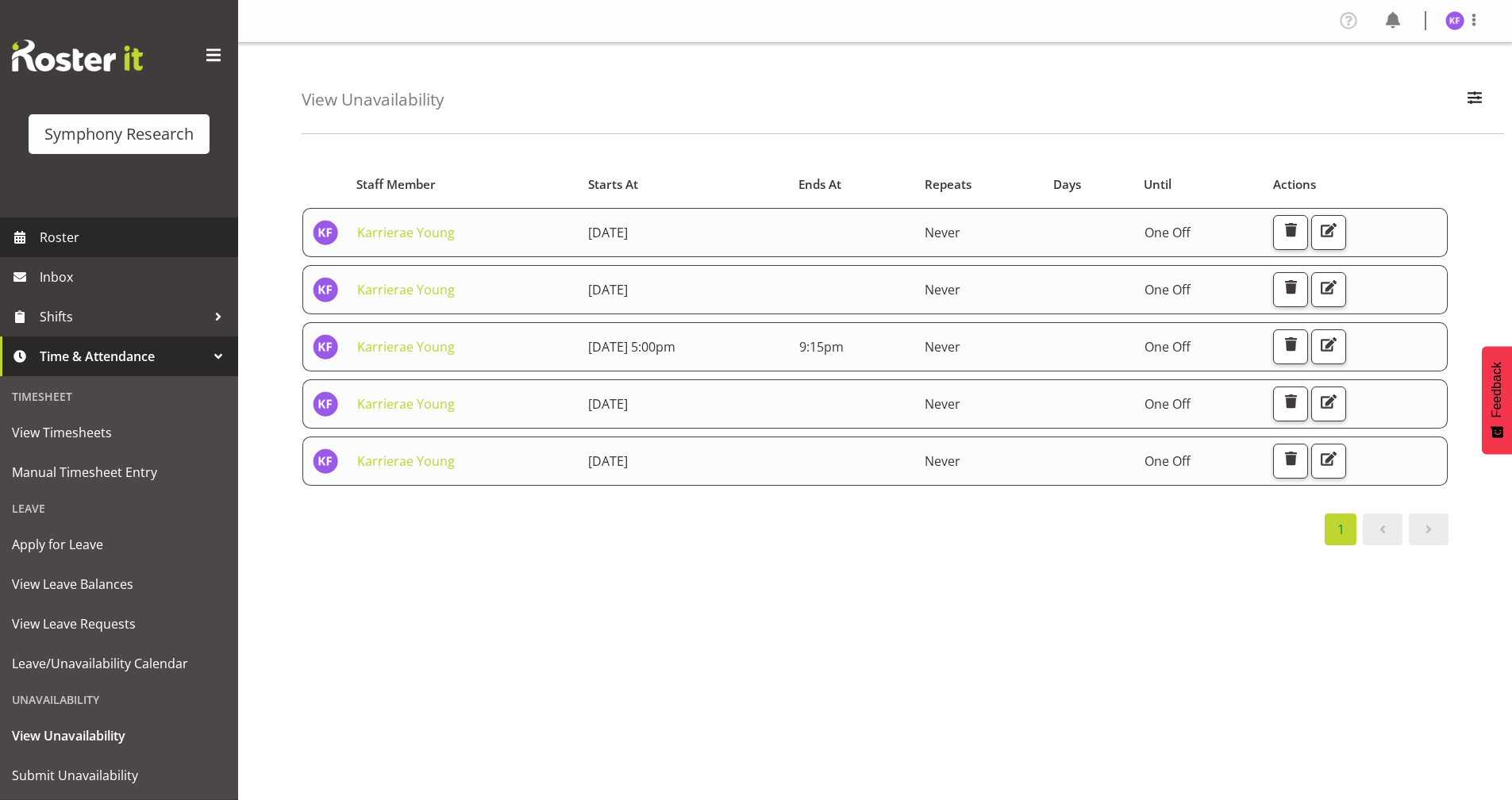
click at [99, 228] on span "Roster" at bounding box center [136, 237] width 191 height 24
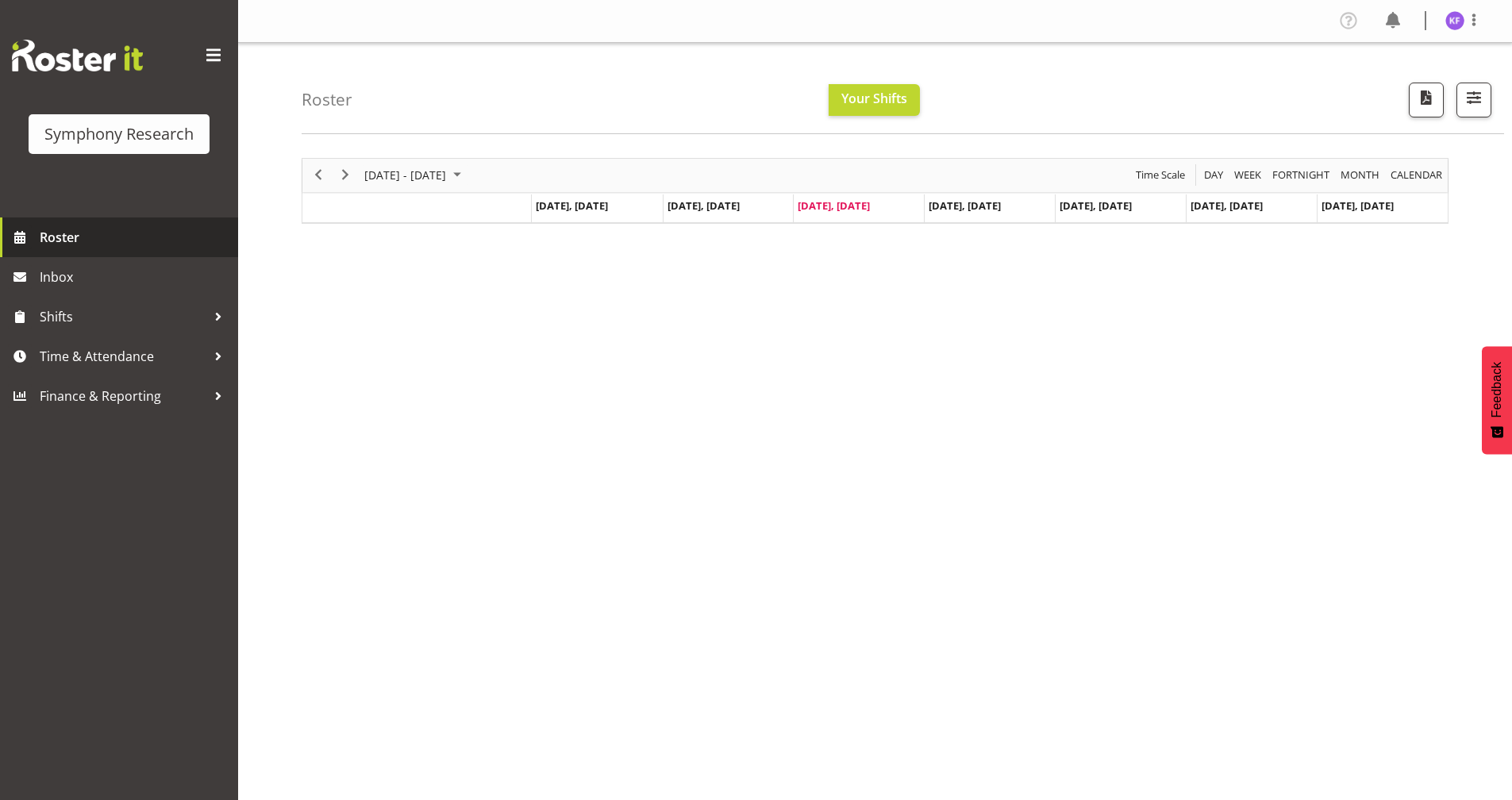
click at [152, 235] on span "Roster" at bounding box center [136, 237] width 191 height 24
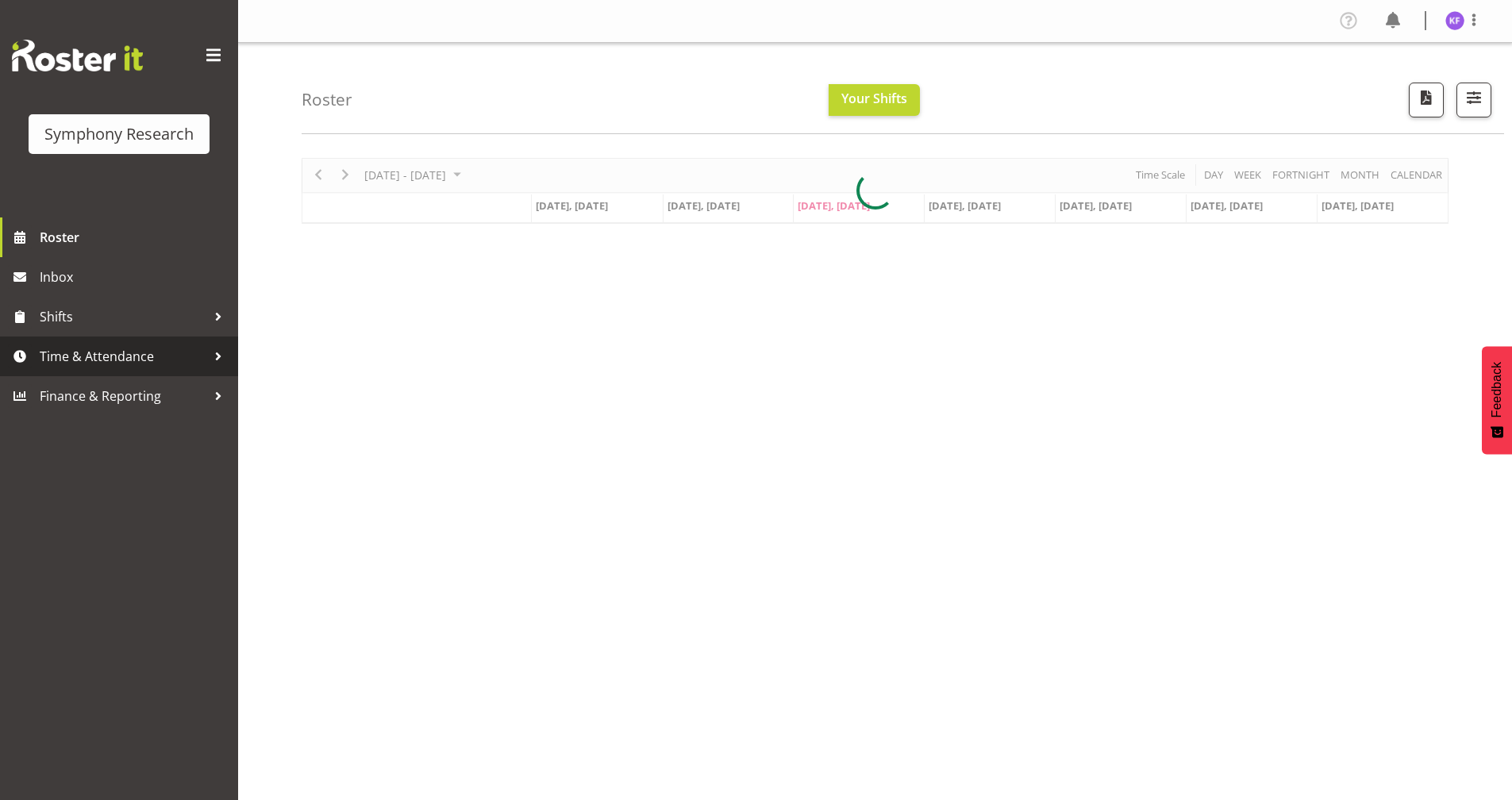
click at [162, 358] on span "Time & Attendance" at bounding box center [123, 356] width 167 height 24
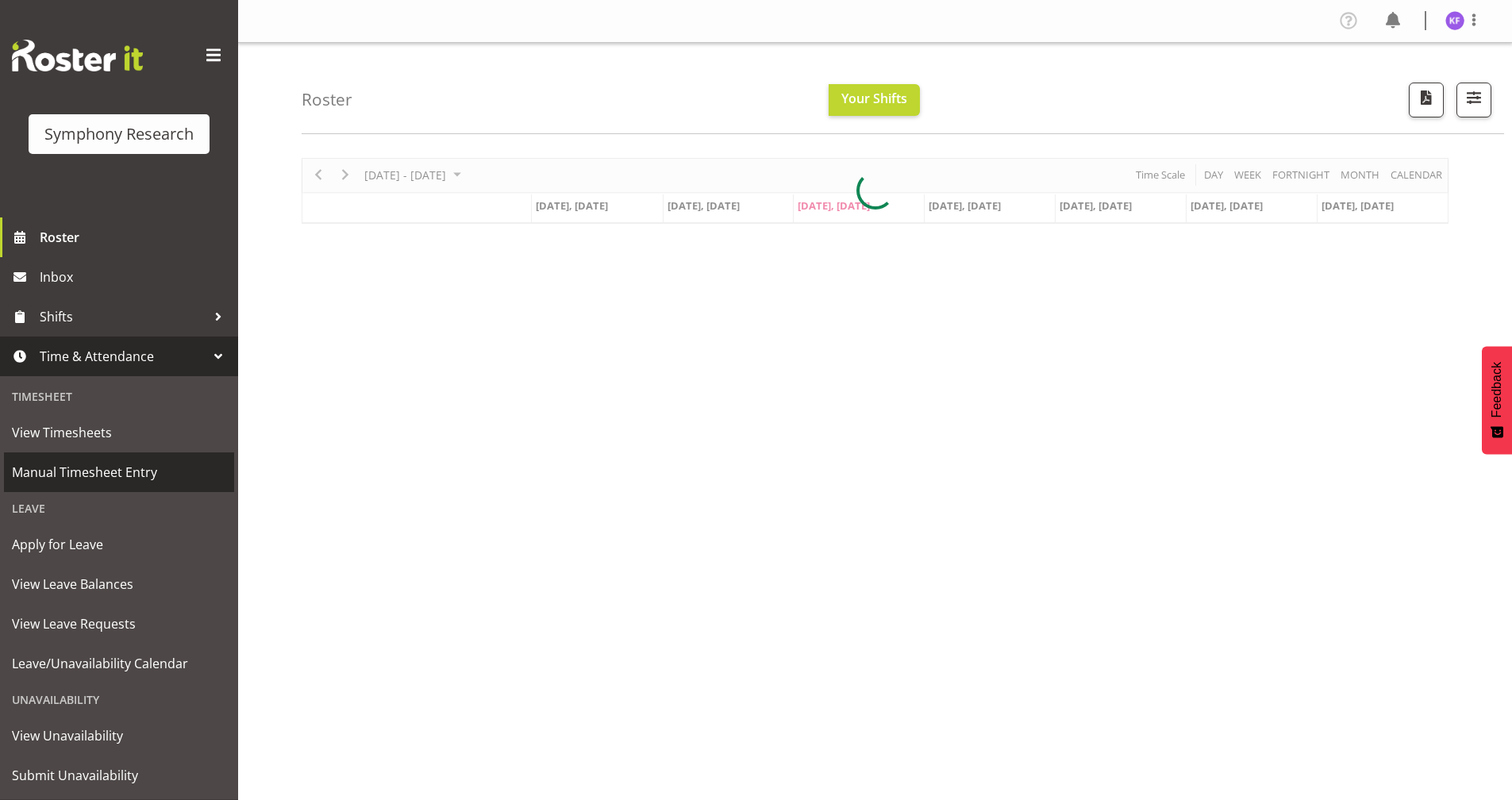
click at [175, 481] on span "Manual Timesheet Entry" at bounding box center [118, 472] width 215 height 24
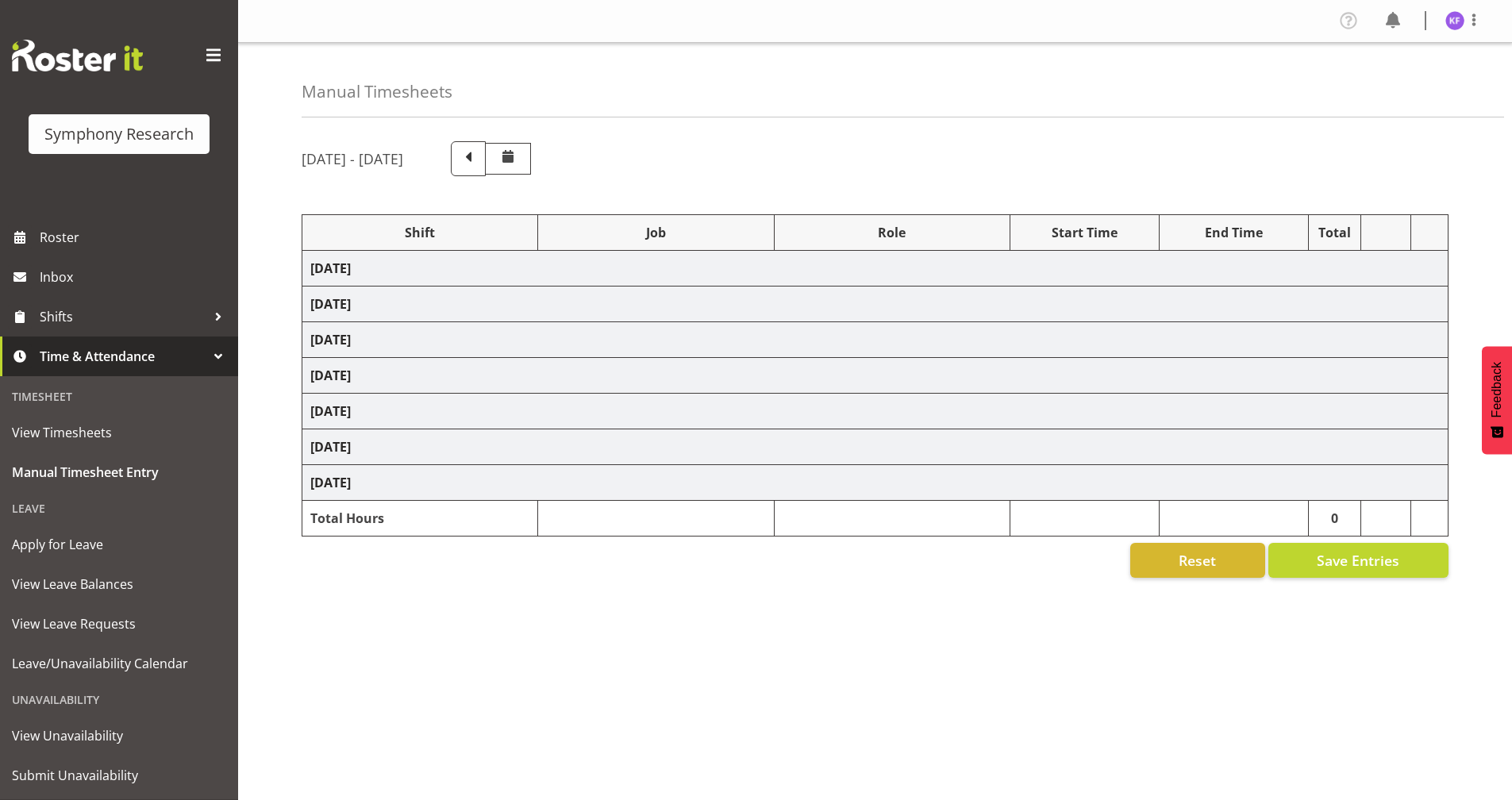
select select "15433"
select select "10499"
select select "358"
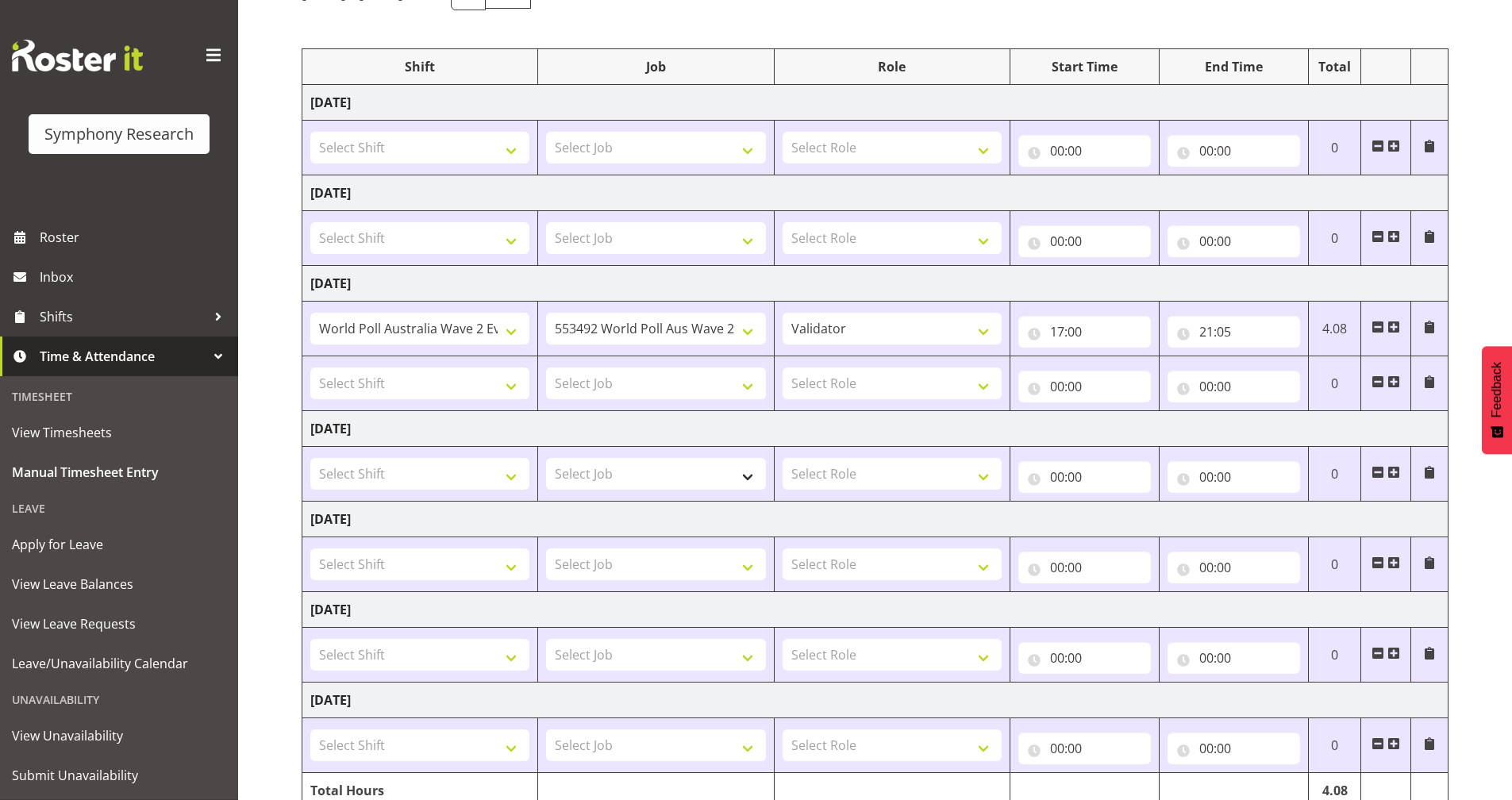
scroll to position [240, 0]
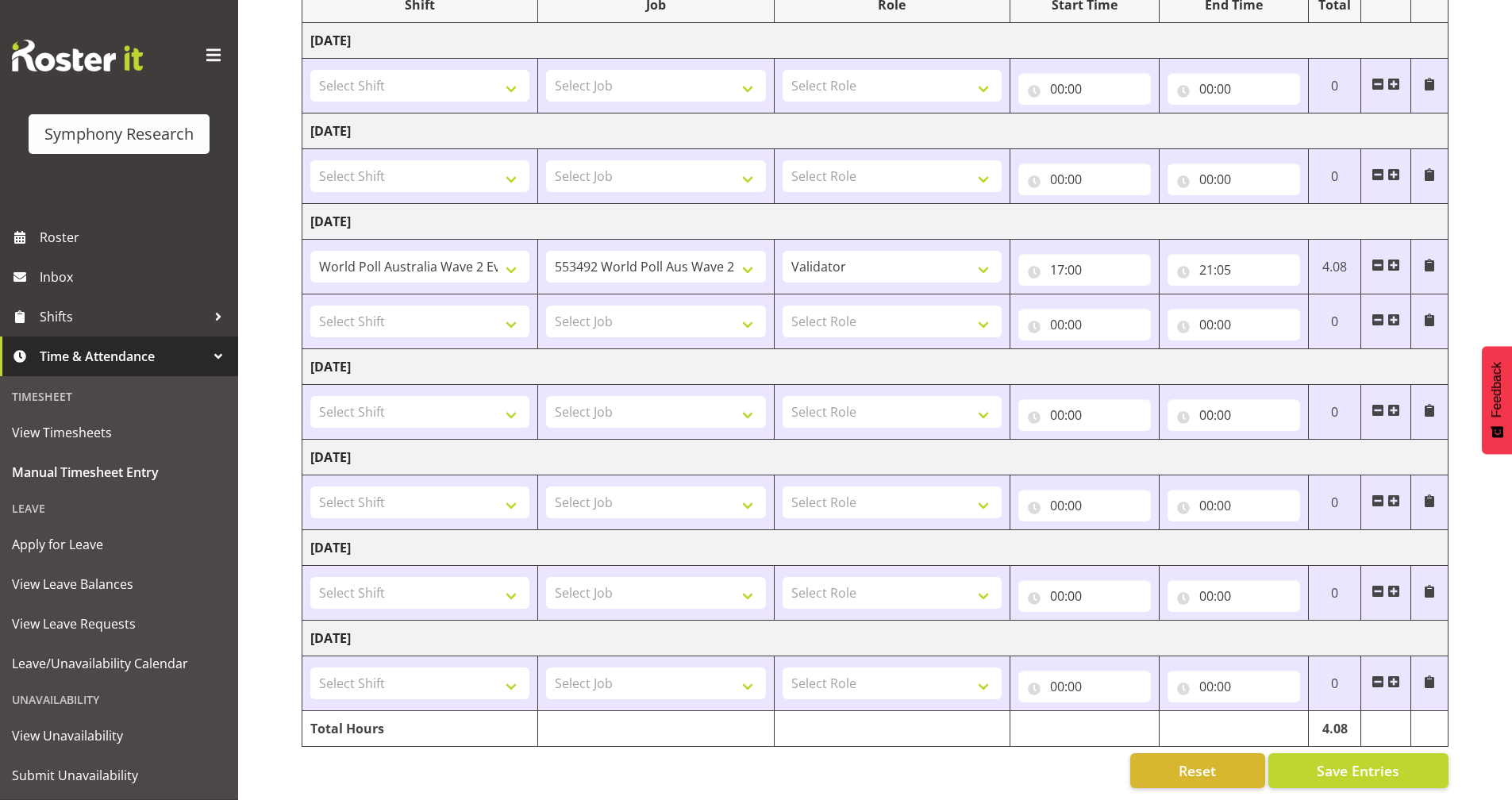
click at [1383, 314] on span at bounding box center [1377, 320] width 12 height 12
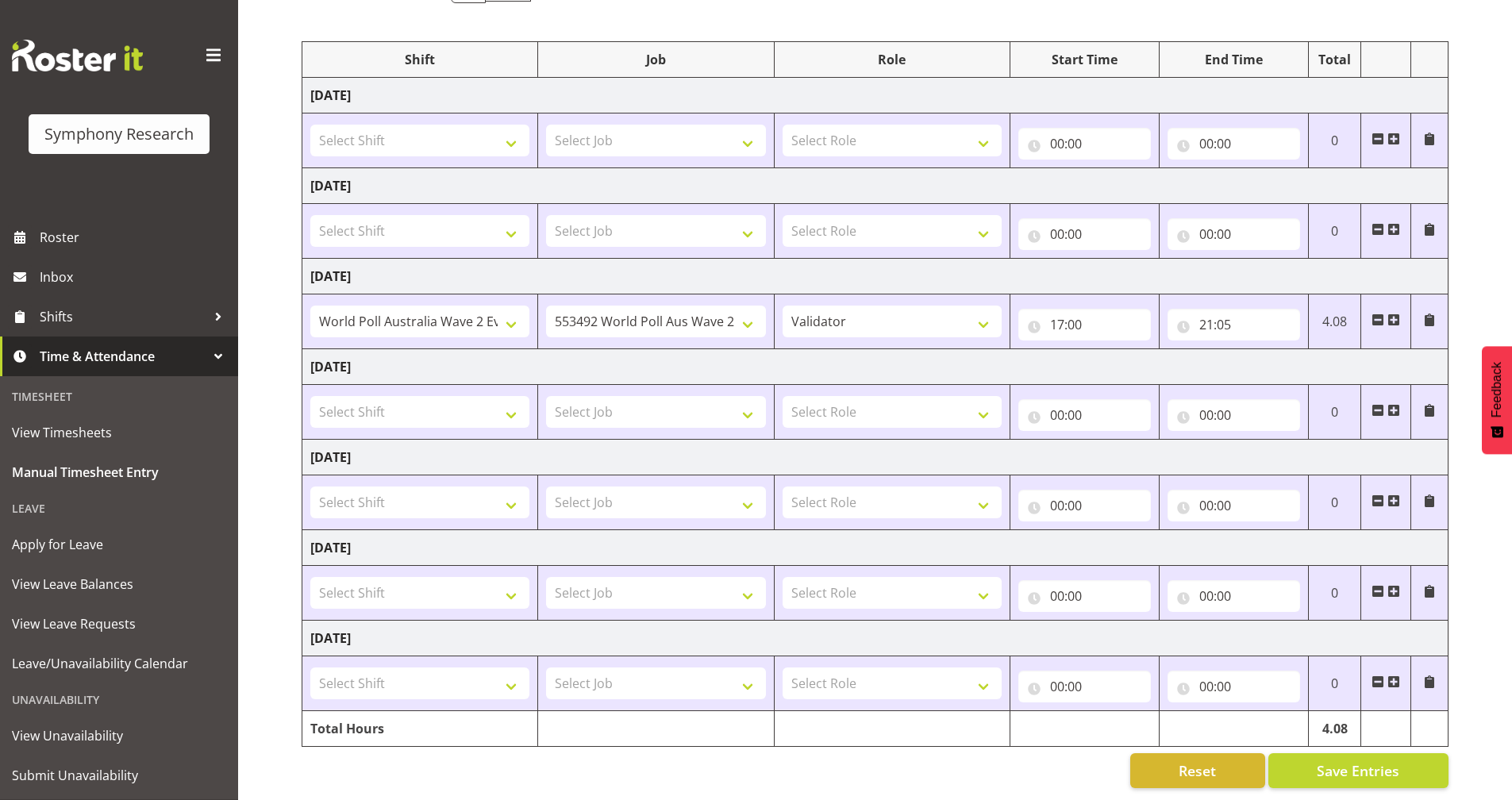
scroll to position [185, 0]
click at [1371, 761] on span "Save Entries" at bounding box center [1358, 771] width 82 height 21
